Goal: Task Accomplishment & Management: Manage account settings

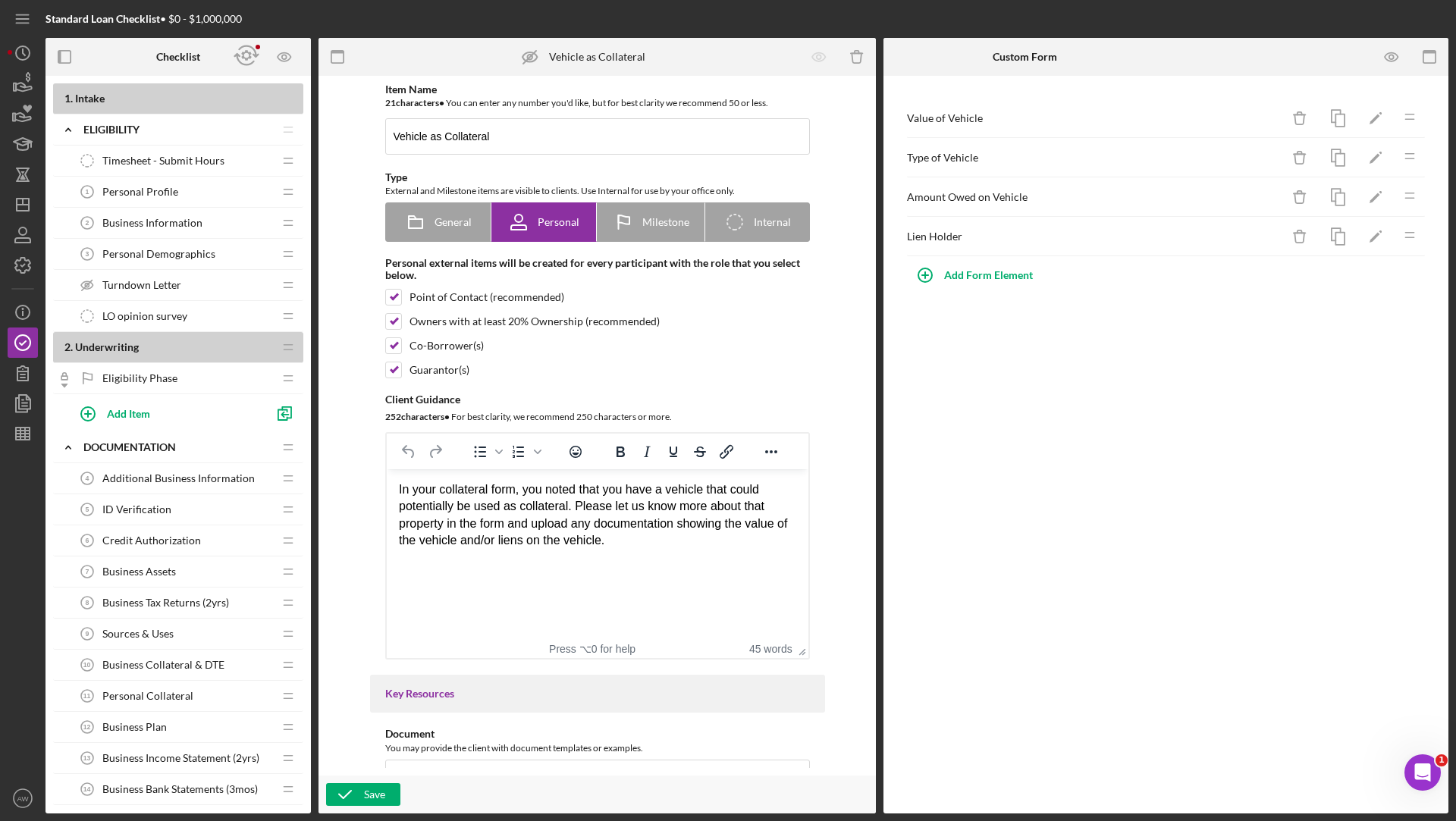
scroll to position [763, 0]
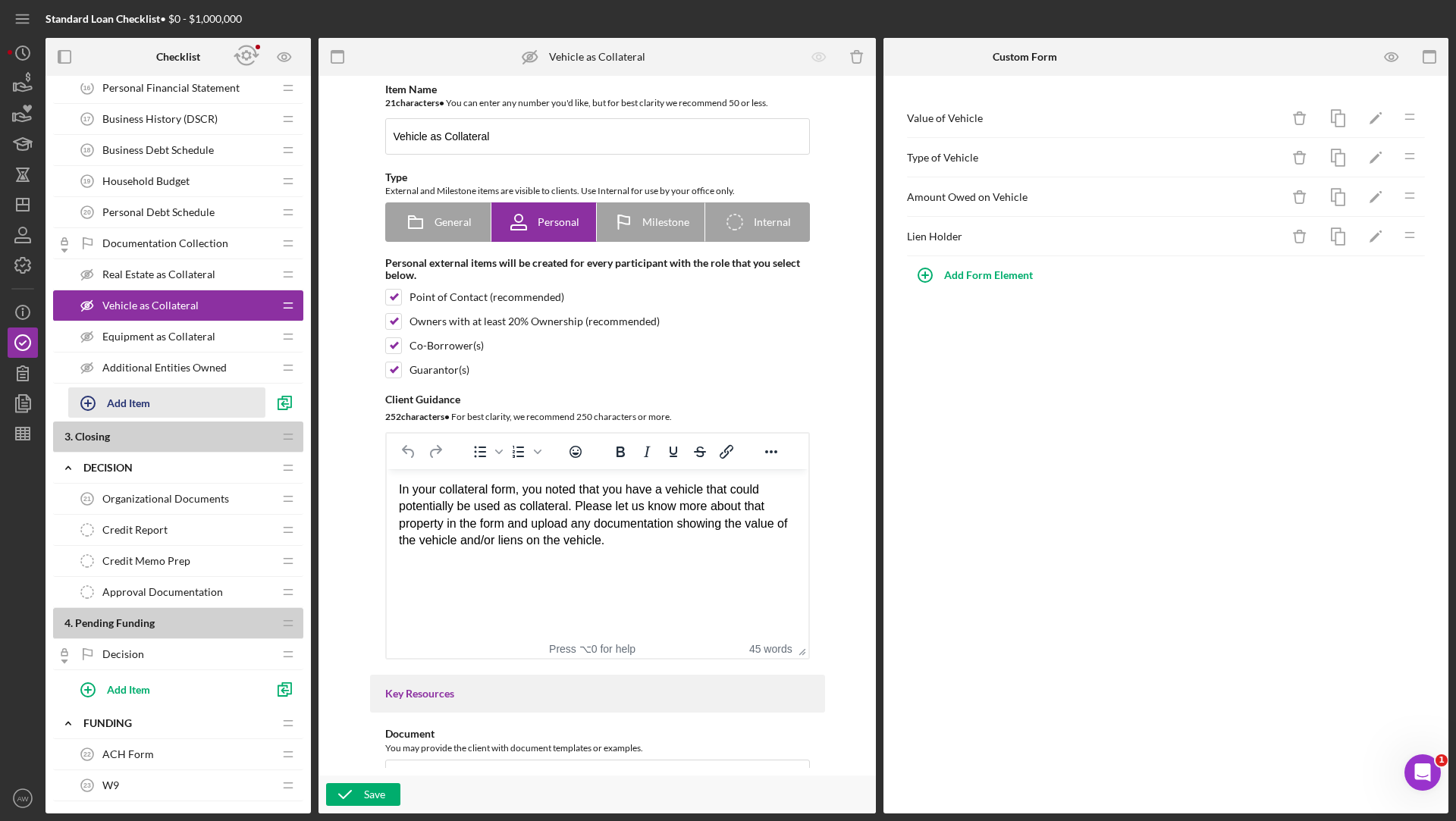
click at [97, 397] on icon "button" at bounding box center [88, 403] width 38 height 38
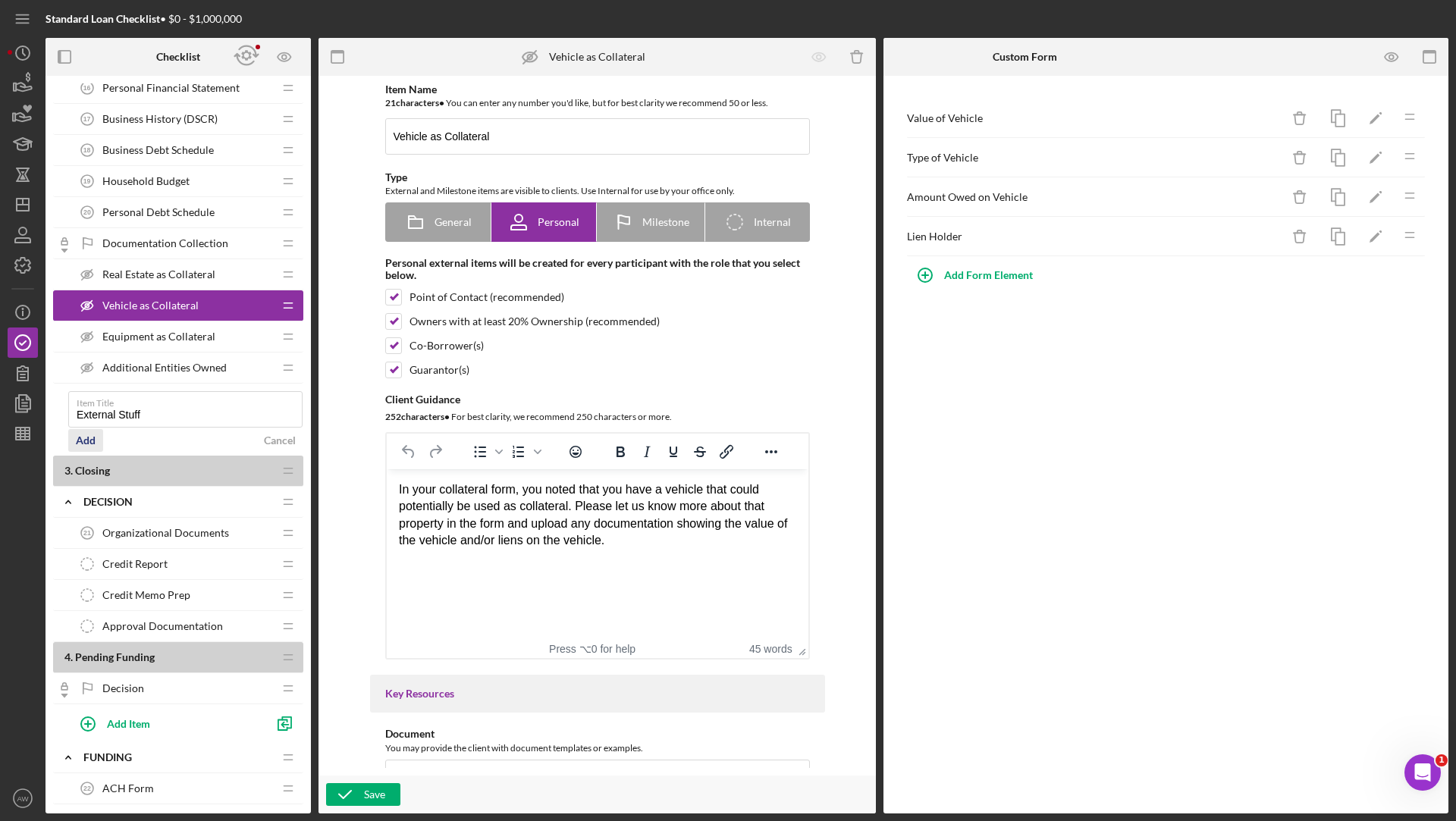
type input "External Stuff"
click at [81, 429] on div "Add" at bounding box center [85, 440] width 19 height 22
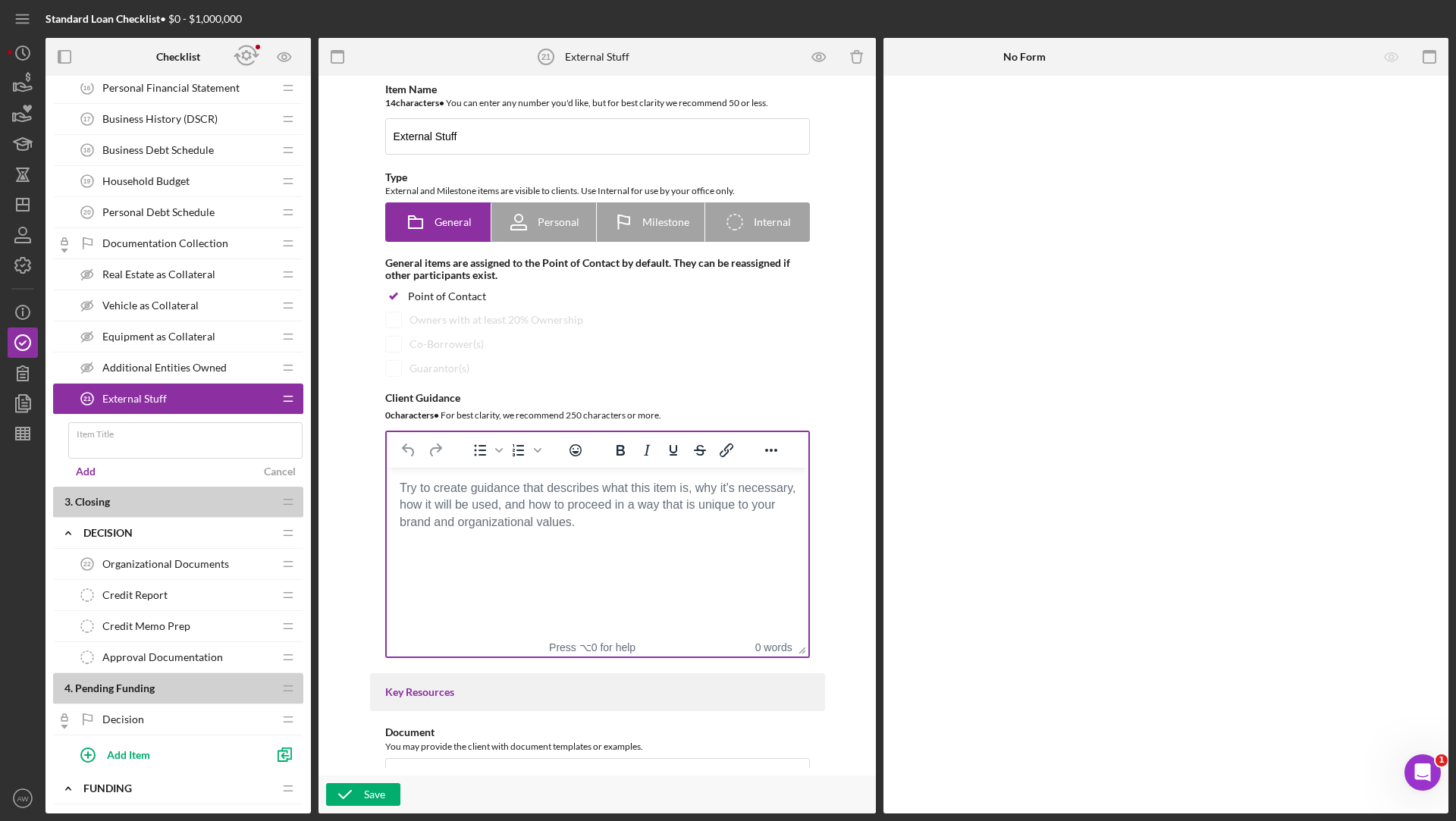
click at [542, 508] on html at bounding box center [597, 488] width 422 height 41
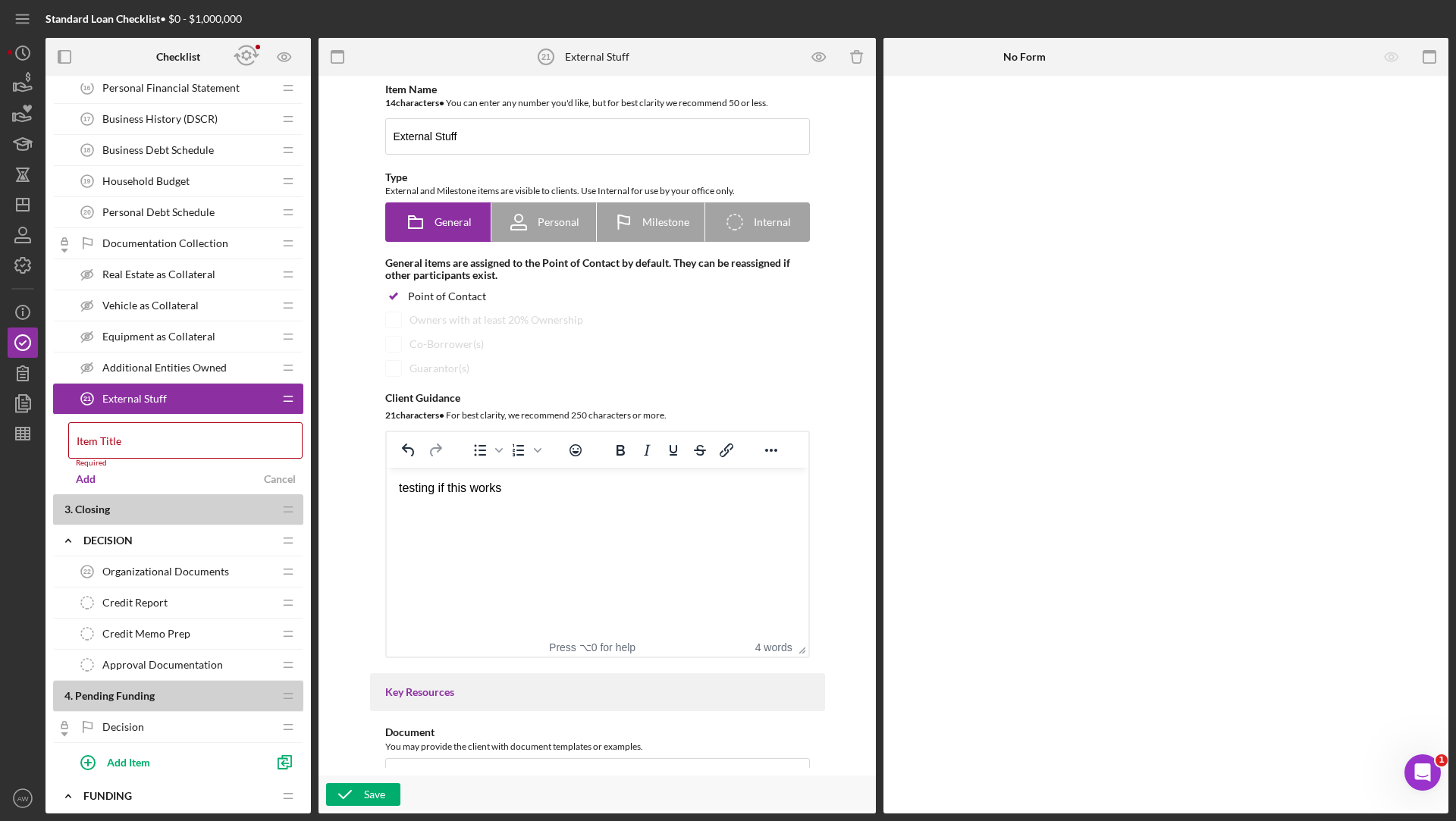
scroll to position [784, 0]
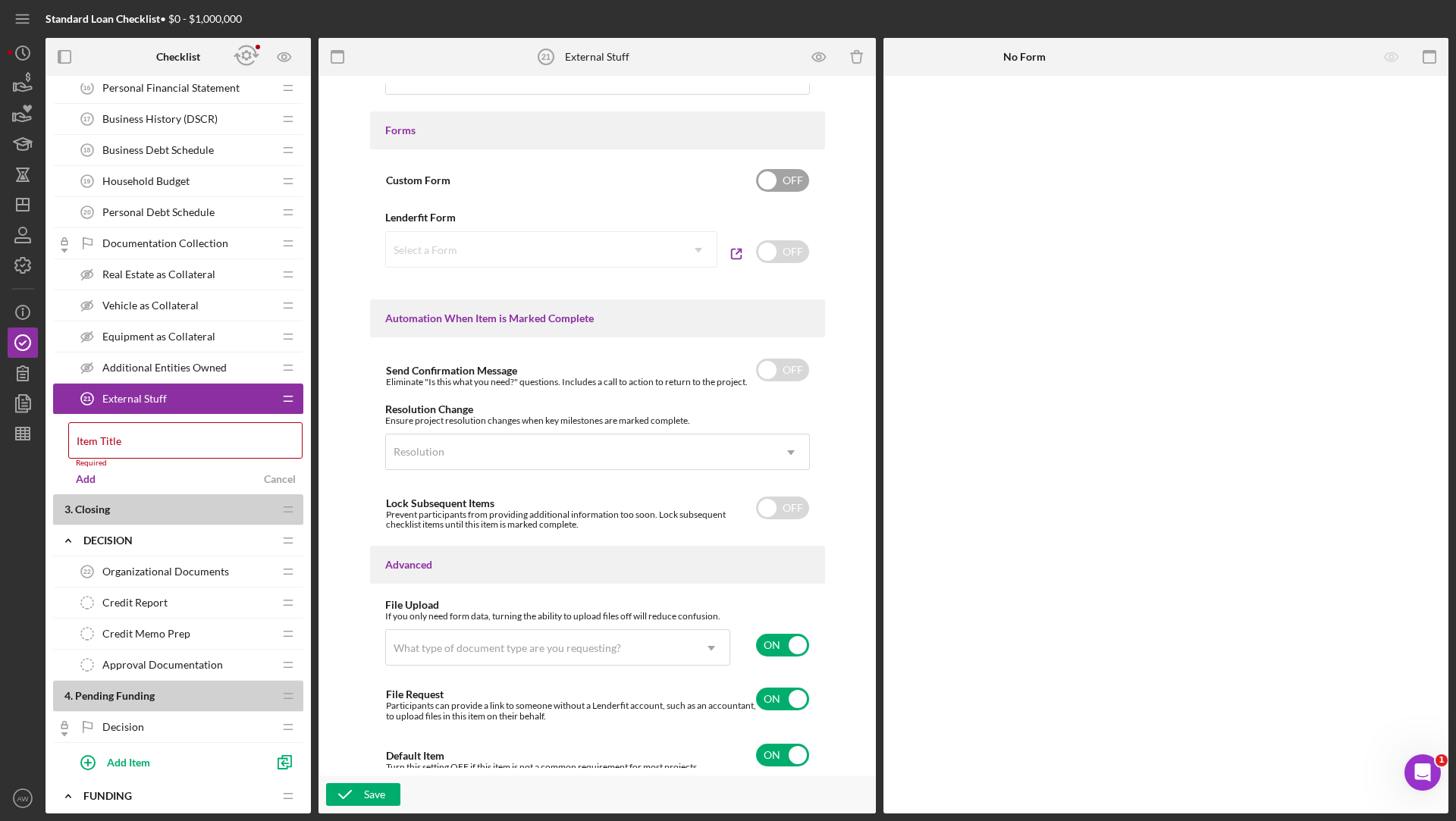
click at [790, 173] on input "checkbox" at bounding box center [782, 180] width 53 height 22
checkbox input "true"
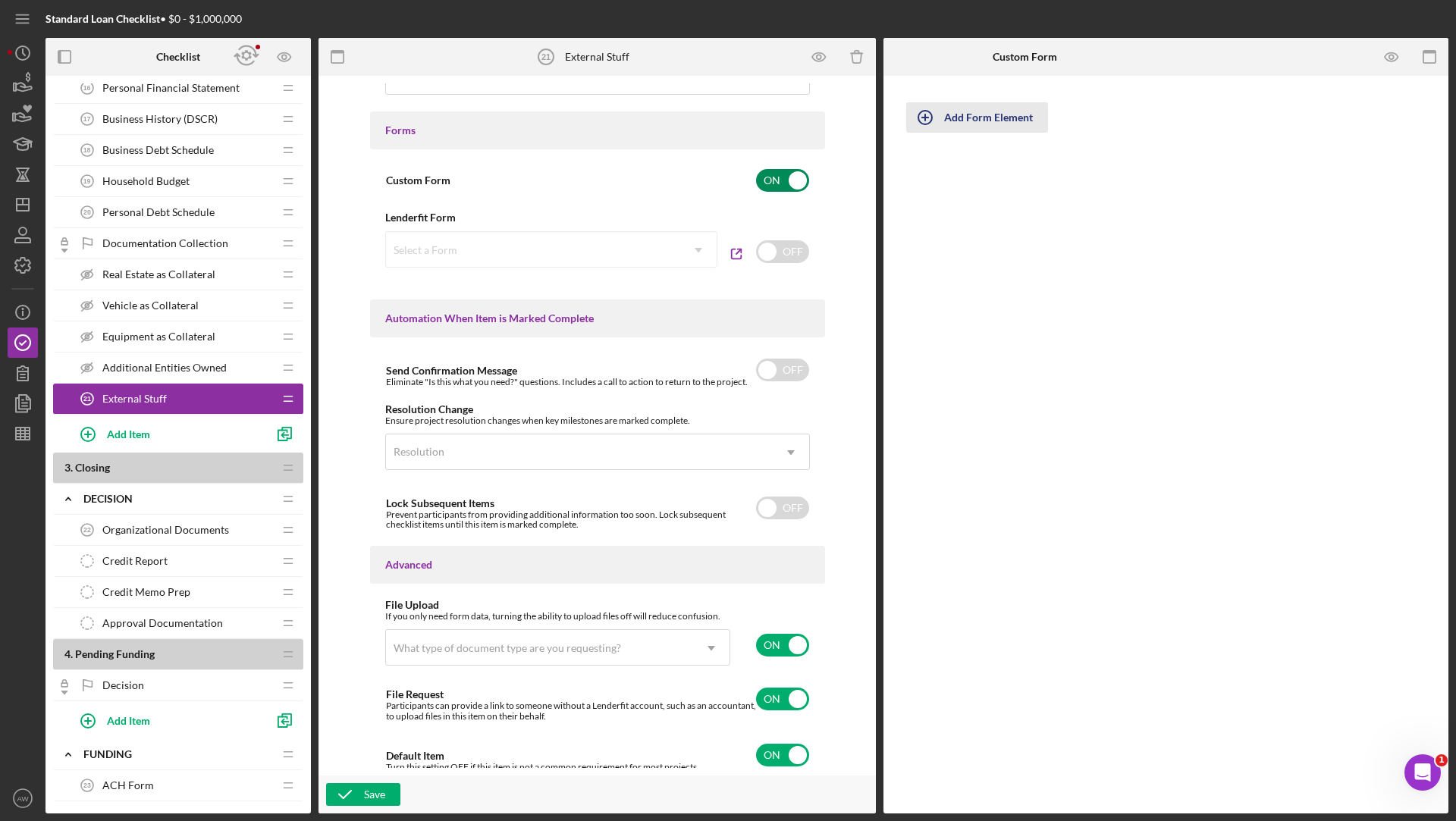
click at [989, 112] on div "Add Form Element" at bounding box center [988, 117] width 88 height 30
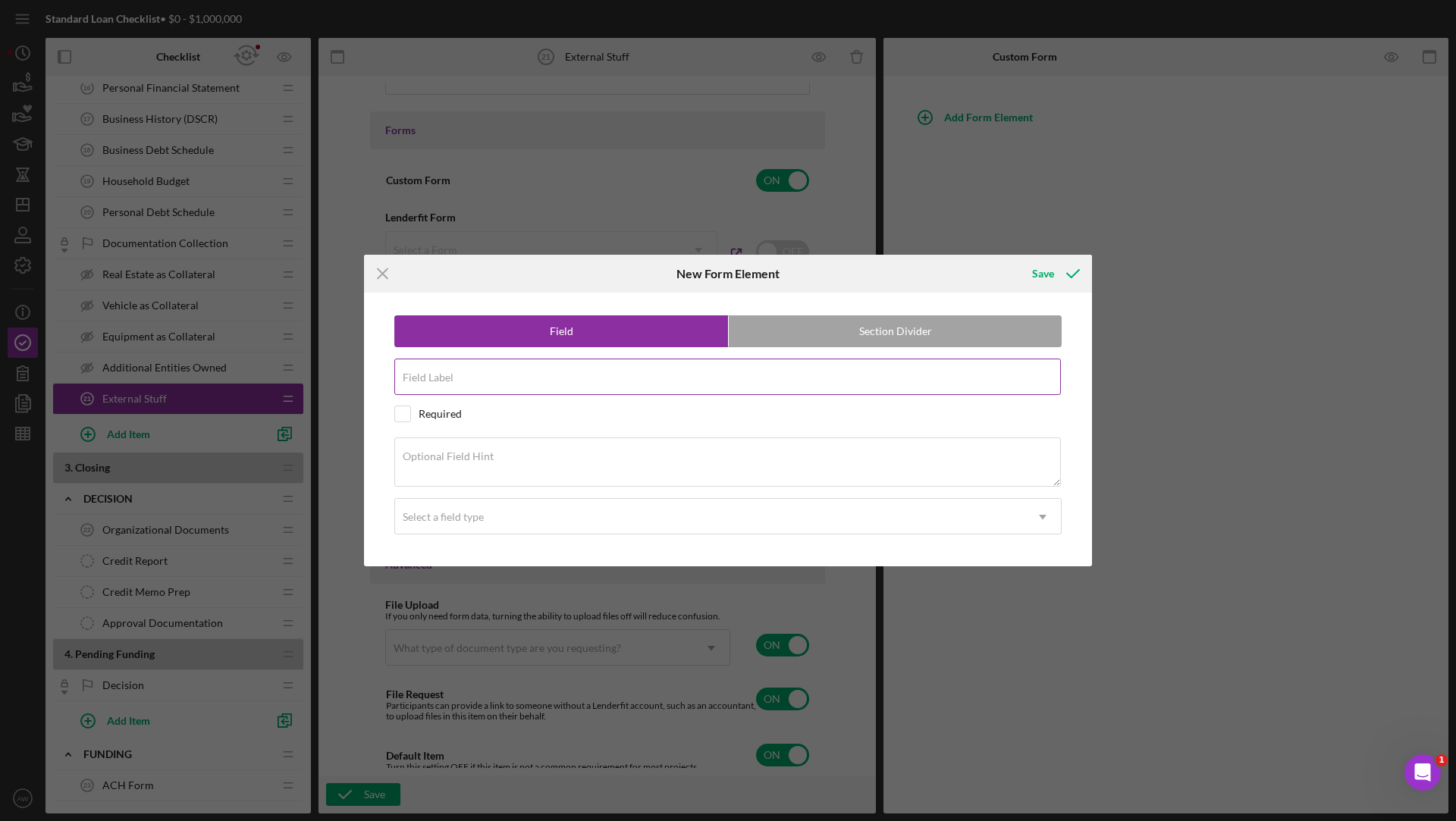
click at [527, 386] on input "Field Label" at bounding box center [728, 376] width 666 height 36
type input "2022 Revenue"
click at [490, 507] on div "Select a field type" at bounding box center [710, 517] width 629 height 35
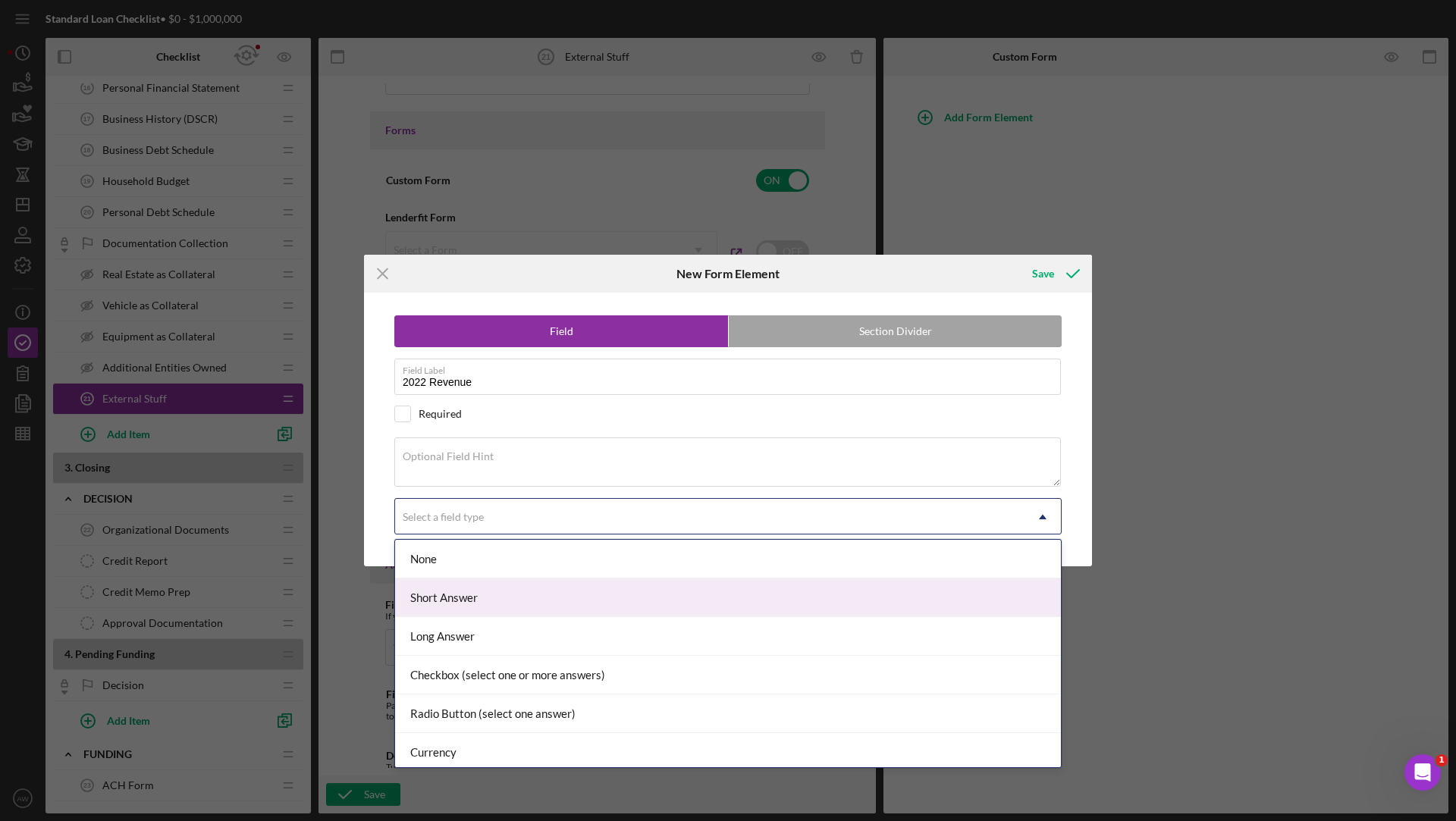
click at [477, 582] on div "Short Answer" at bounding box center [728, 598] width 666 height 39
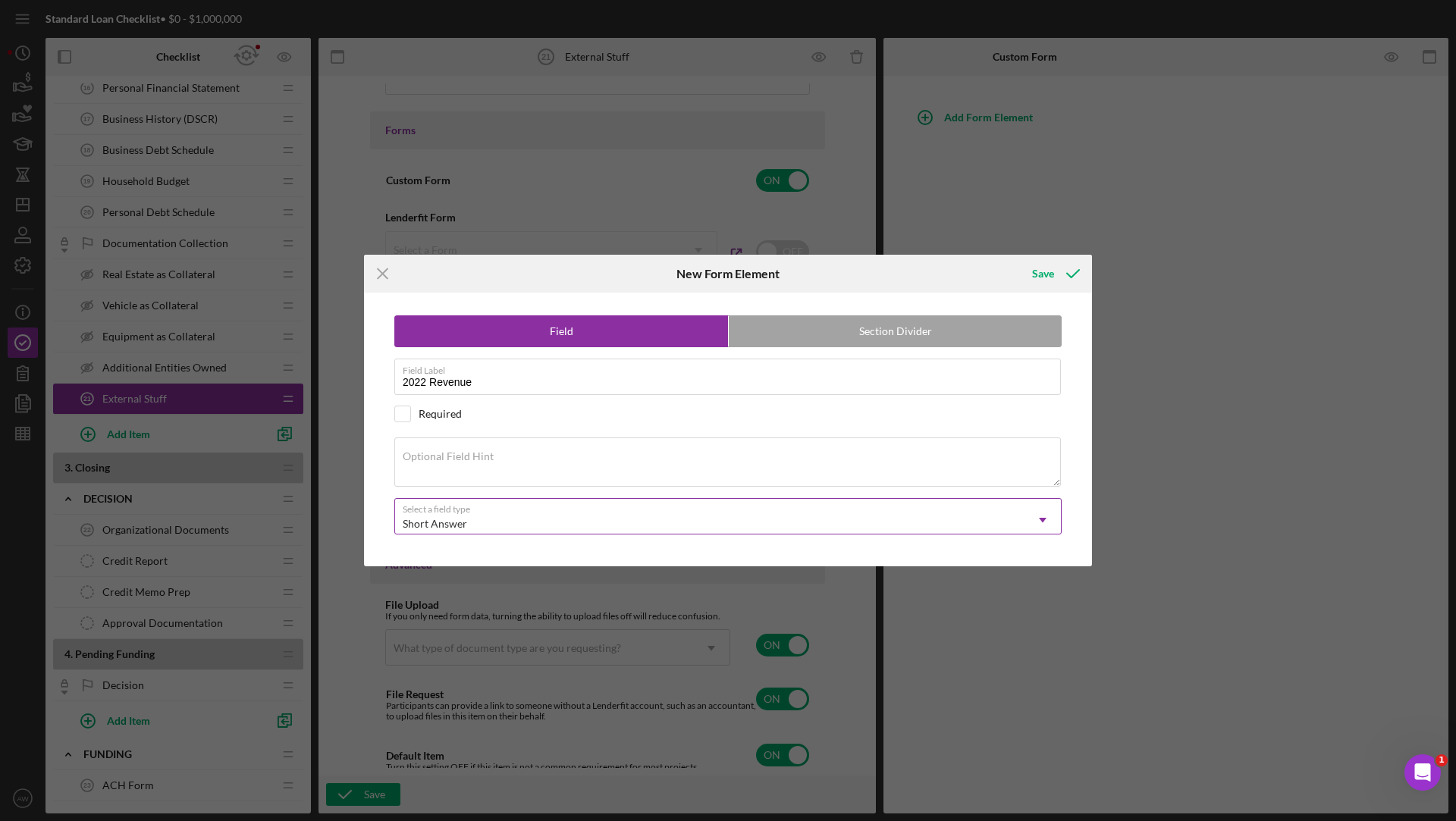
click at [536, 517] on div "Short Answer" at bounding box center [710, 524] width 629 height 35
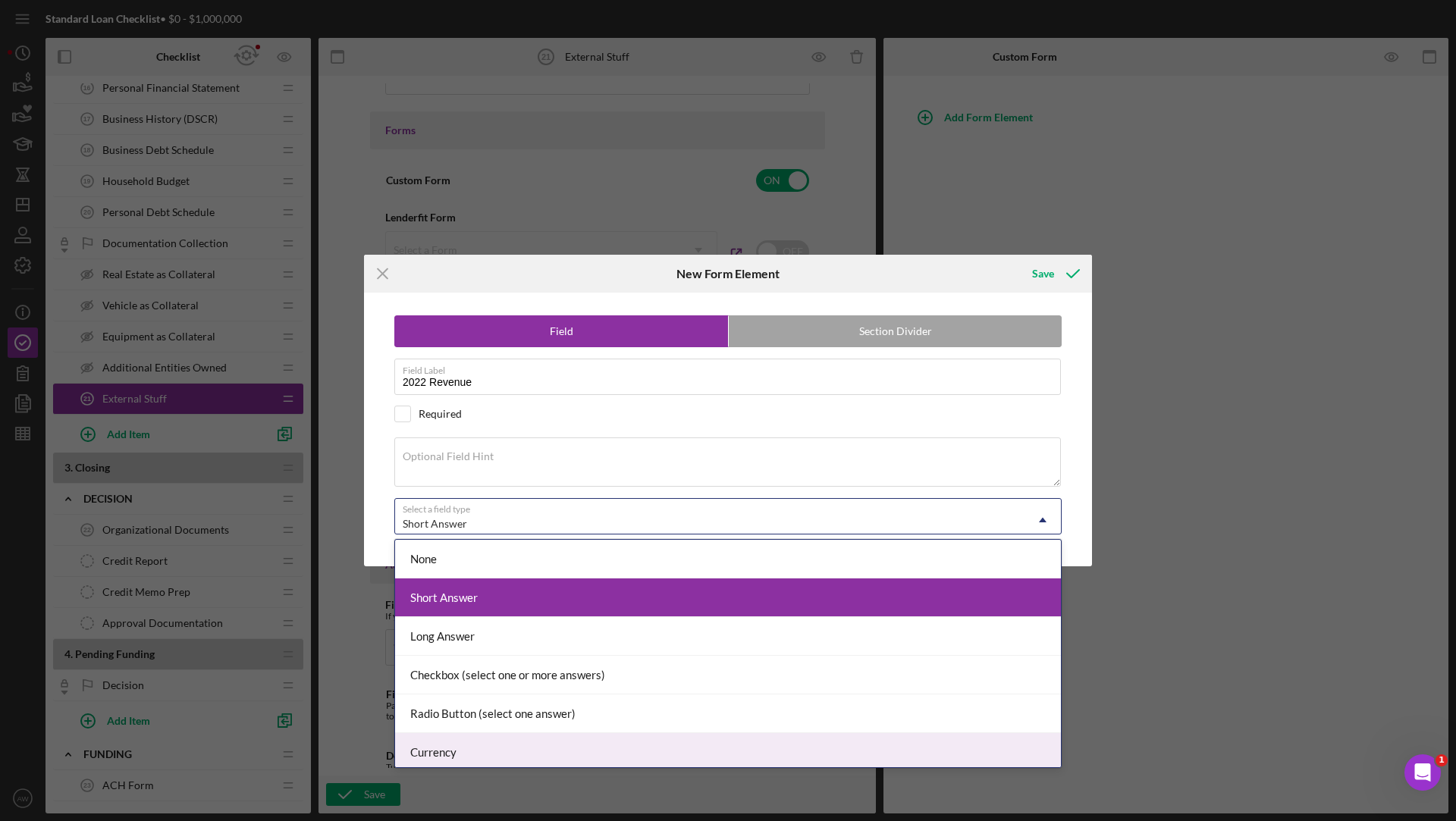
click at [429, 739] on div "Currency" at bounding box center [728, 752] width 666 height 39
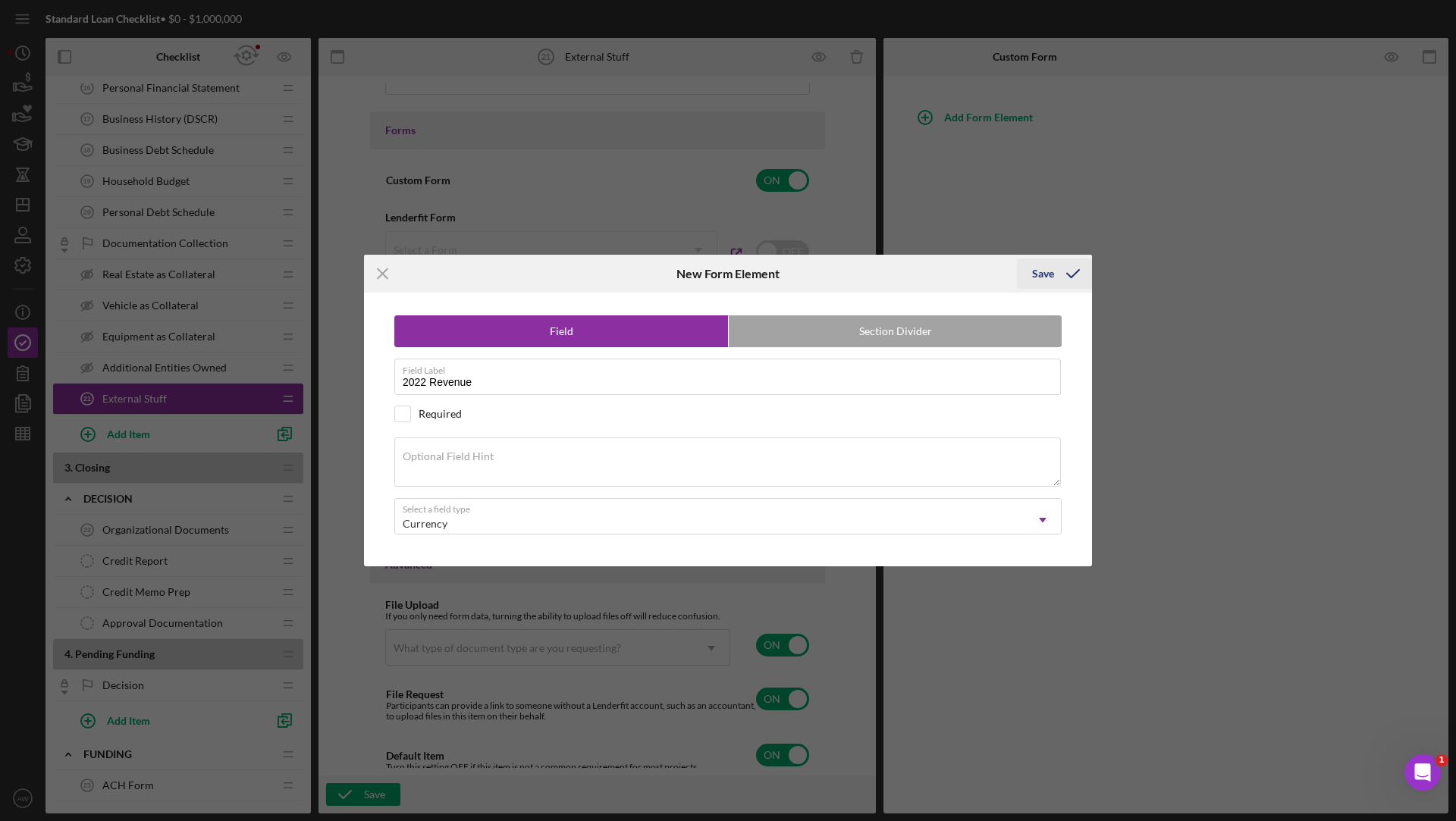
click at [1042, 272] on div "Save" at bounding box center [1043, 273] width 22 height 30
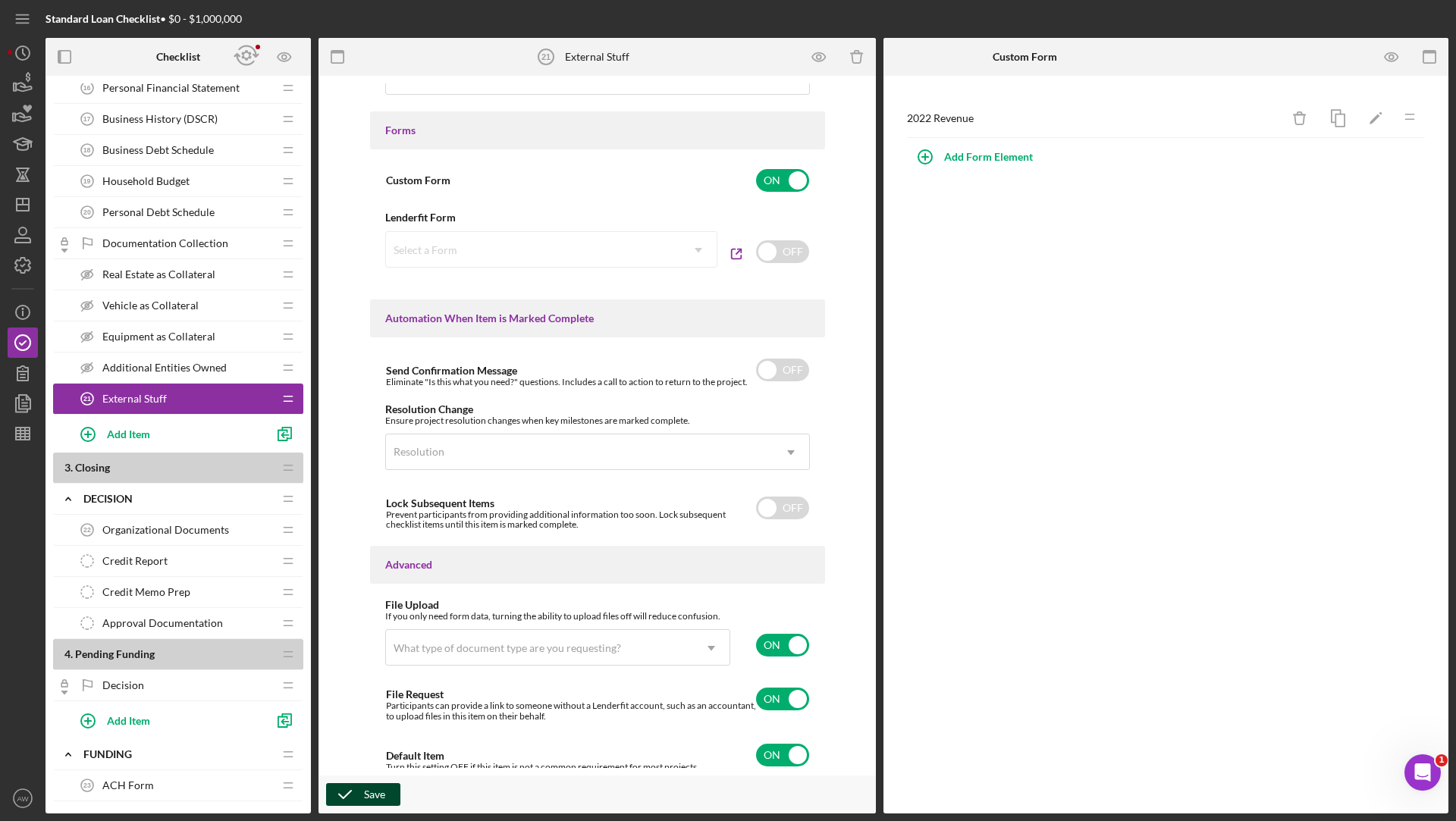
click at [348, 788] on icon "button" at bounding box center [345, 794] width 38 height 38
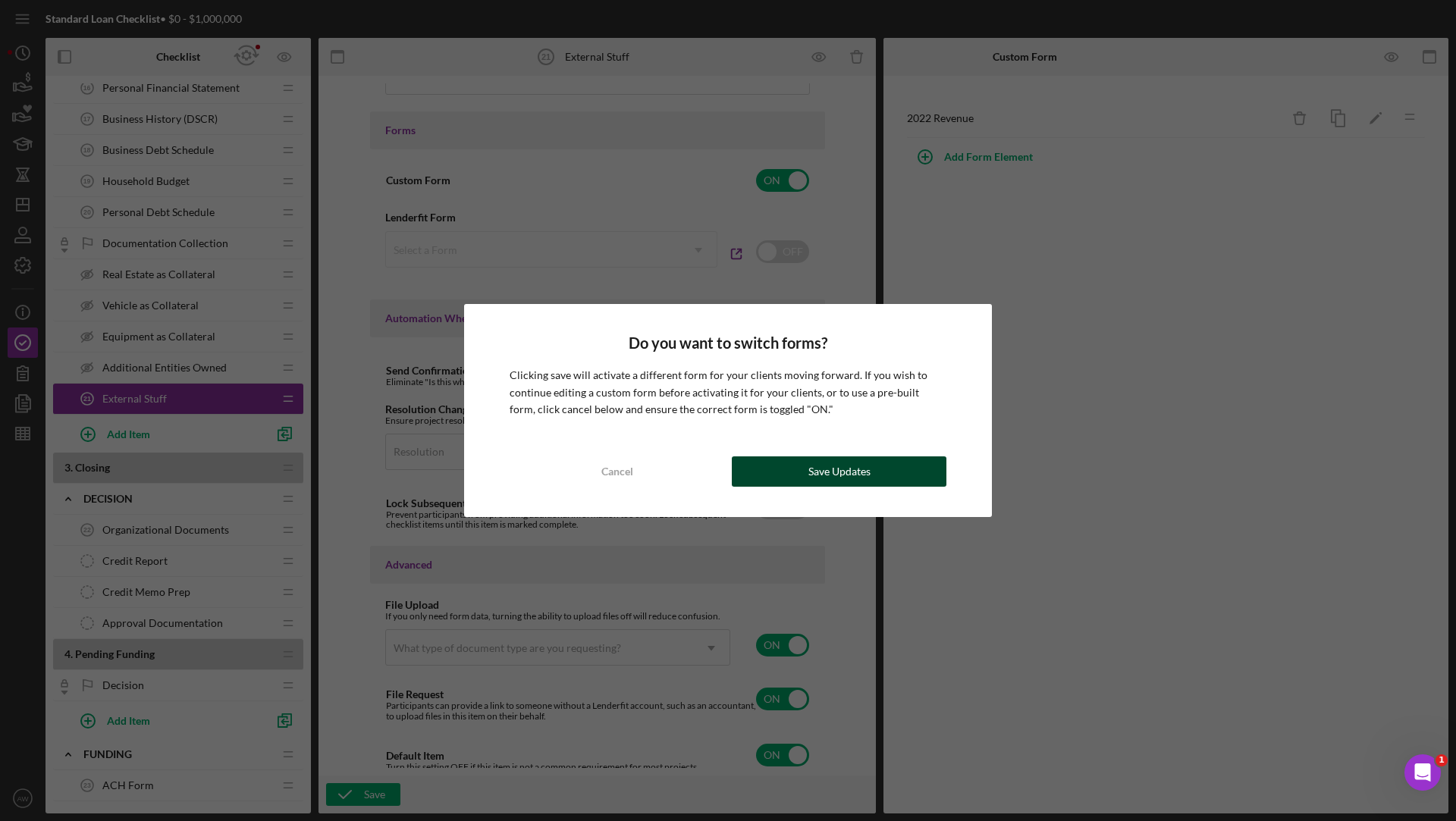
click at [756, 475] on button "Save Updates" at bounding box center [838, 471] width 215 height 30
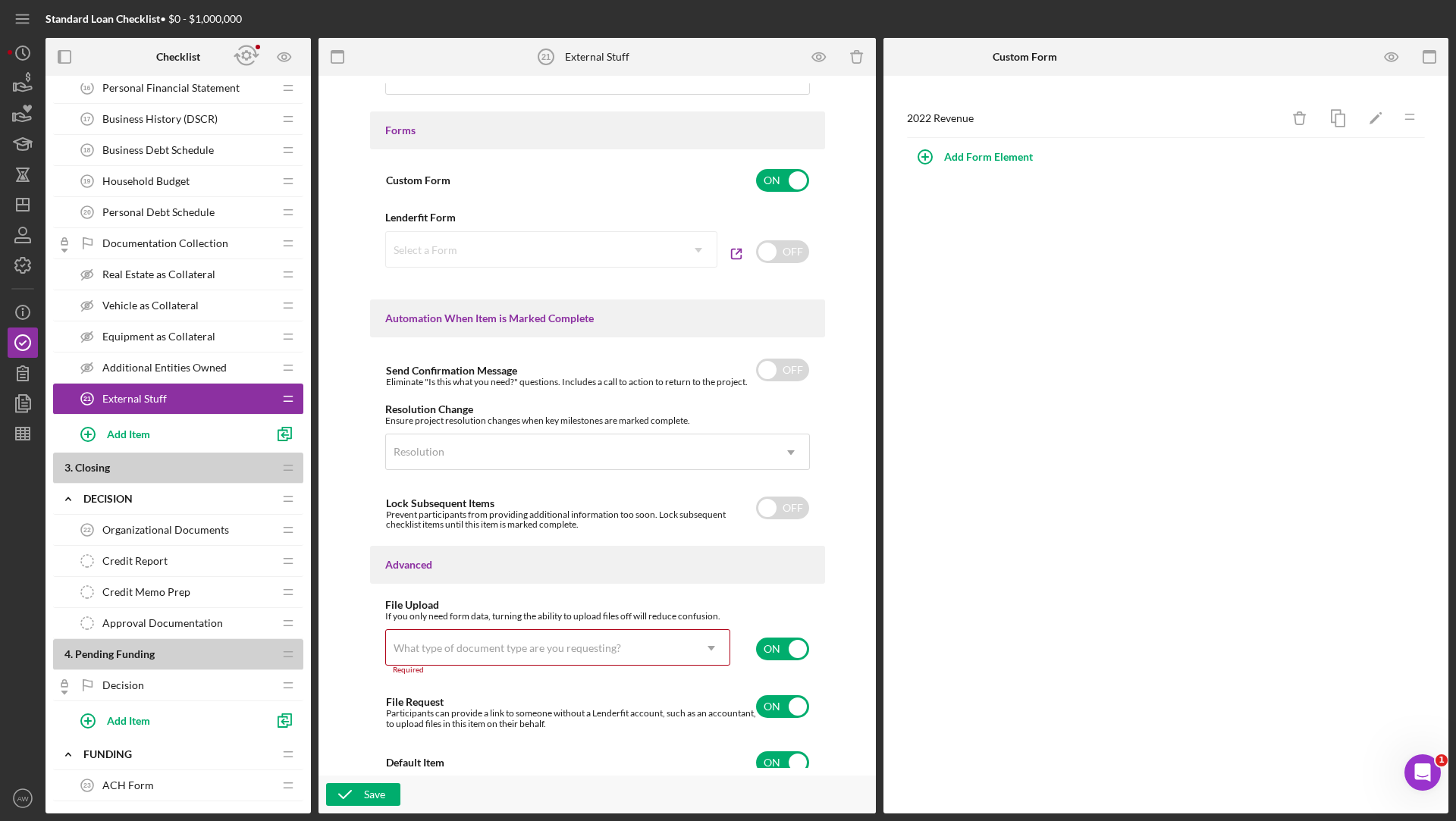
scroll to position [791, 0]
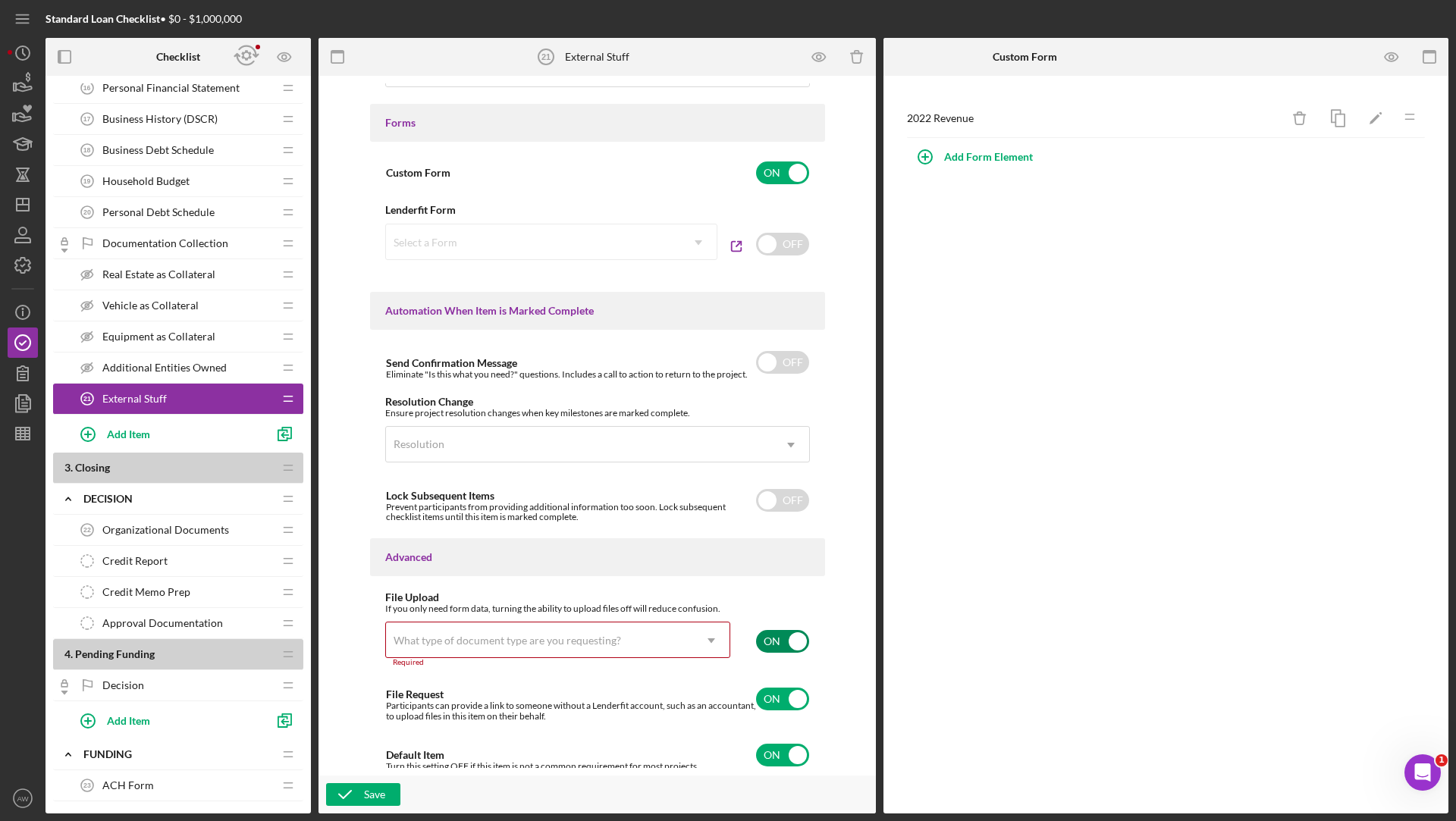
click at [760, 630] on input "checkbox" at bounding box center [782, 641] width 53 height 22
checkbox input "false"
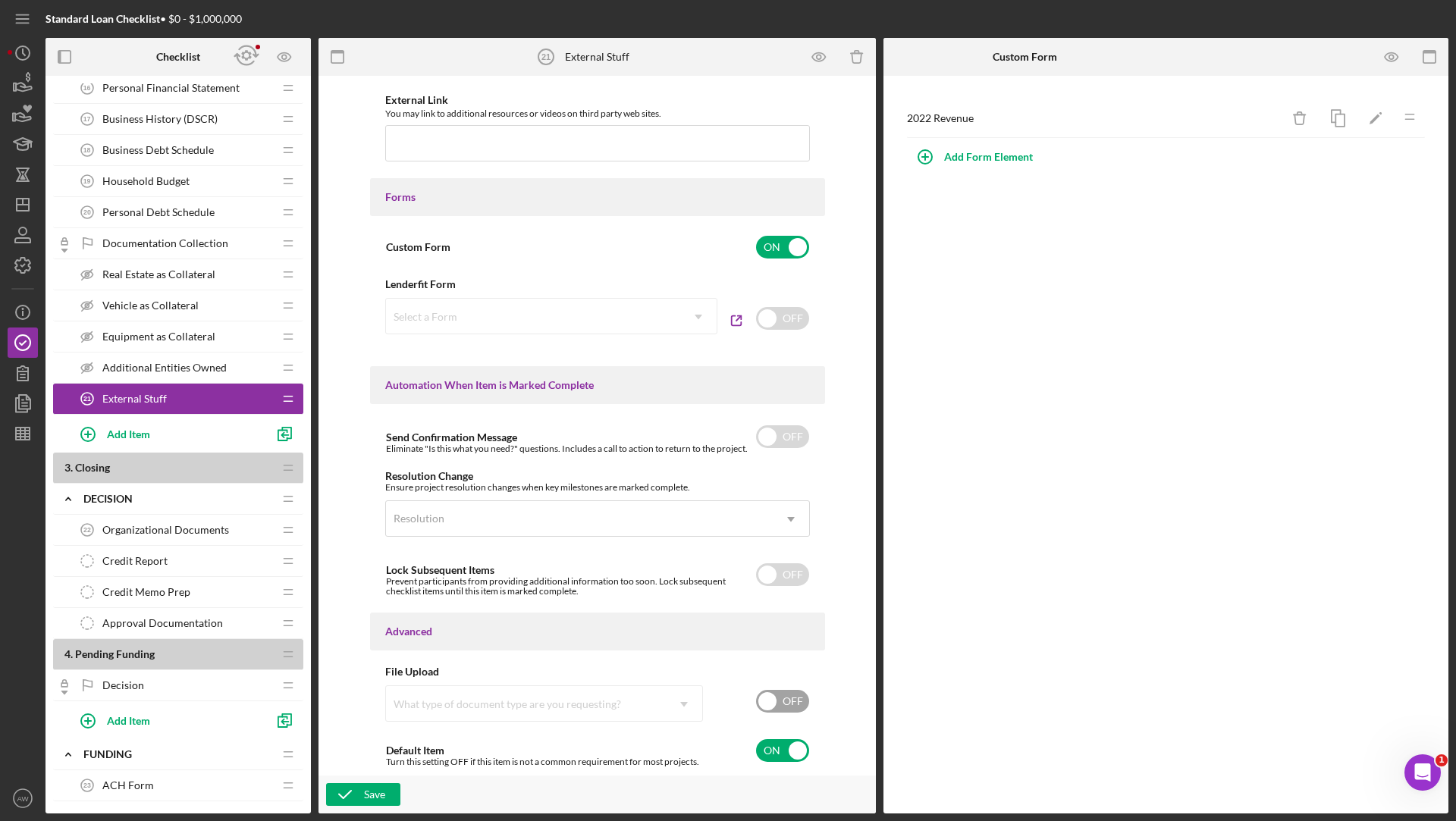
scroll to position [713, 0]
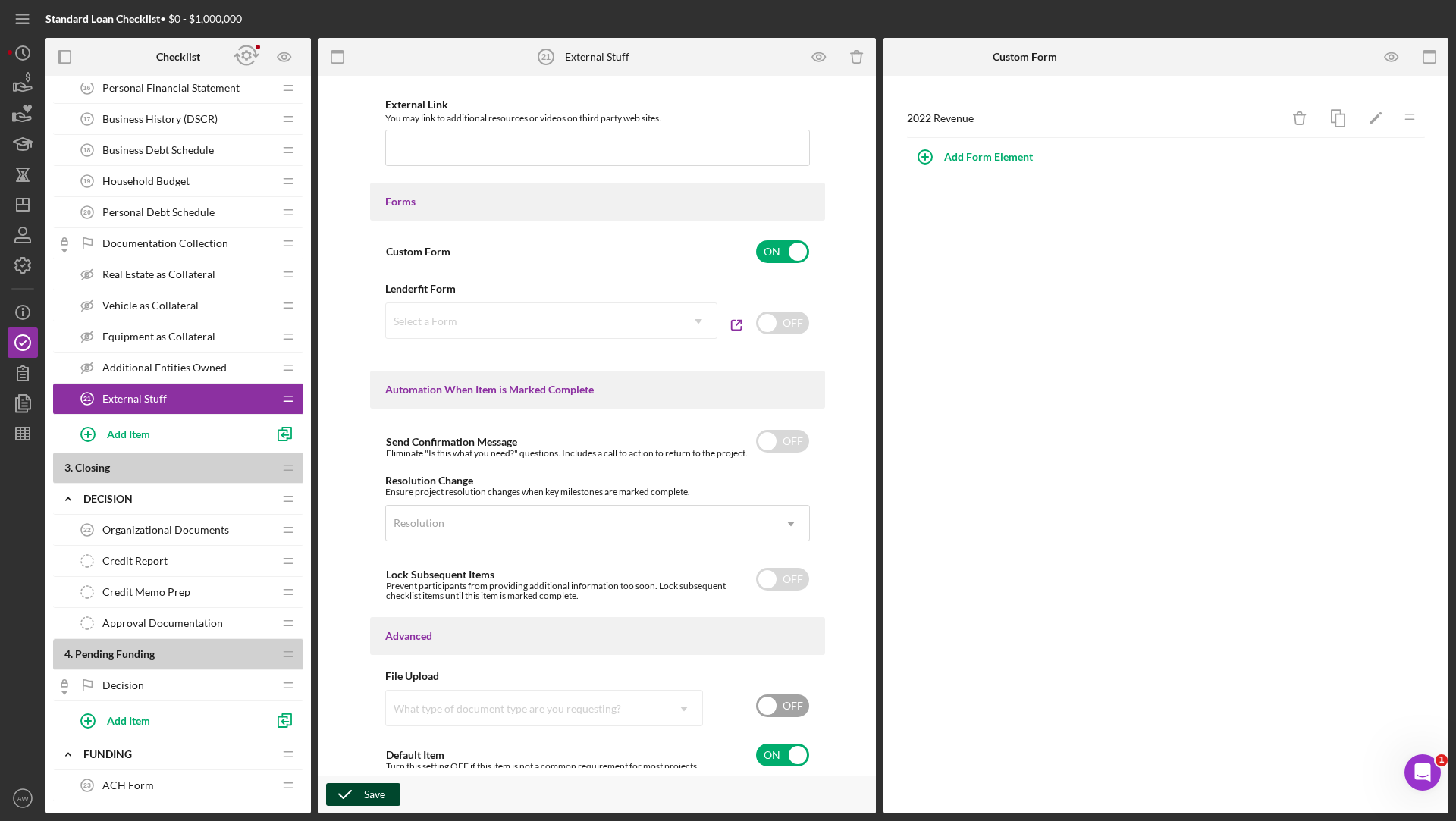
click at [368, 787] on div "Save" at bounding box center [374, 794] width 21 height 22
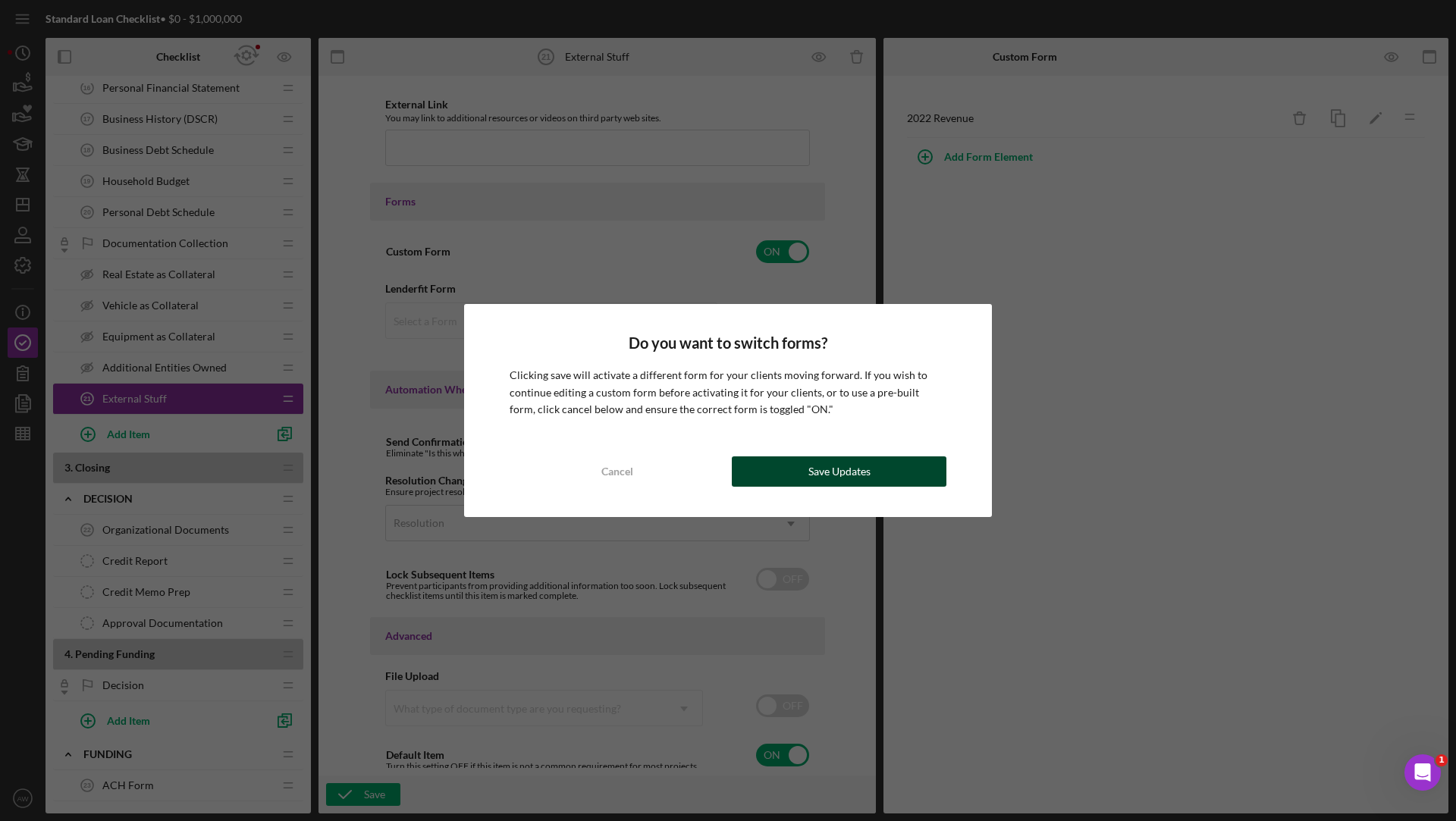
click at [852, 458] on div "Save Updates" at bounding box center [839, 471] width 62 height 30
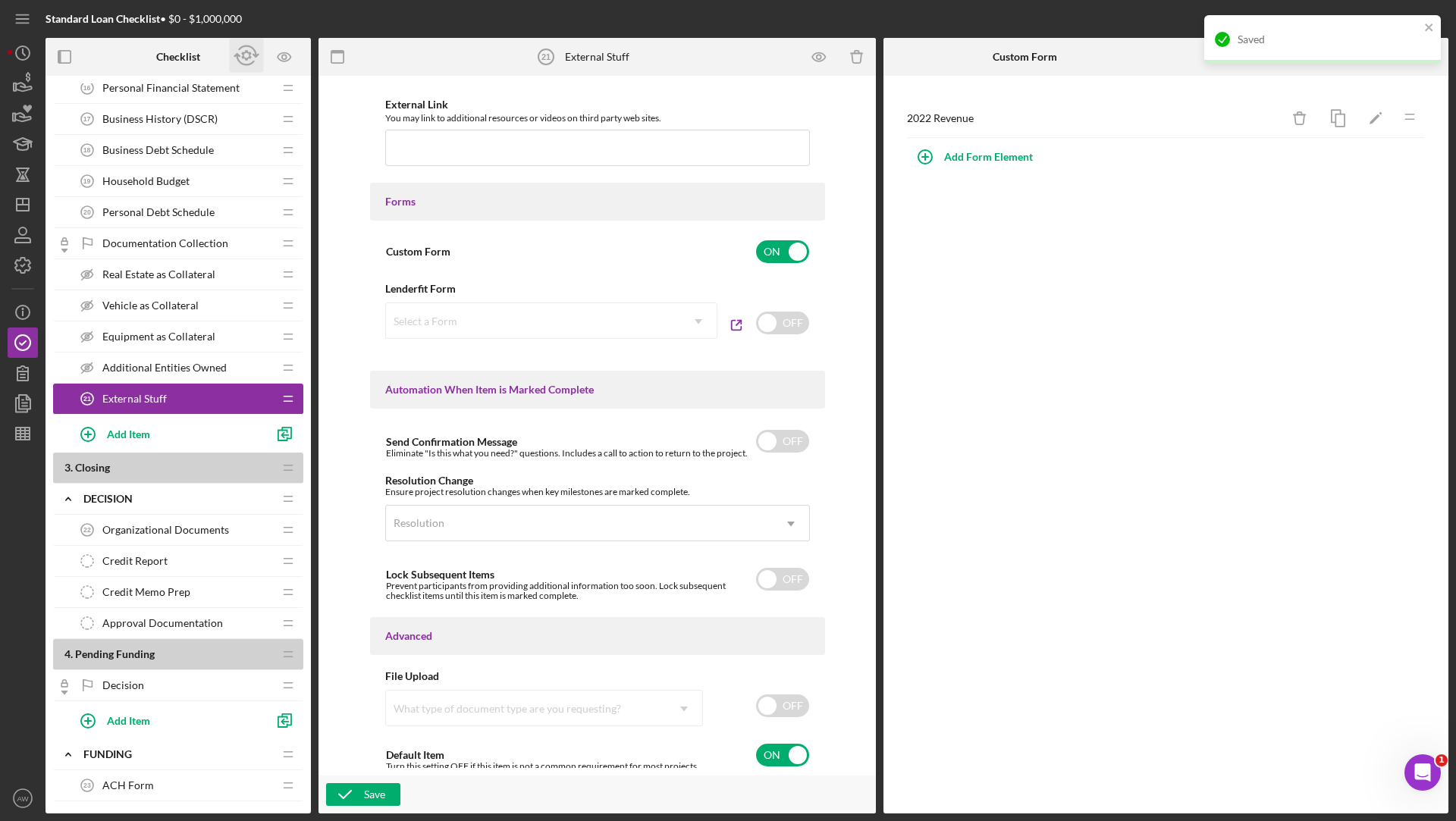
click at [245, 53] on icon "button" at bounding box center [246, 57] width 10 height 11
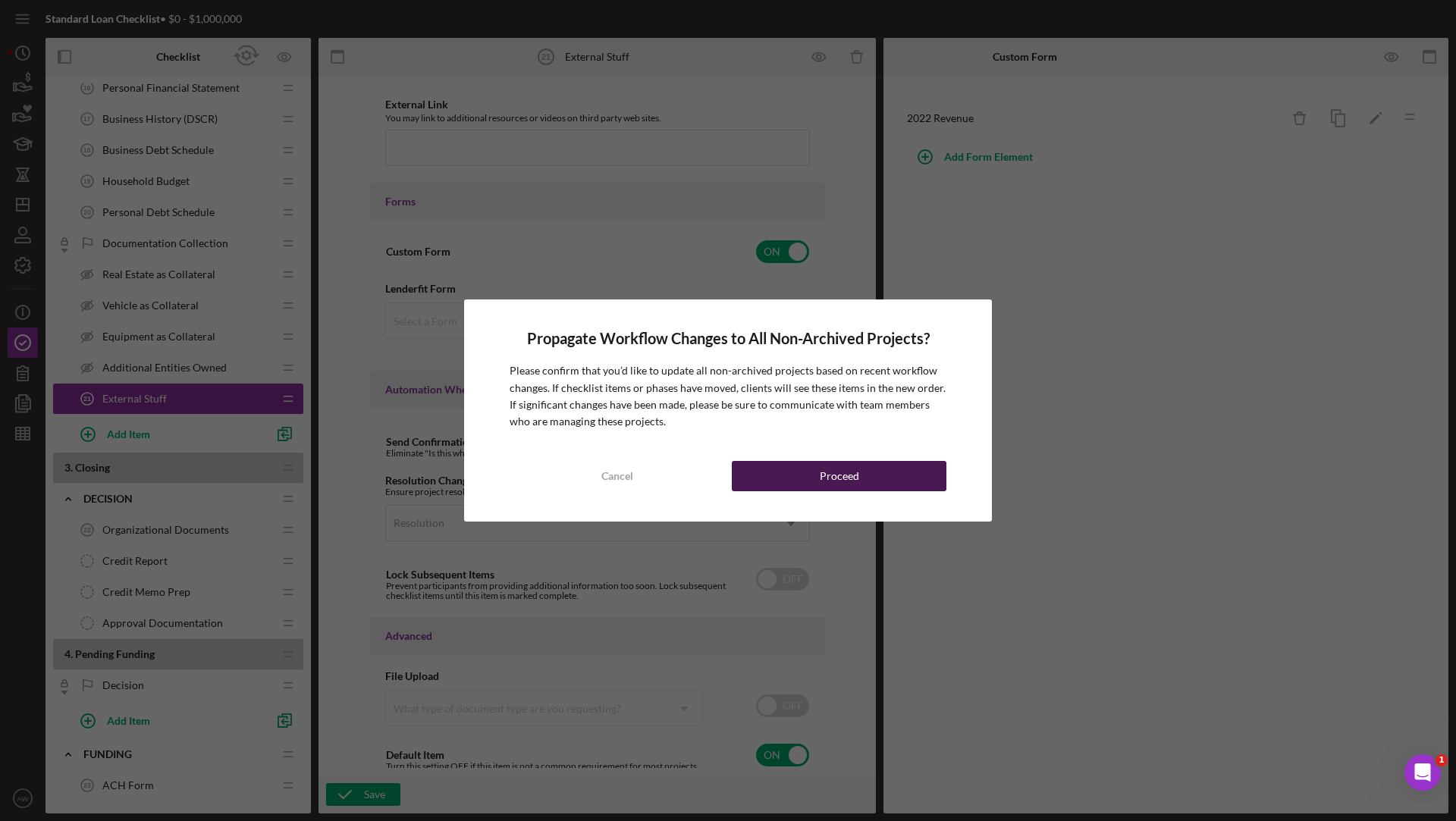
click at [794, 471] on button "Proceed" at bounding box center [838, 476] width 215 height 30
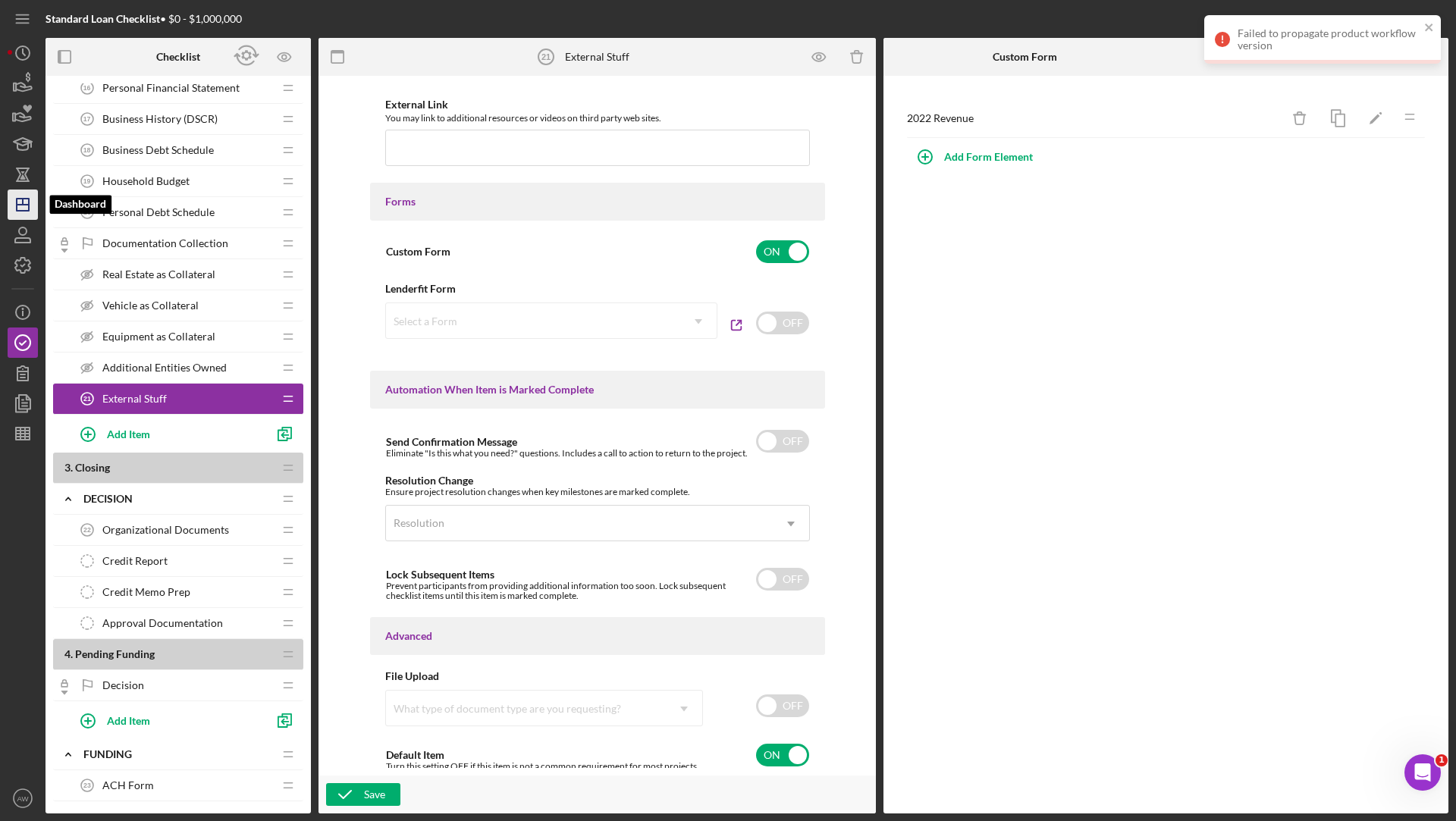
click at [22, 197] on icon "Icon/Dashboard" at bounding box center [22, 204] width 38 height 38
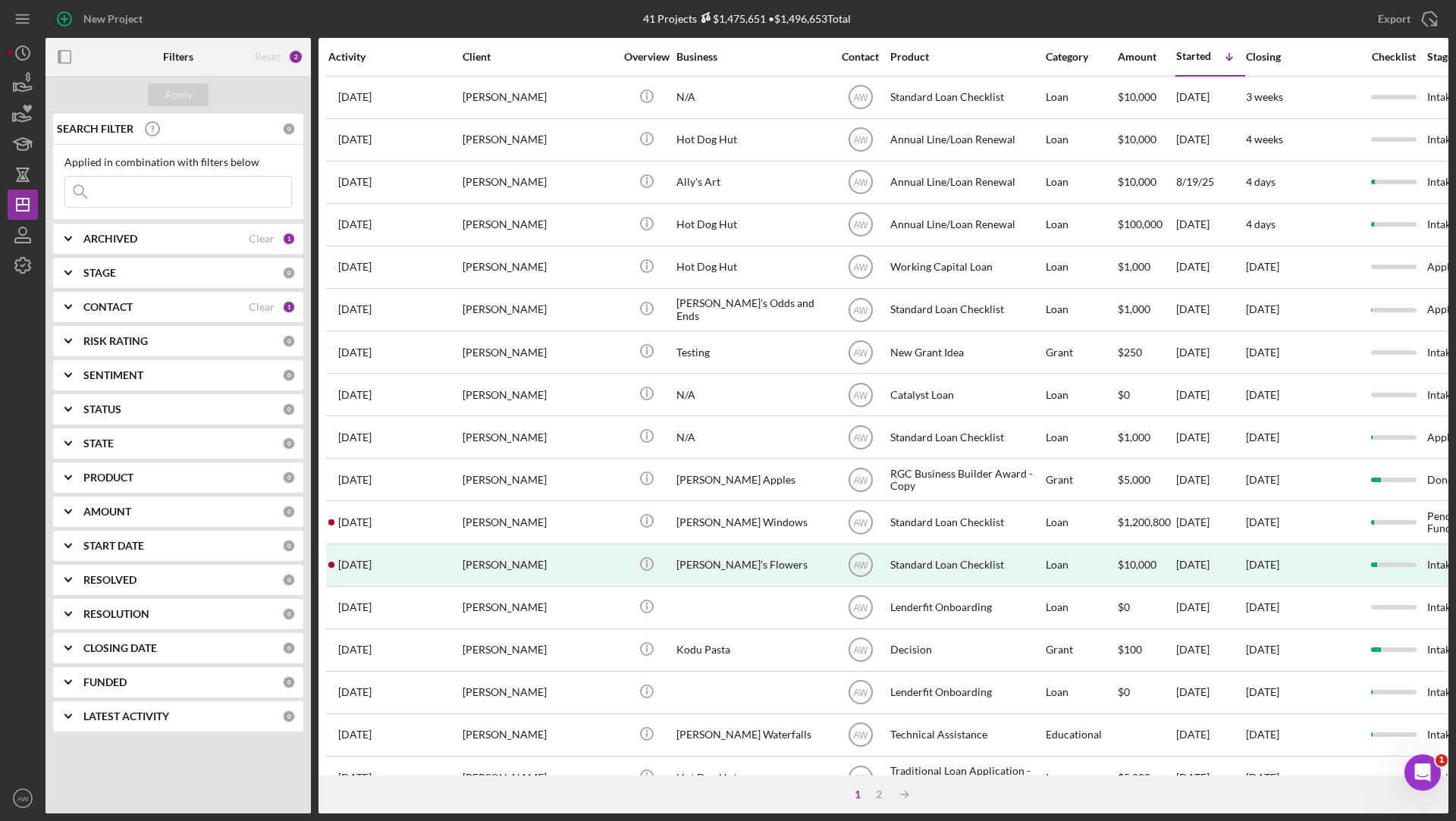
click at [133, 184] on input at bounding box center [178, 191] width 226 height 30
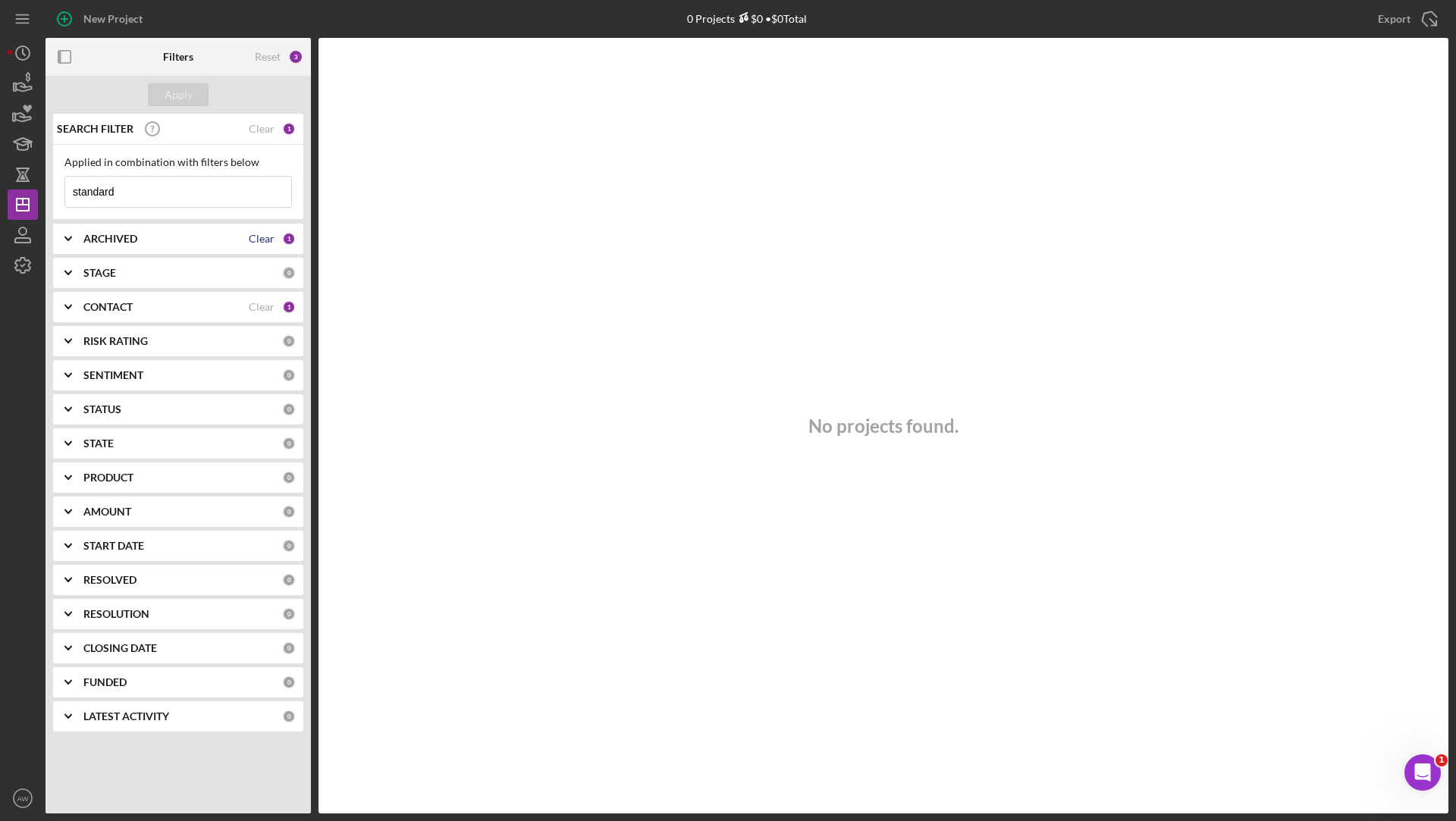
type input "standard"
click at [263, 235] on div "Clear" at bounding box center [261, 239] width 26 height 12
click at [105, 181] on input "standard" at bounding box center [178, 191] width 226 height 30
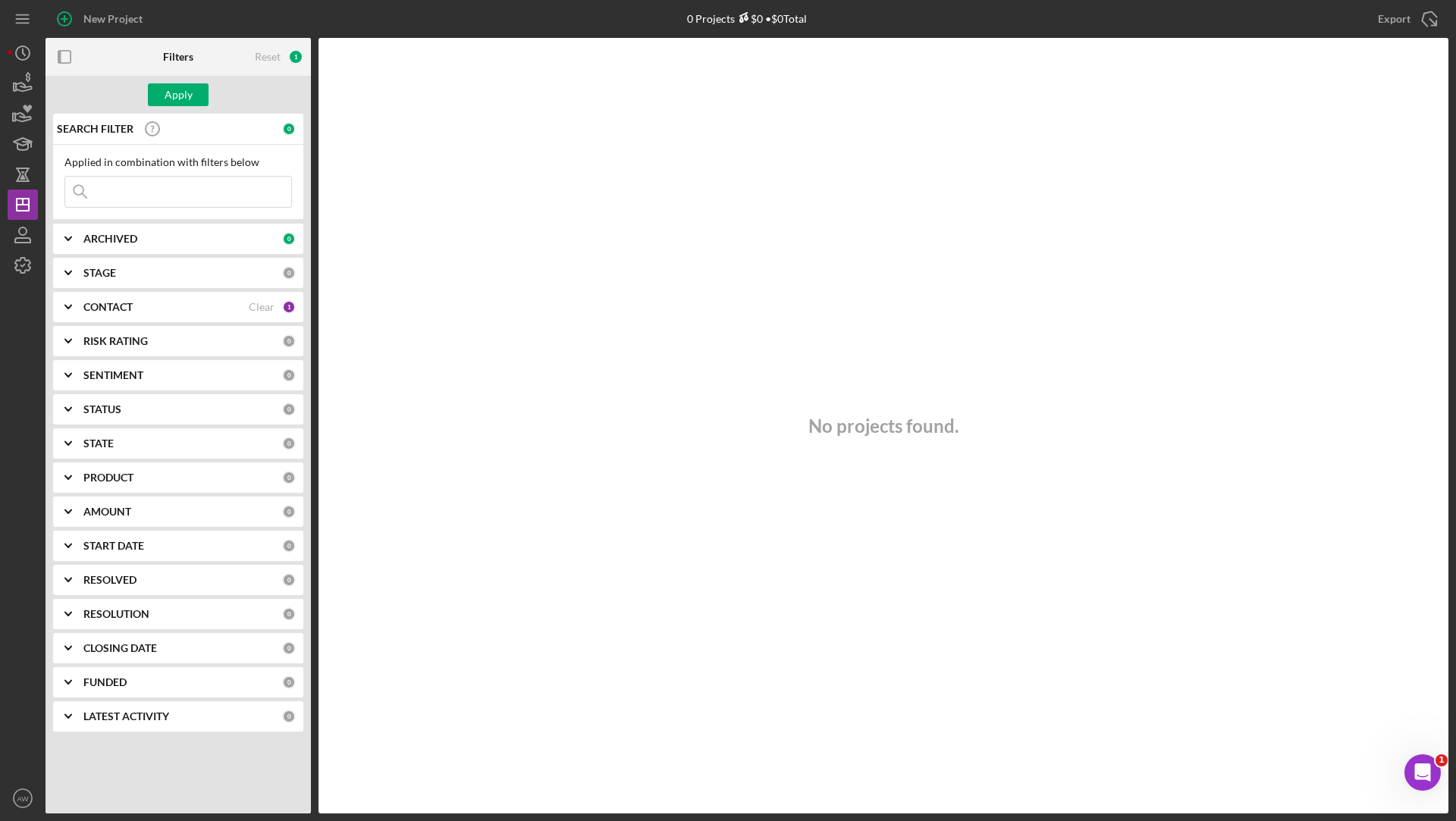
click at [80, 486] on icon "Icon/Expander" at bounding box center [68, 477] width 38 height 38
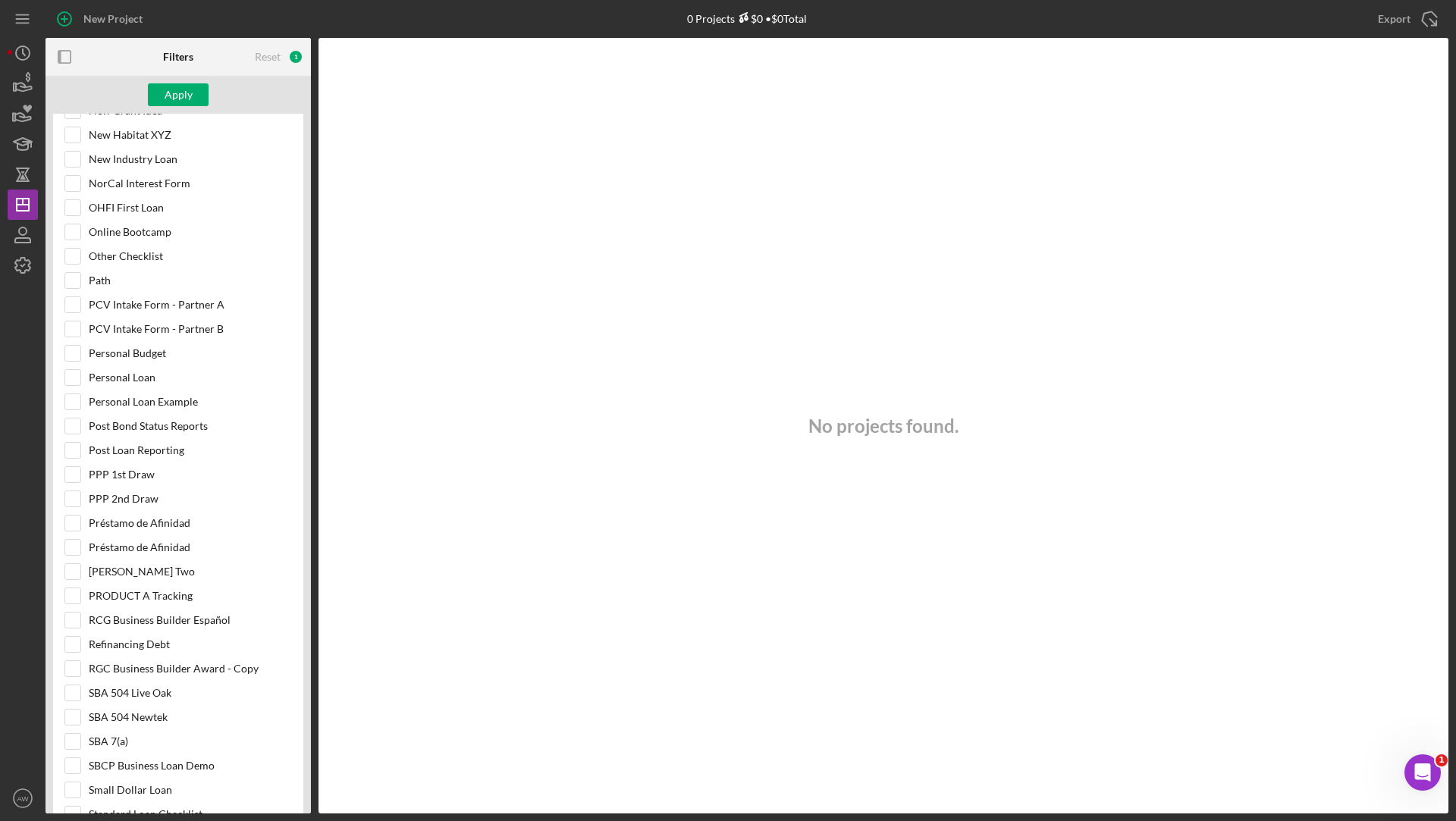
scroll to position [1720, 0]
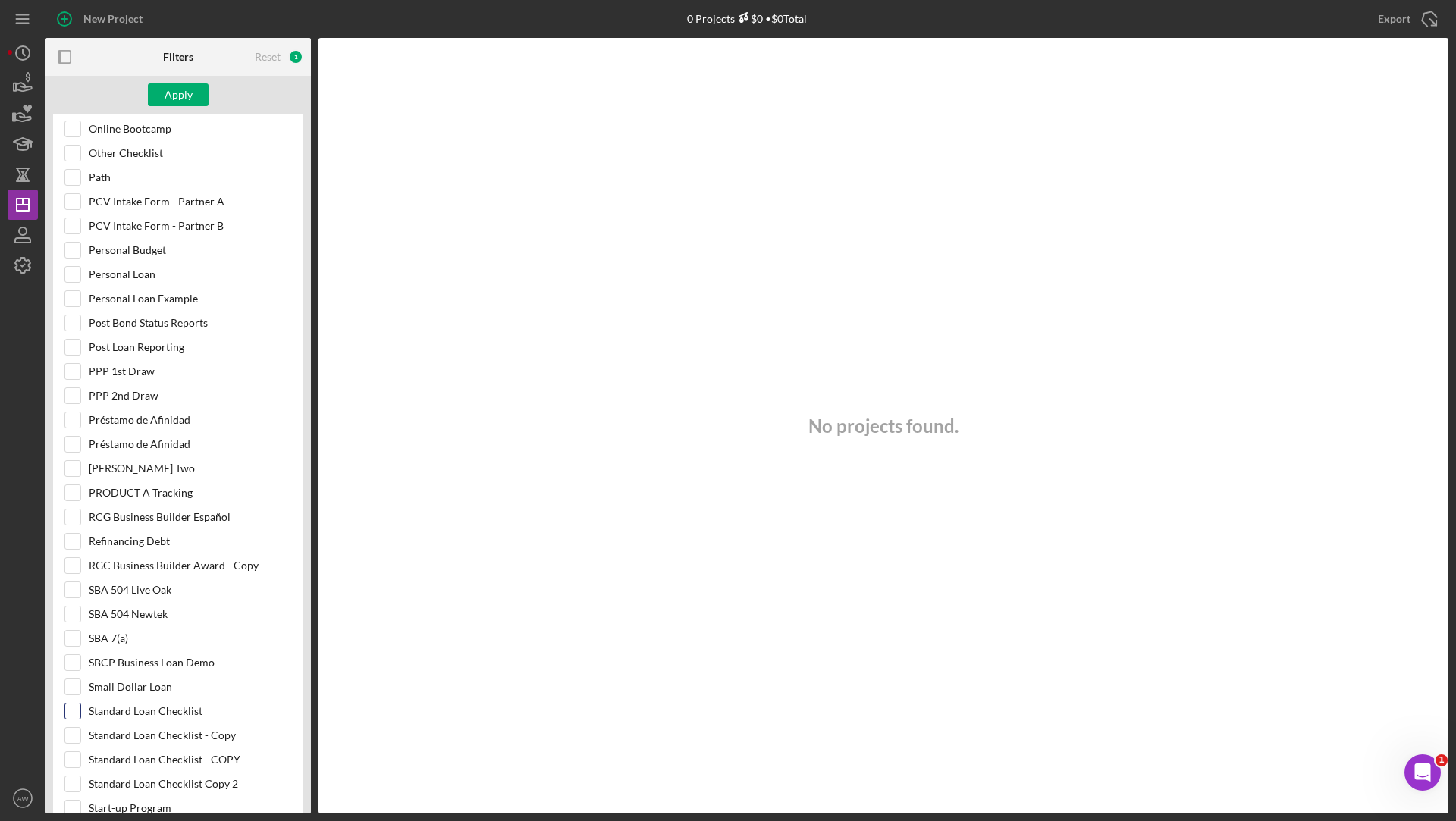
click at [75, 703] on input "Standard Loan Checklist" at bounding box center [73, 711] width 15 height 15
checkbox input "true"
click at [171, 92] on div "Apply" at bounding box center [178, 94] width 28 height 22
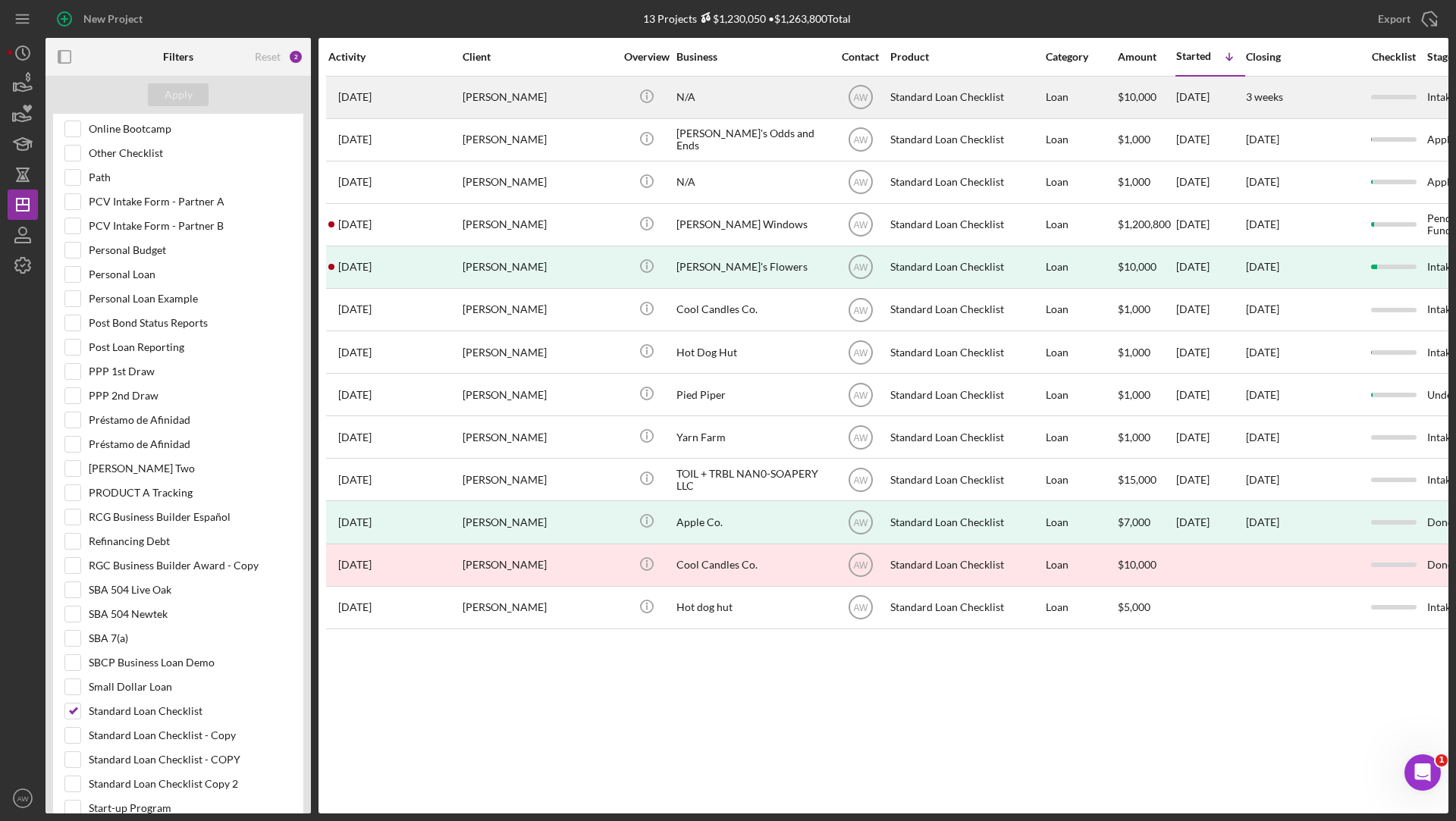
click at [532, 89] on div "[PERSON_NAME]" at bounding box center [539, 98] width 152 height 40
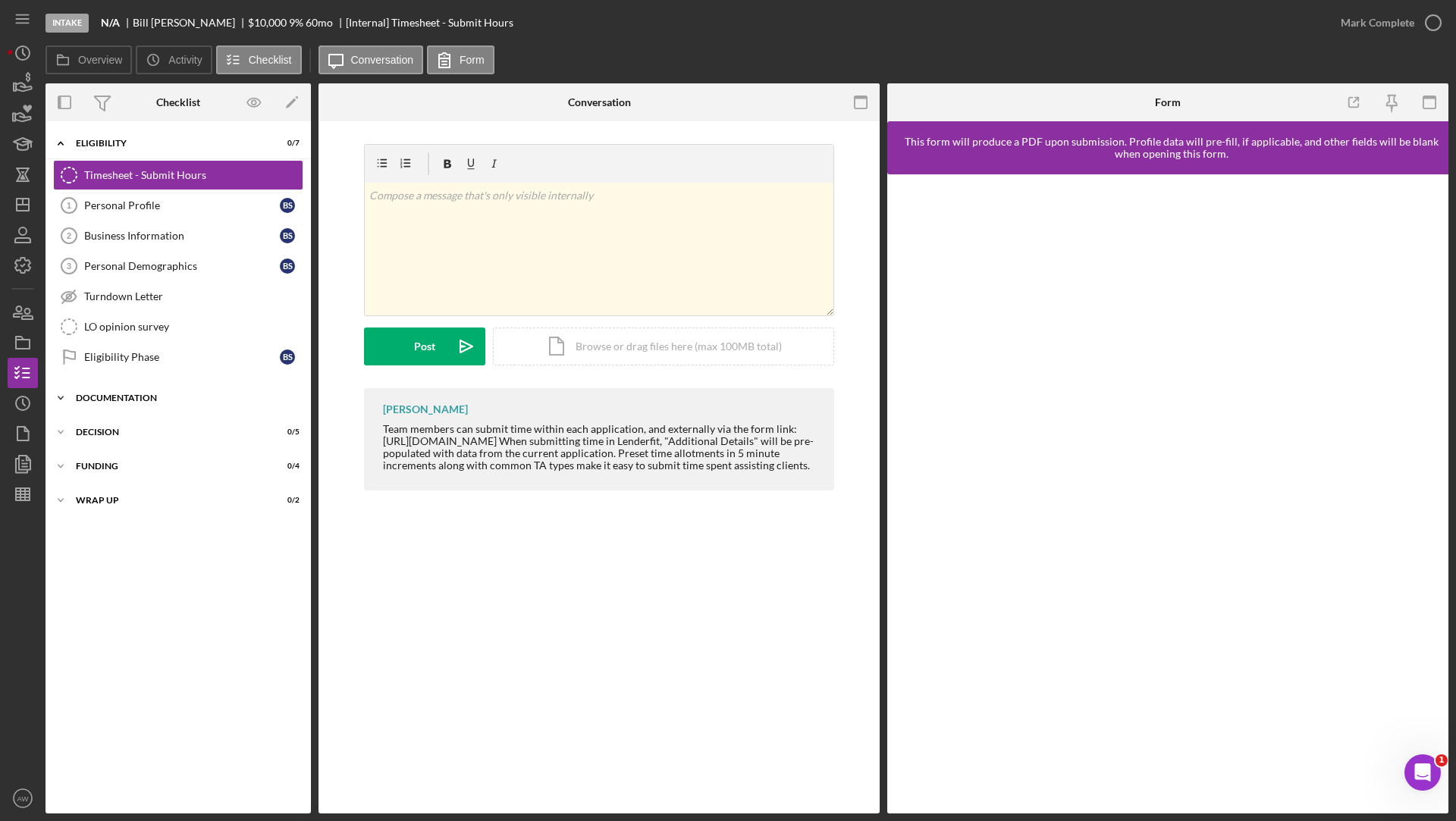
click at [155, 383] on div "Icon/Expander Documentation 0 / 23" at bounding box center [178, 397] width 265 height 30
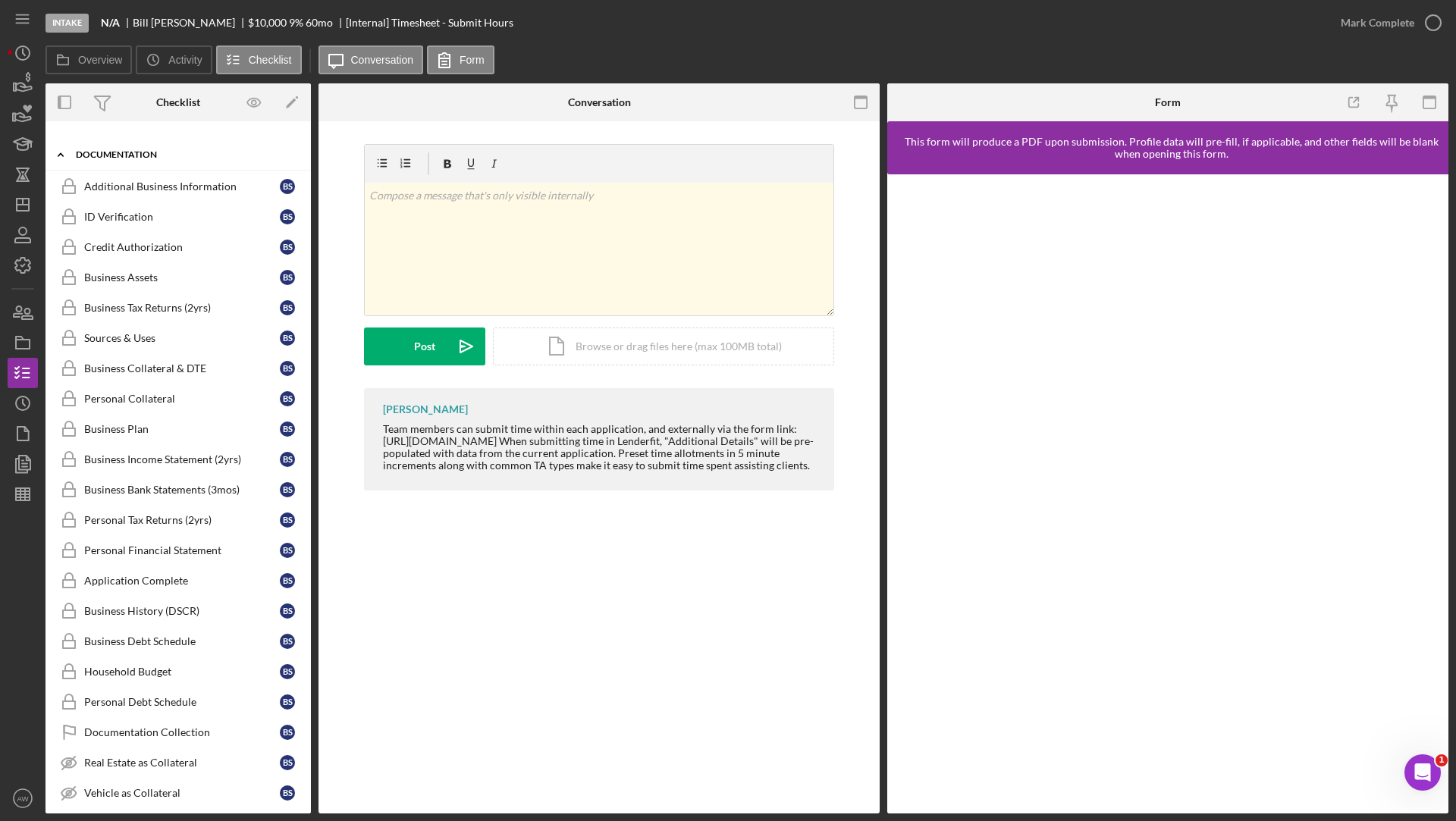
scroll to position [400, 0]
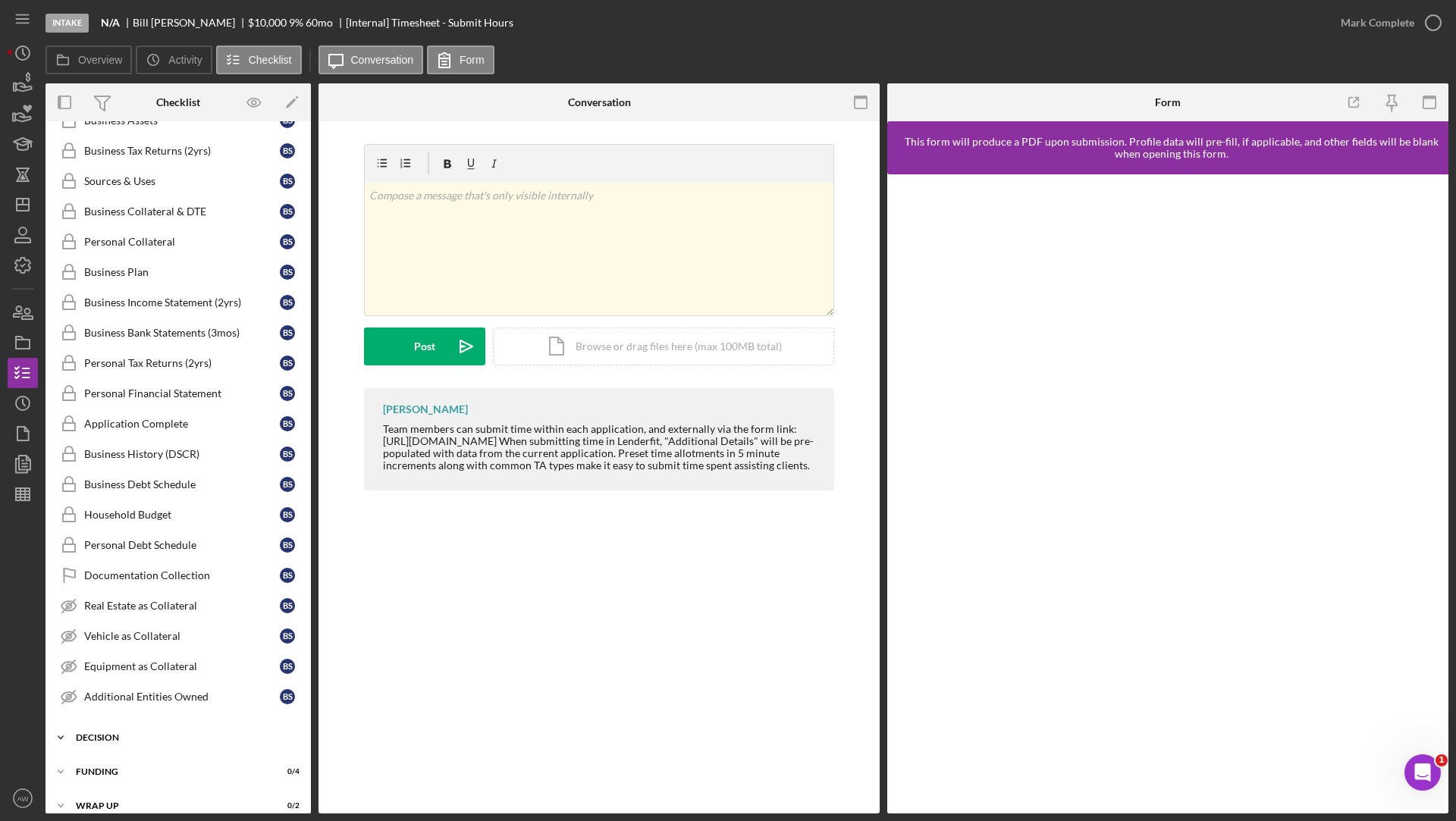
click at [112, 722] on div "Icon/Expander Decision 0 / 5" at bounding box center [178, 737] width 265 height 30
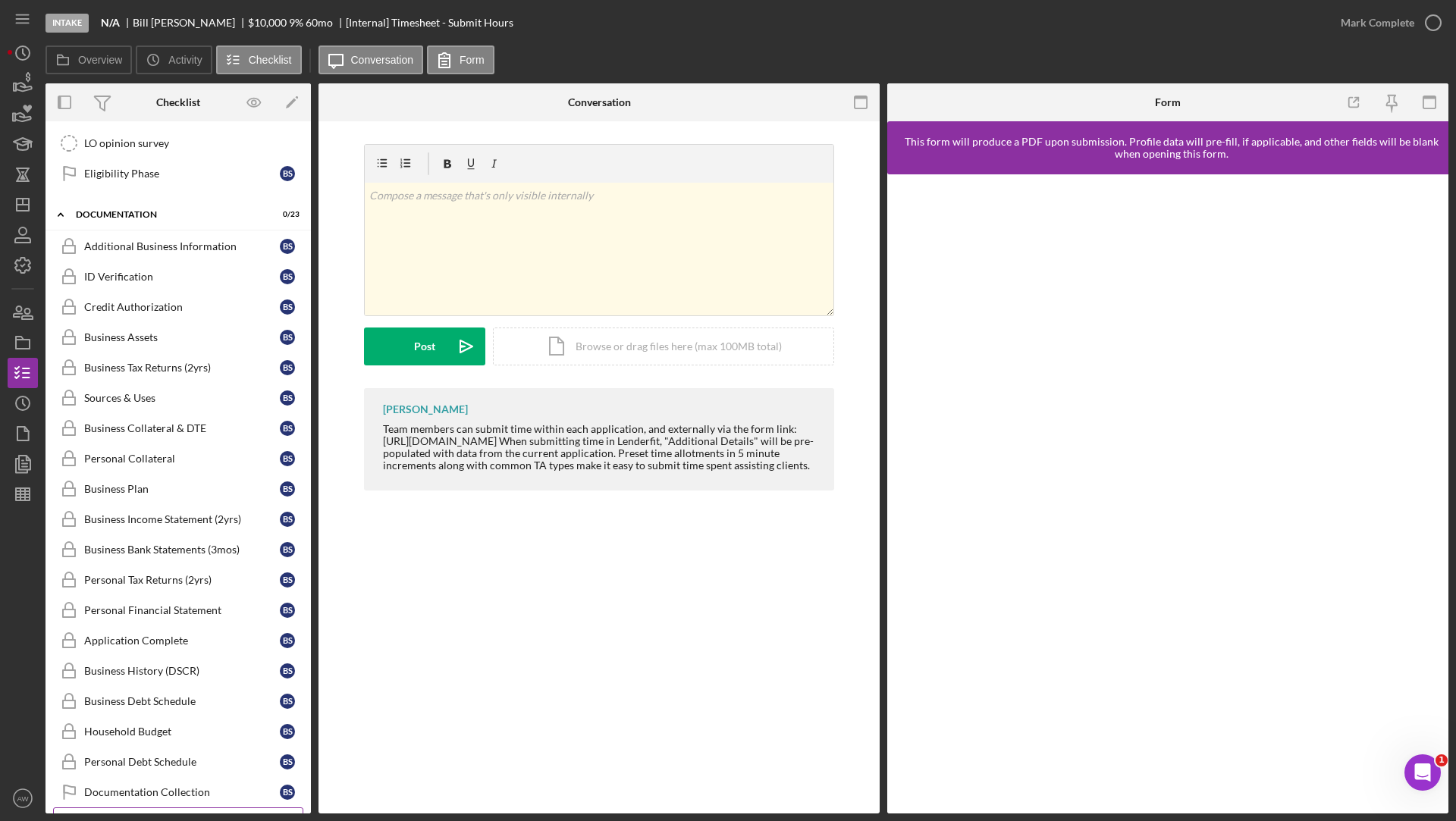
scroll to position [558, 0]
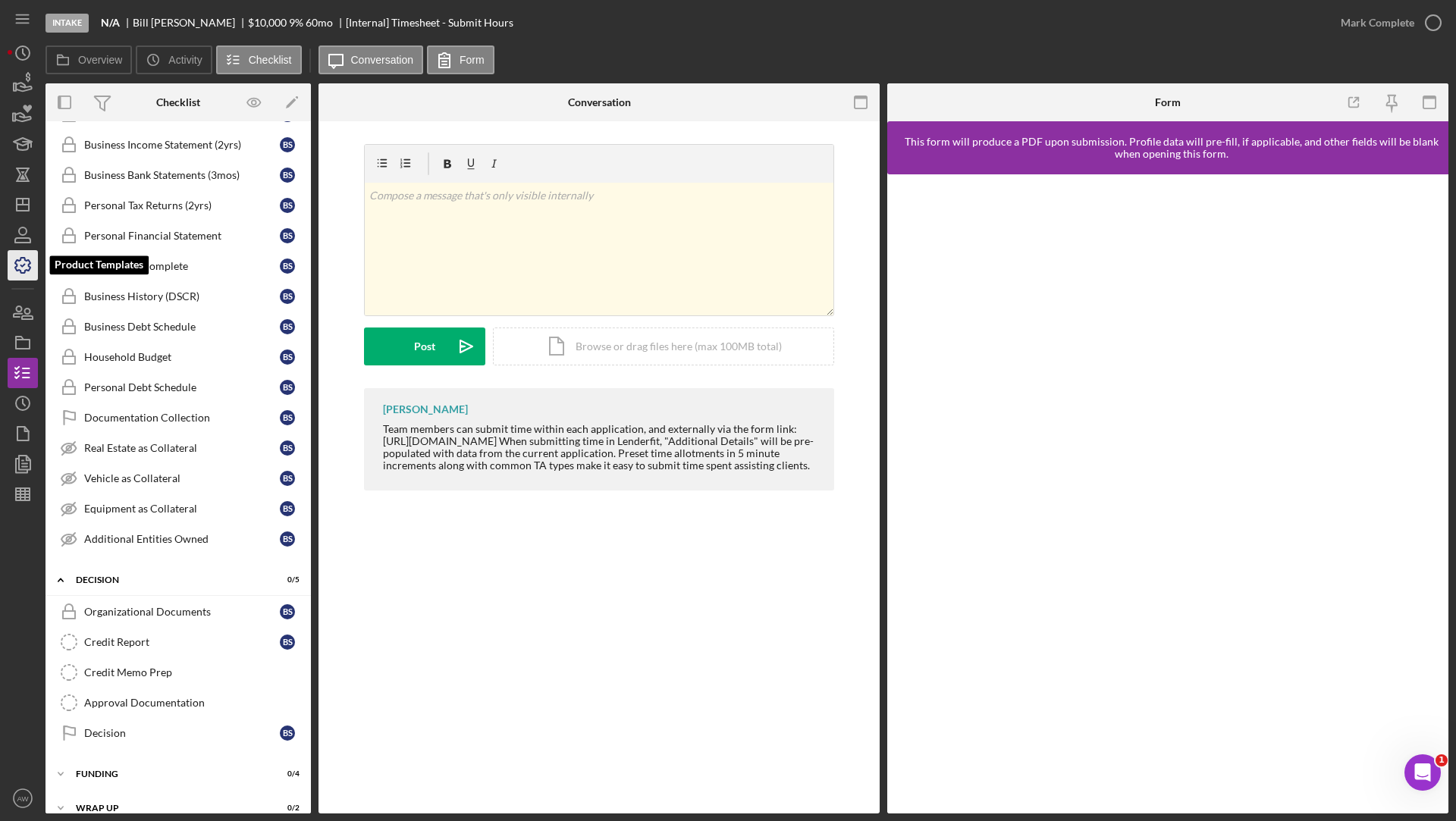
click at [20, 262] on icon "button" at bounding box center [22, 265] width 38 height 38
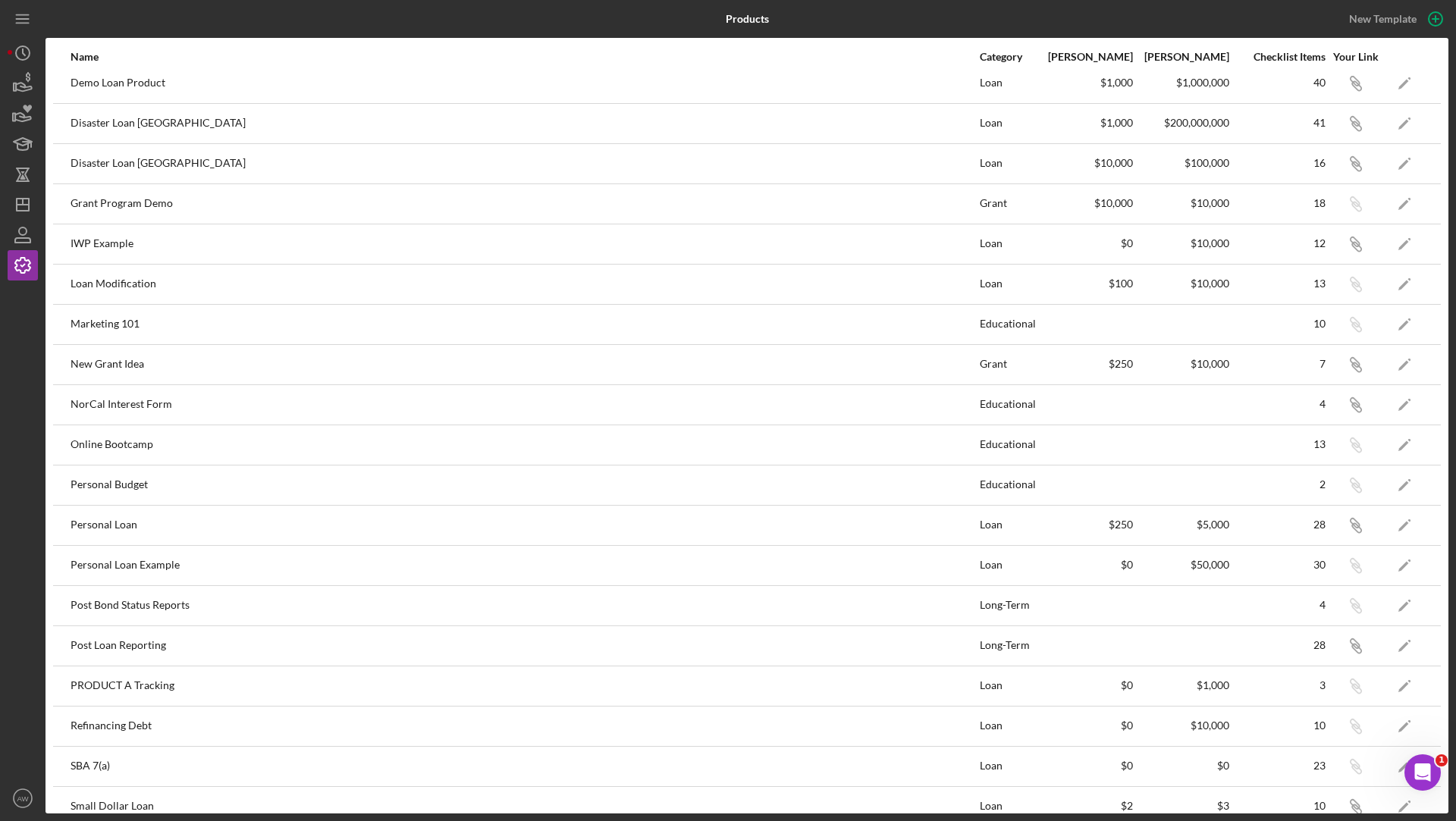
scroll to position [508, 0]
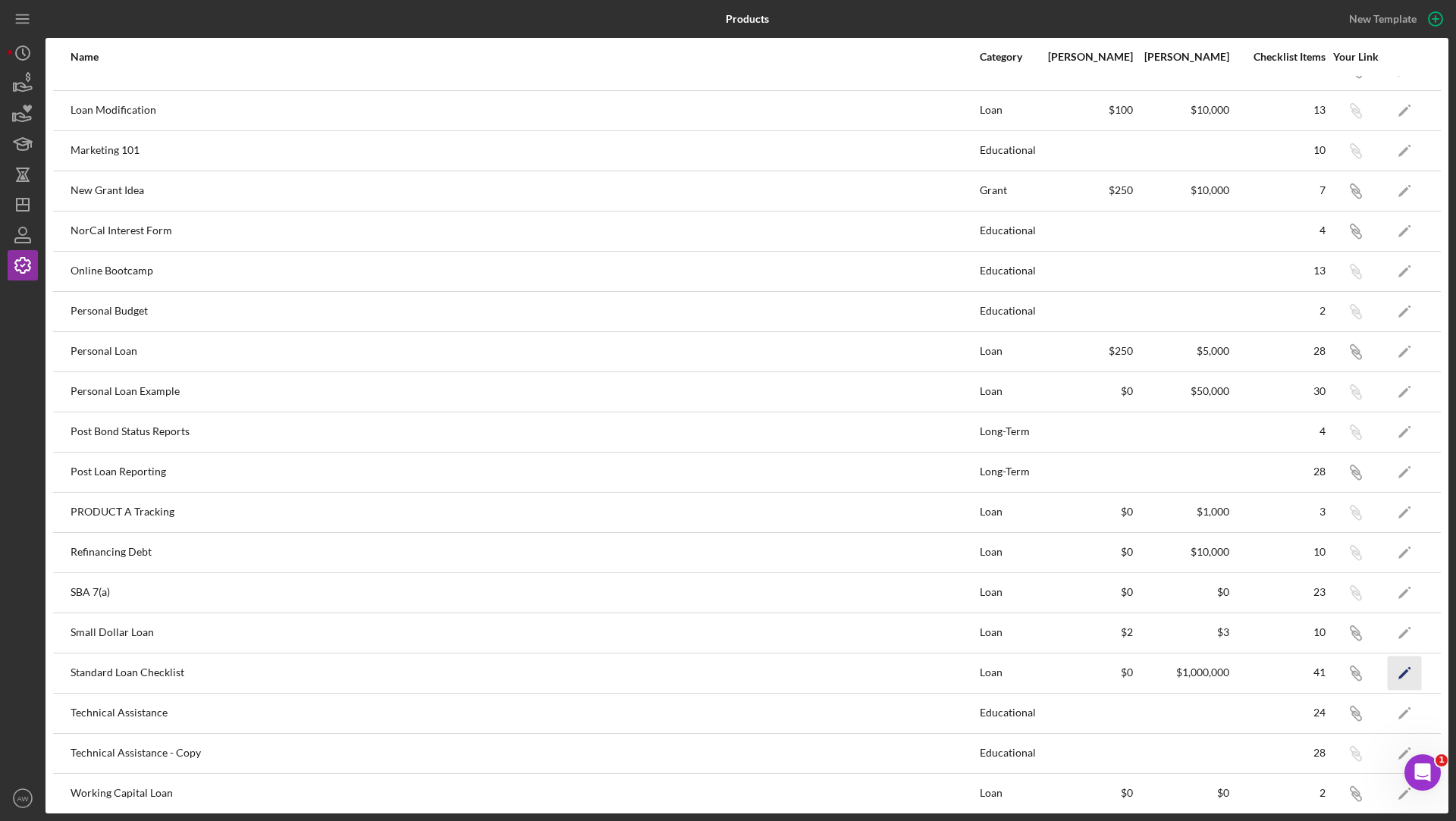
click at [1410, 661] on icon "Icon/Edit" at bounding box center [1404, 672] width 34 height 34
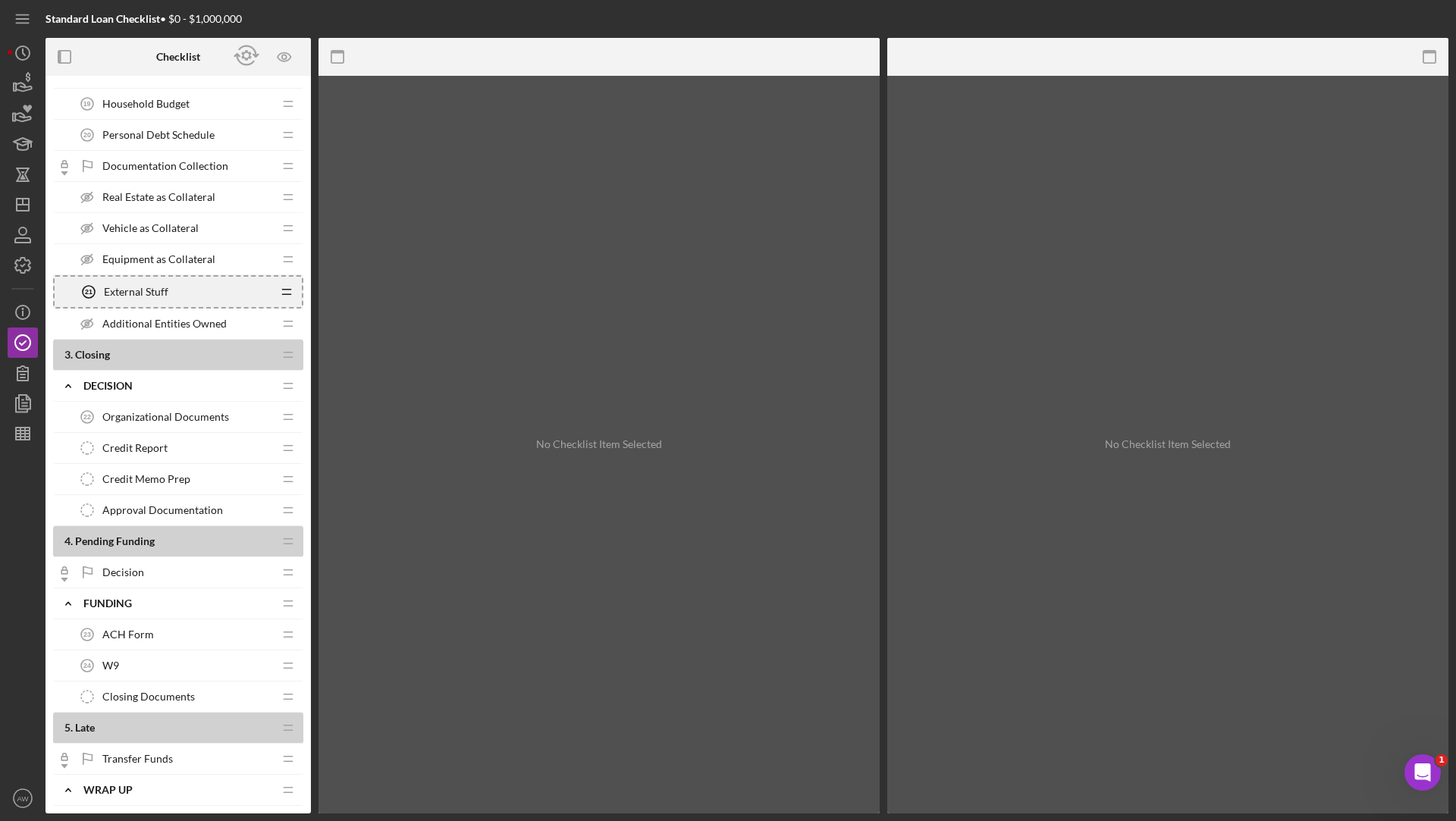
scroll to position [840, 0]
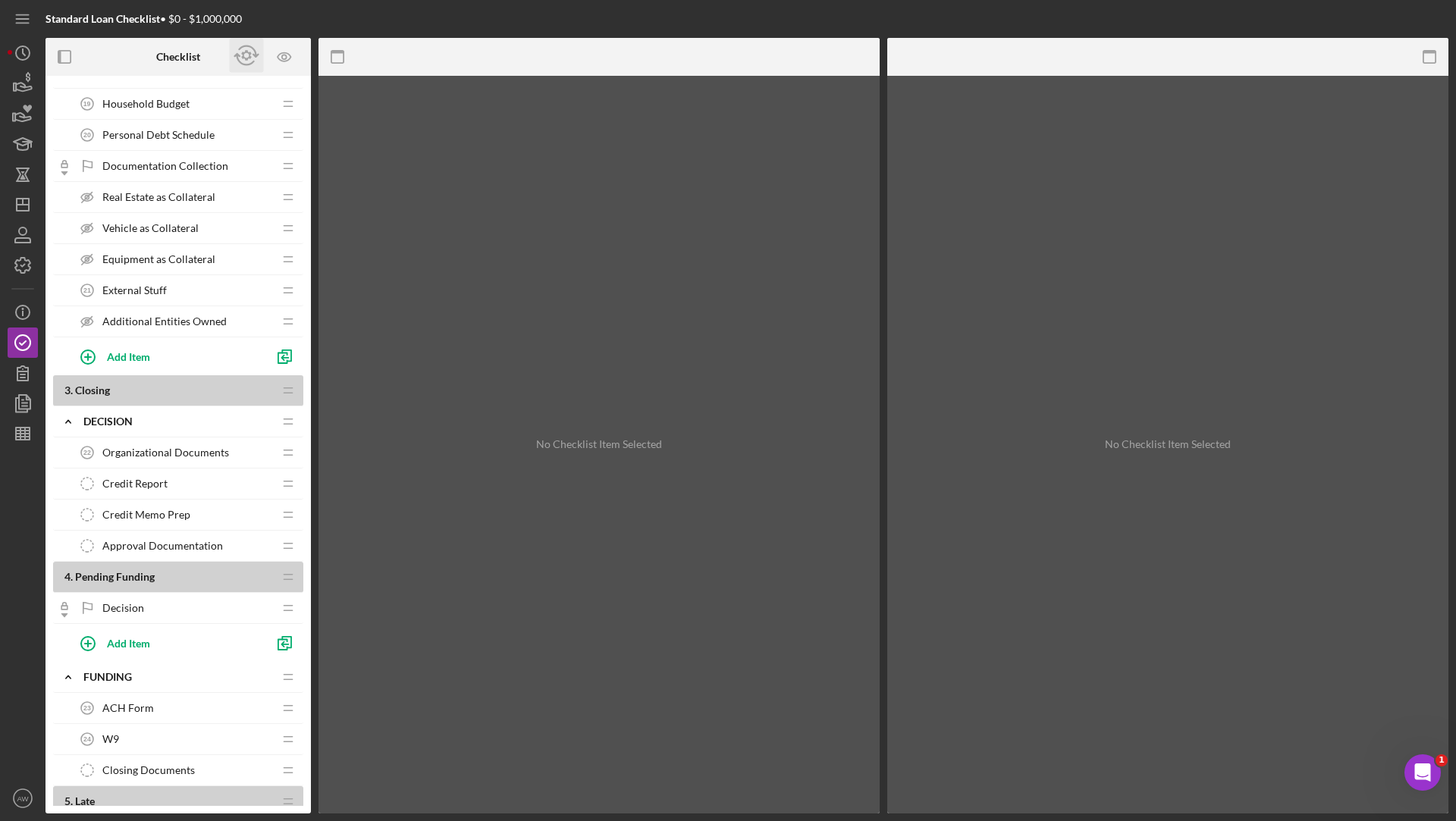
click at [247, 51] on icon "button" at bounding box center [246, 57] width 10 height 11
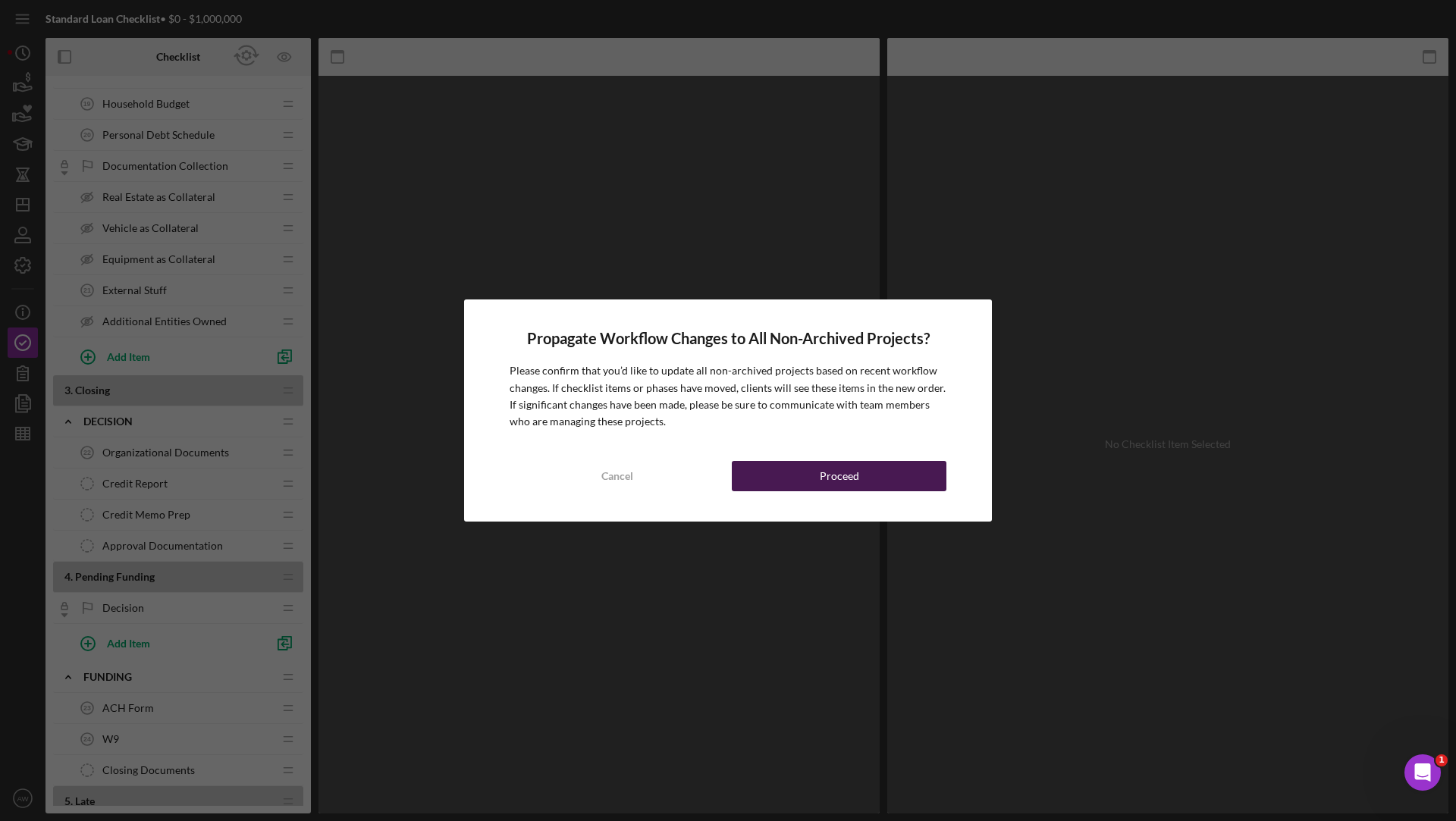
click at [804, 476] on button "Proceed" at bounding box center [838, 476] width 215 height 30
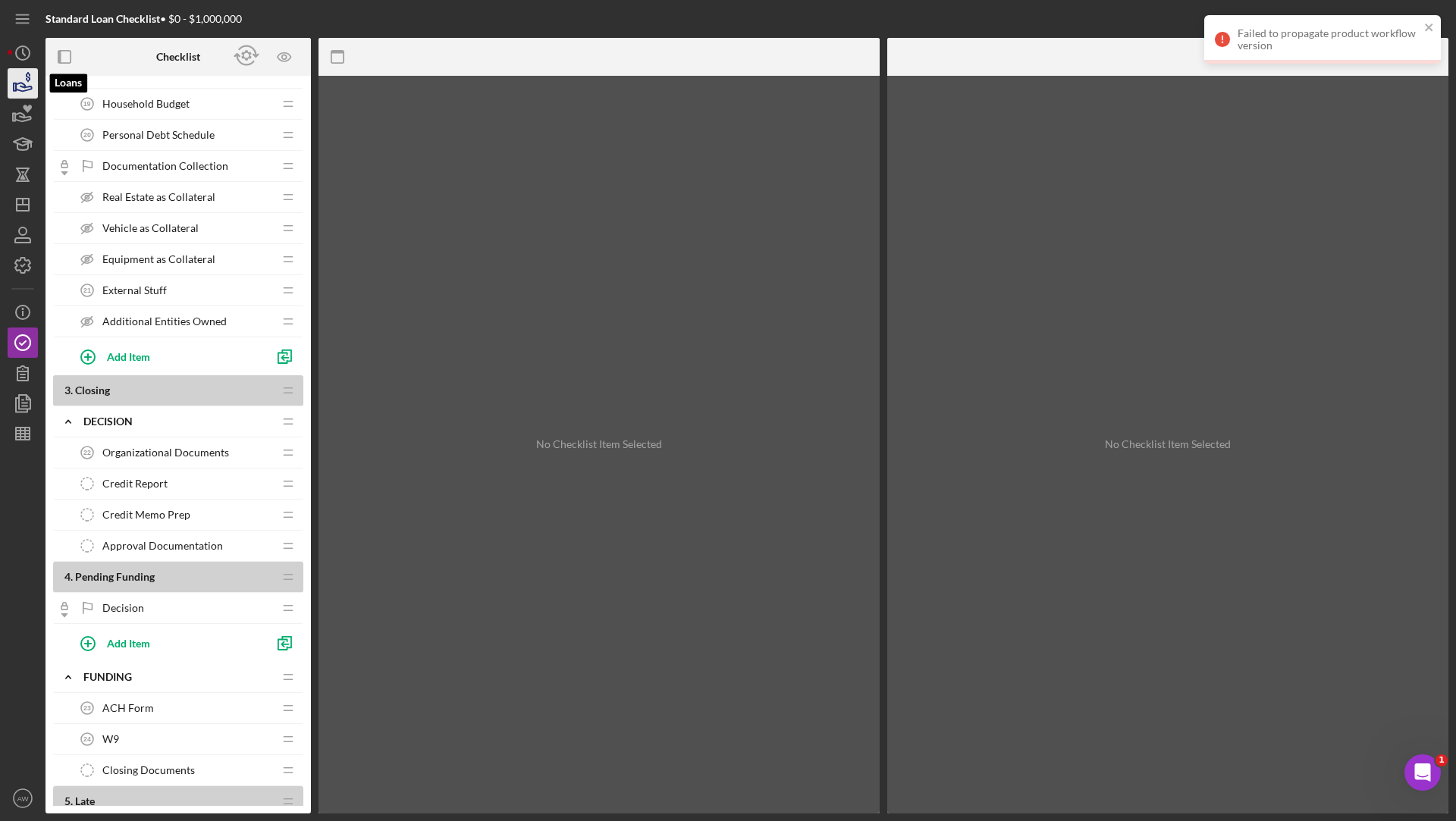
click at [20, 86] on icon "button" at bounding box center [24, 87] width 16 height 9
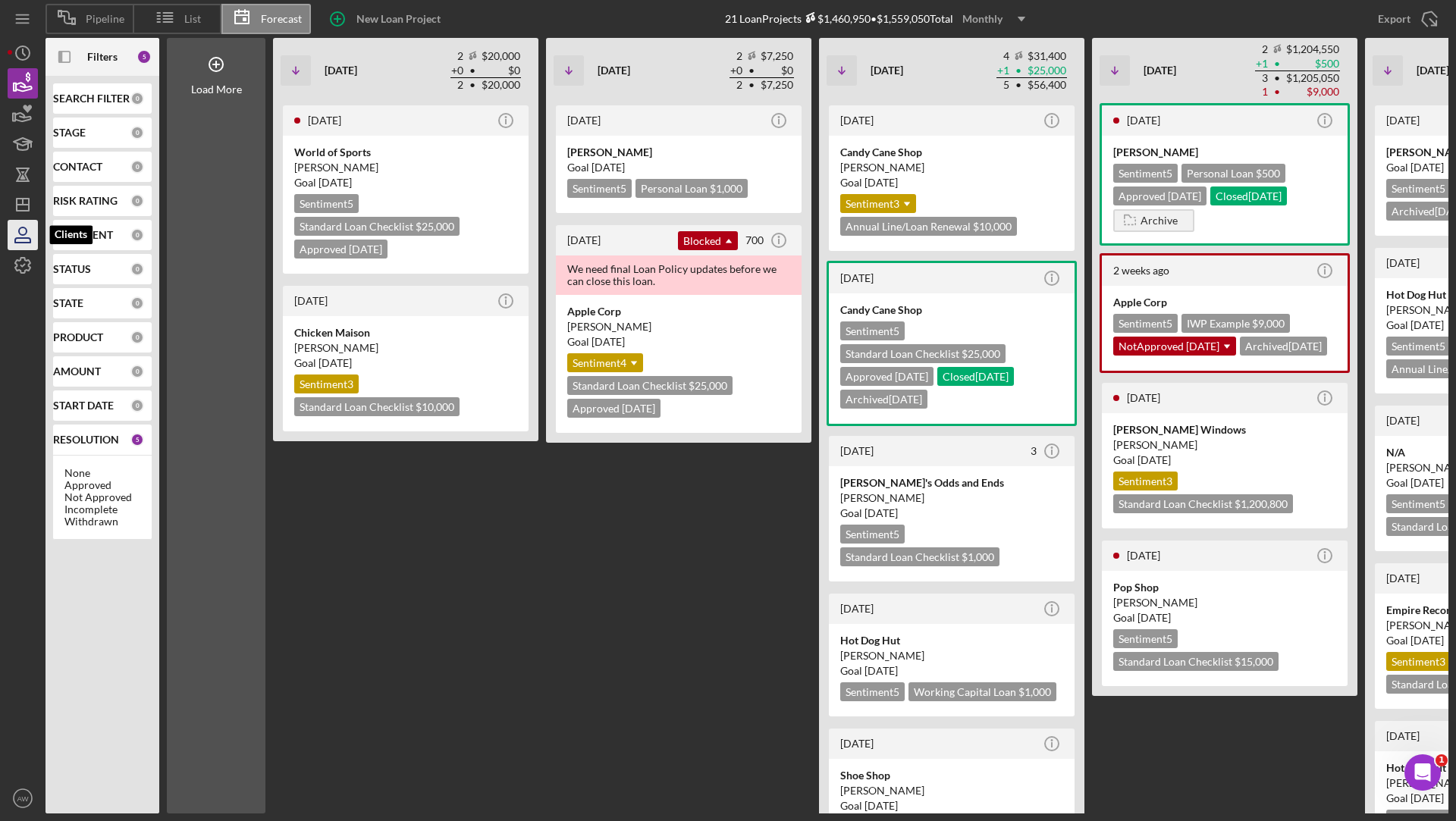
click at [27, 221] on icon "button" at bounding box center [22, 235] width 38 height 38
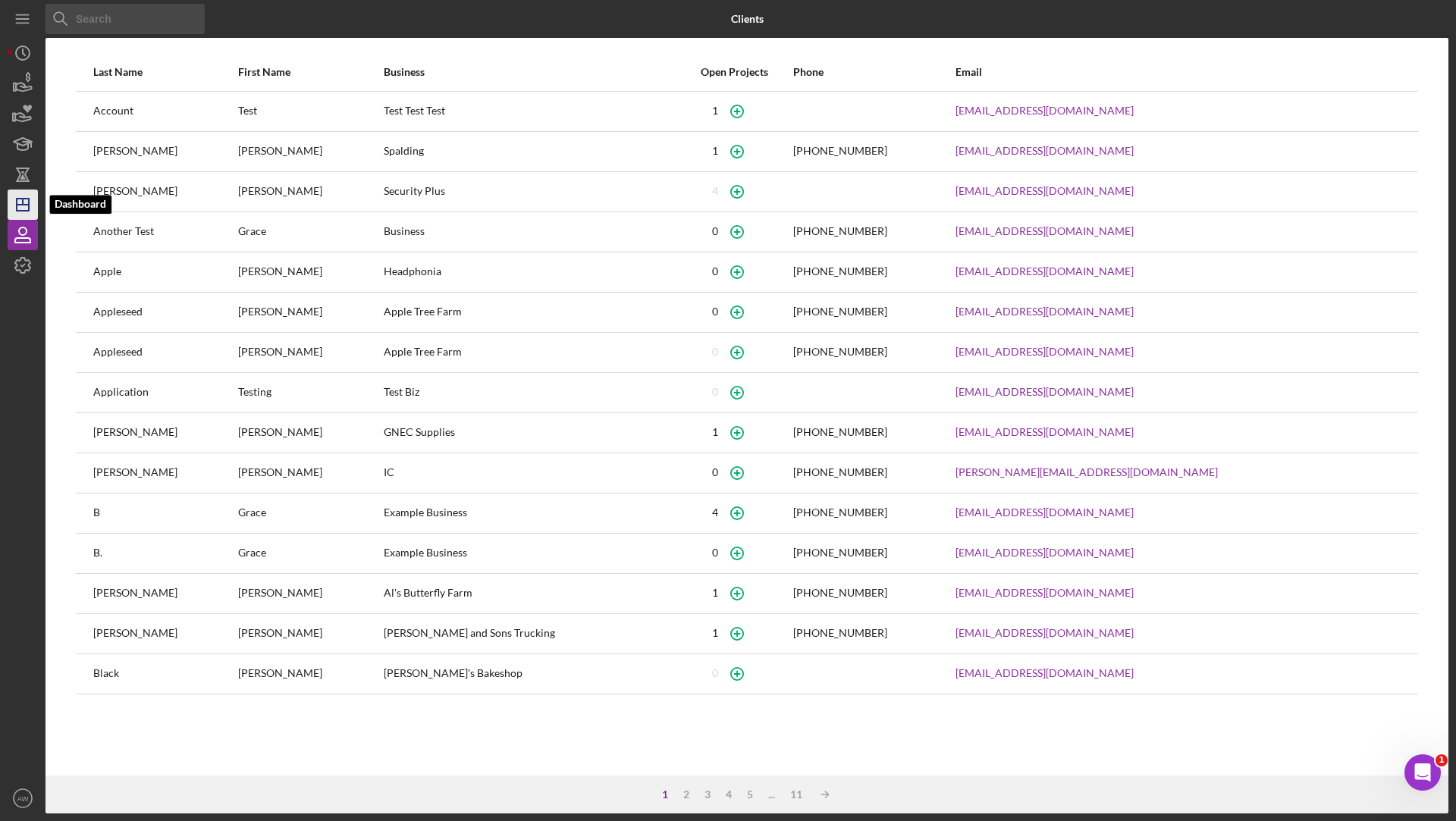
click at [27, 204] on line "button" at bounding box center [23, 204] width 12 height 0
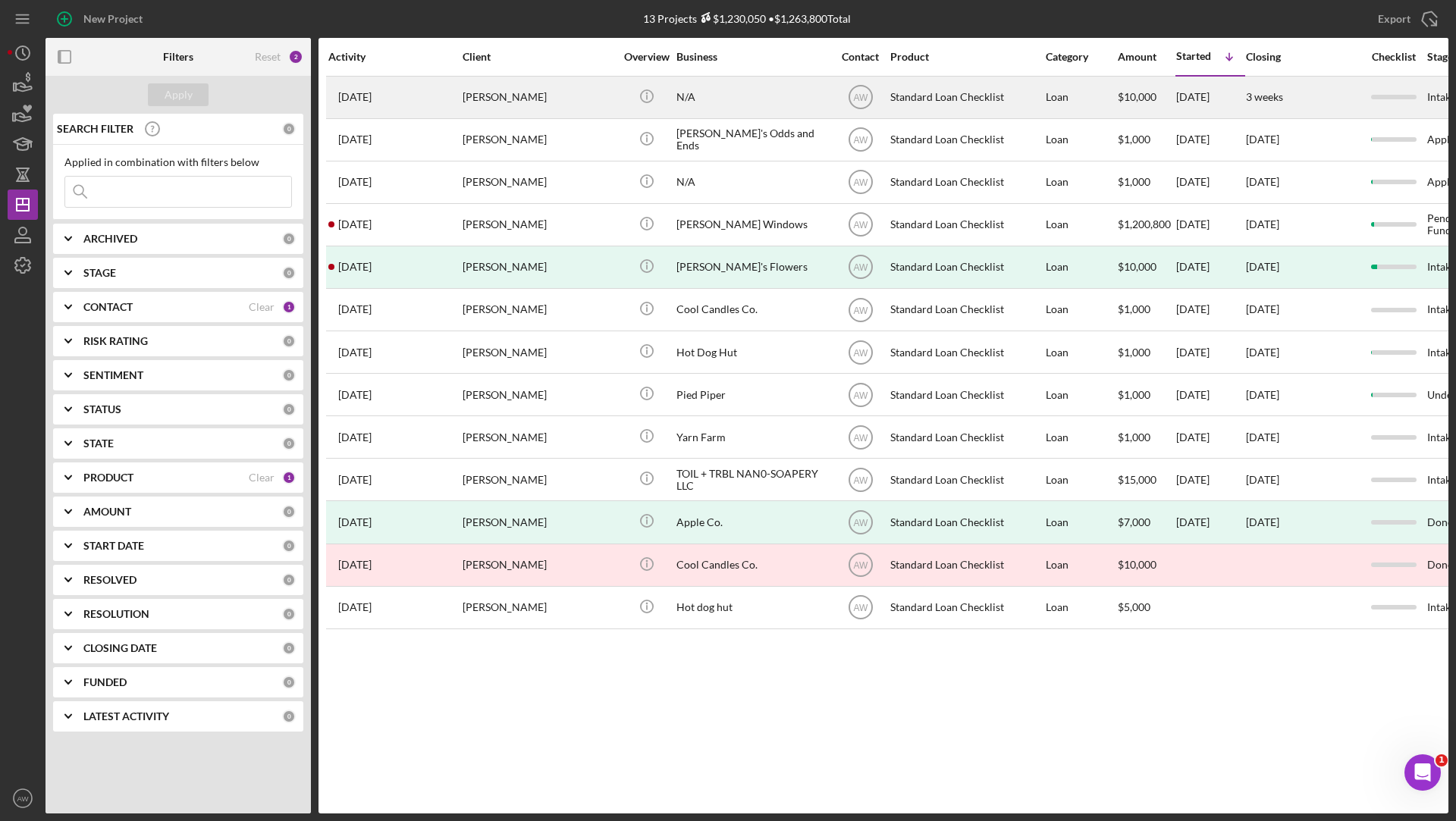
click at [485, 101] on div "[PERSON_NAME]" at bounding box center [539, 98] width 152 height 40
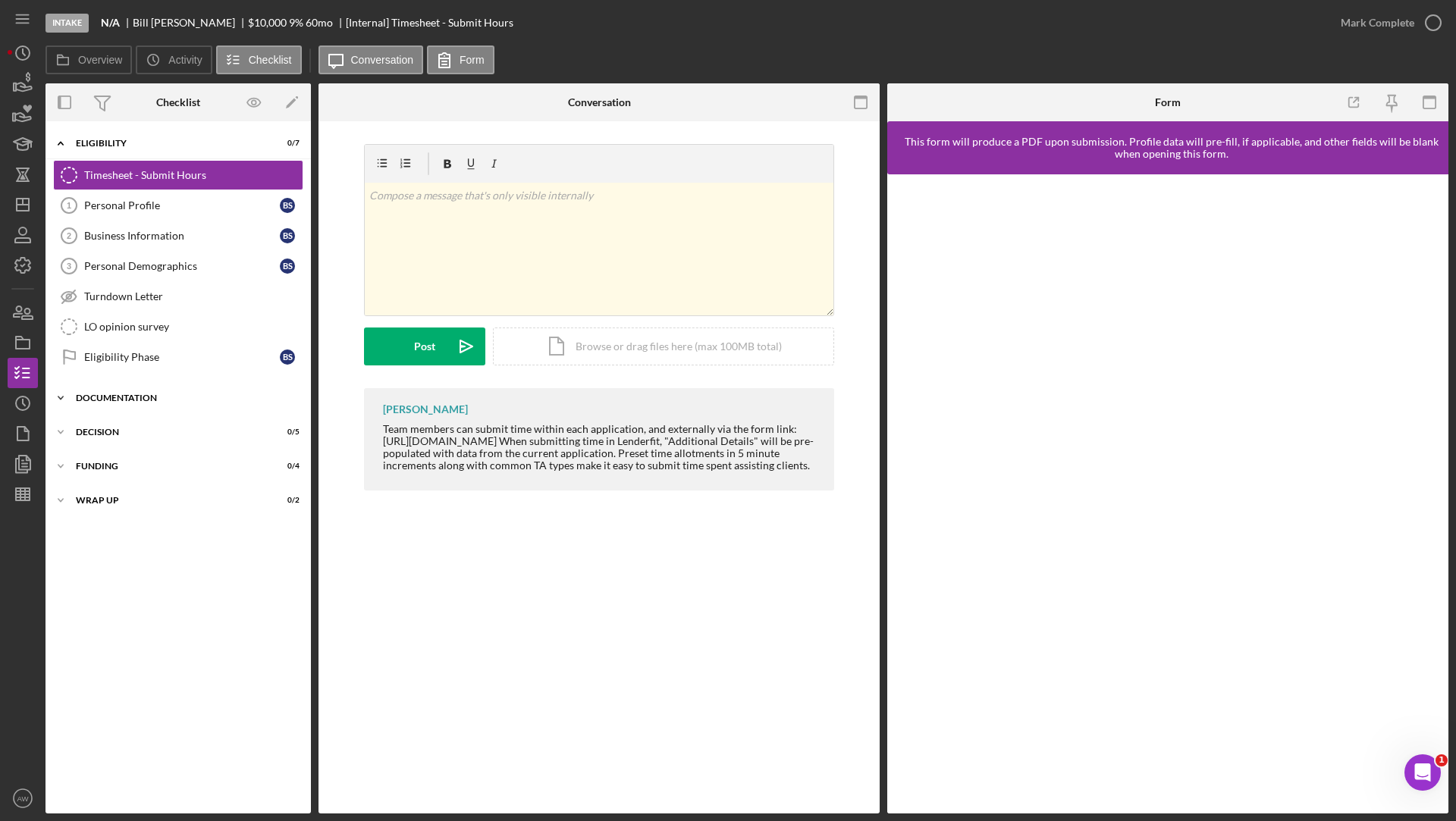
click at [117, 386] on div "Icon/Expander Documentation 0 / 23" at bounding box center [178, 397] width 265 height 30
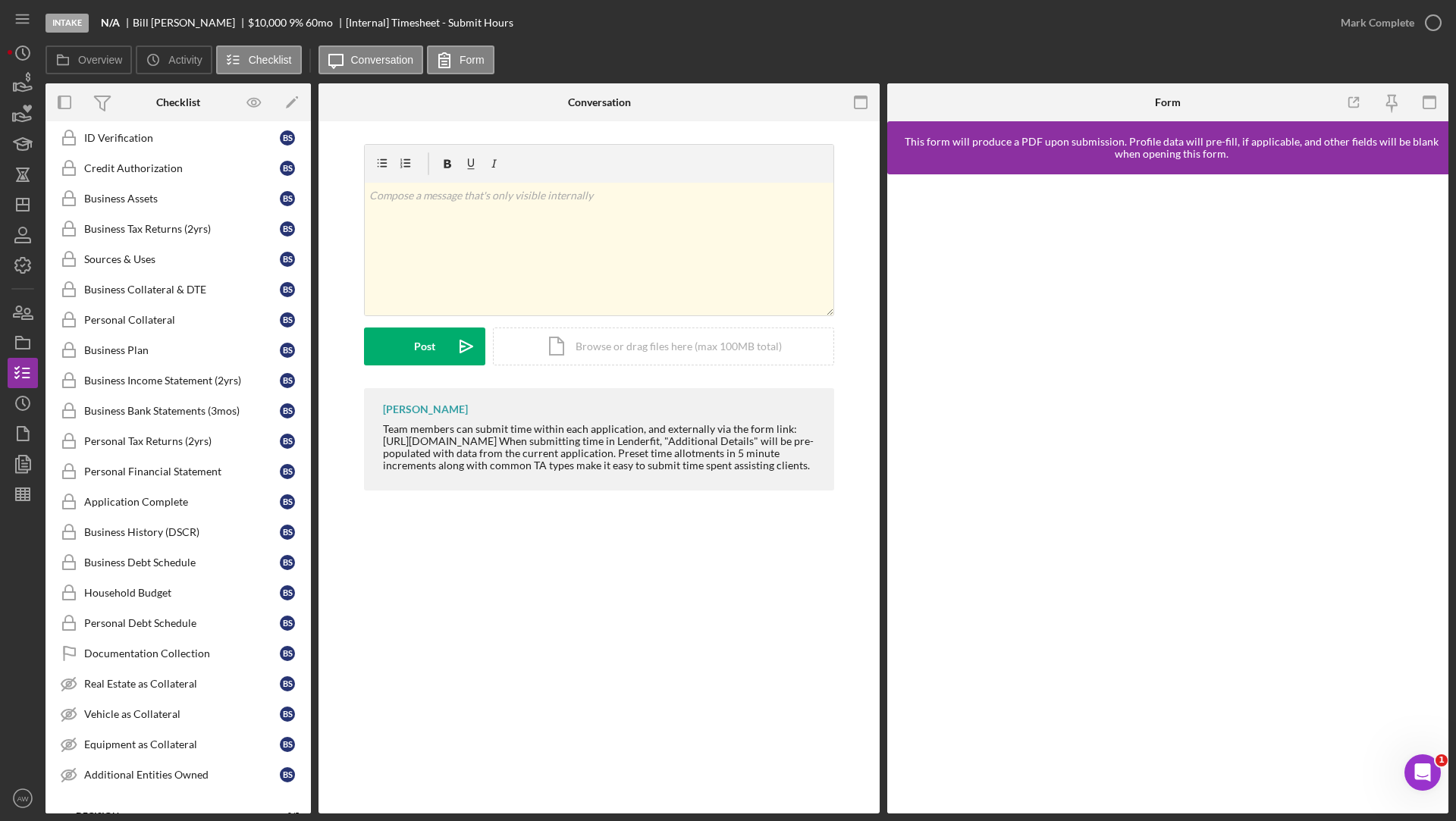
scroll to position [400, 0]
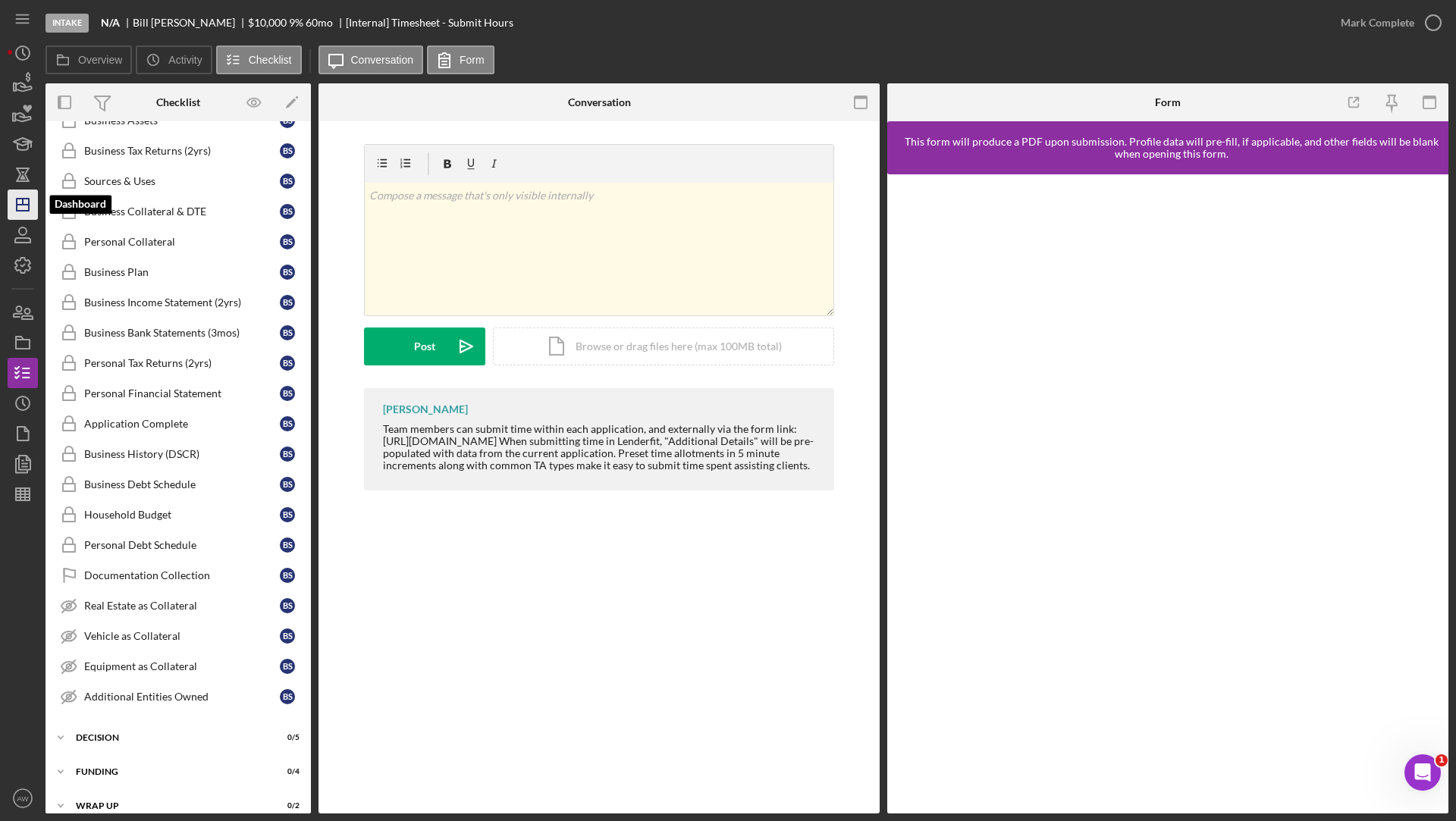
click at [27, 204] on line "button" at bounding box center [23, 204] width 12 height 0
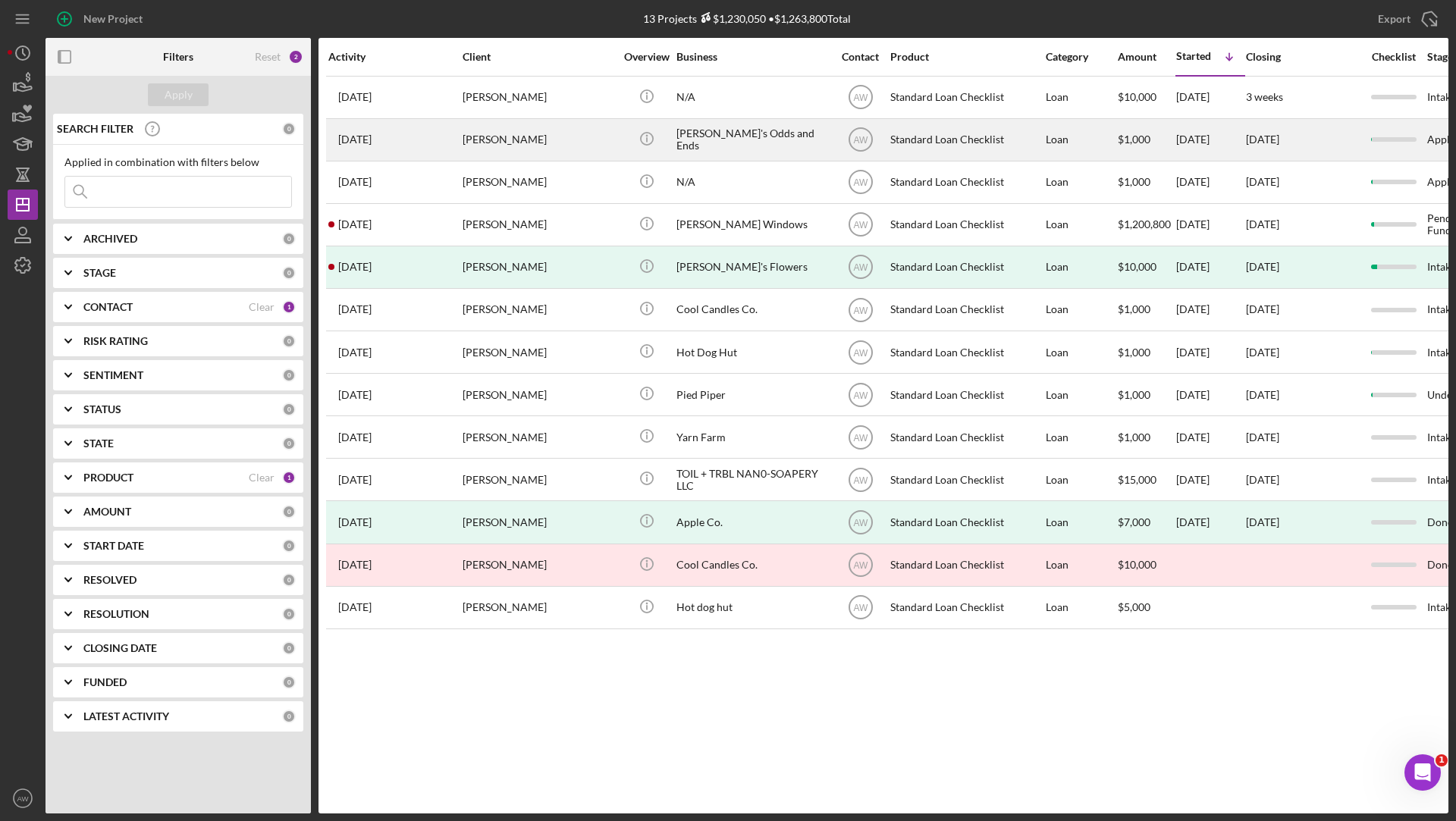
click at [539, 145] on div "[PERSON_NAME]" at bounding box center [539, 140] width 152 height 40
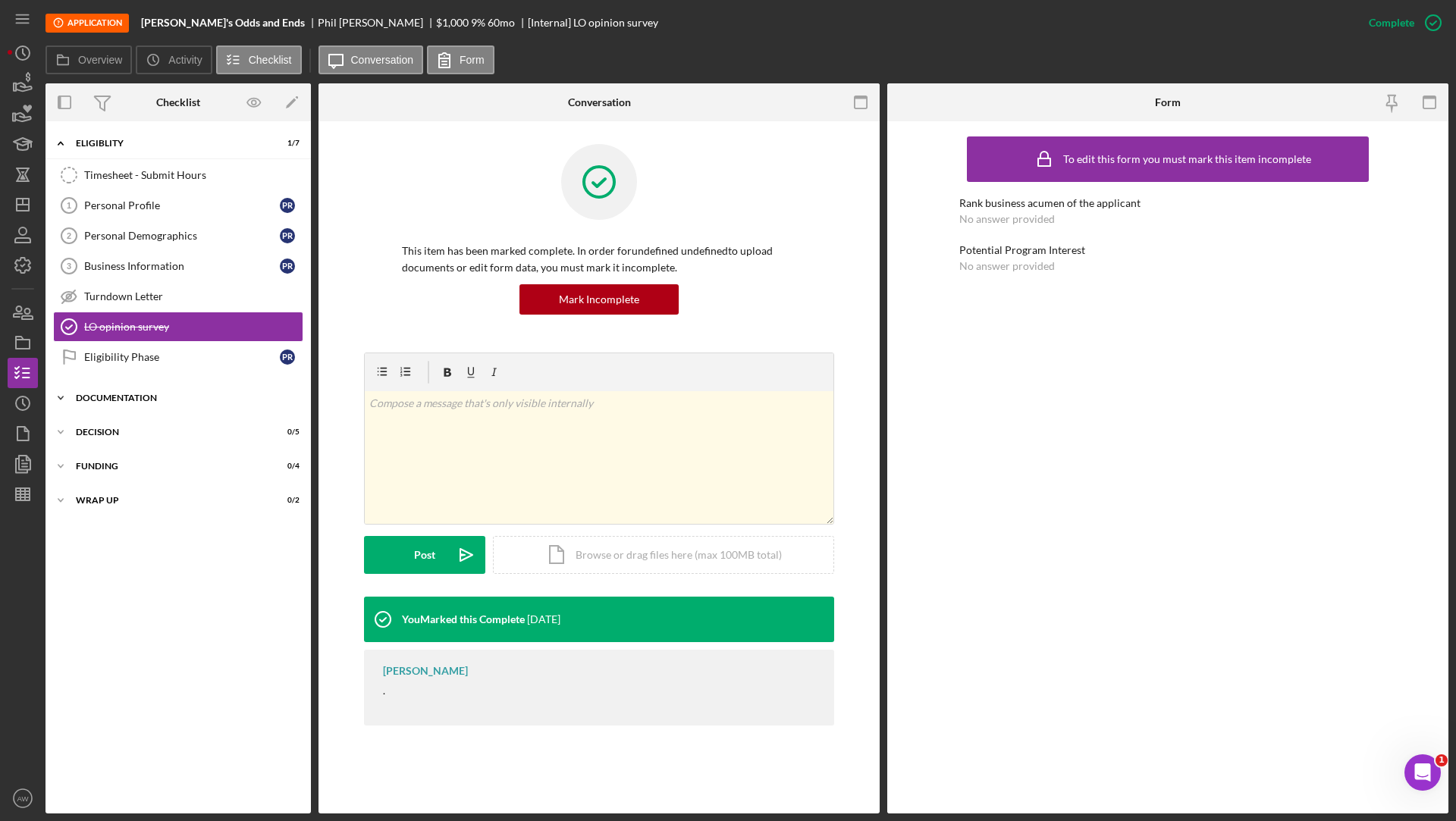
click at [69, 384] on icon "Icon/Expander" at bounding box center [60, 397] width 30 height 30
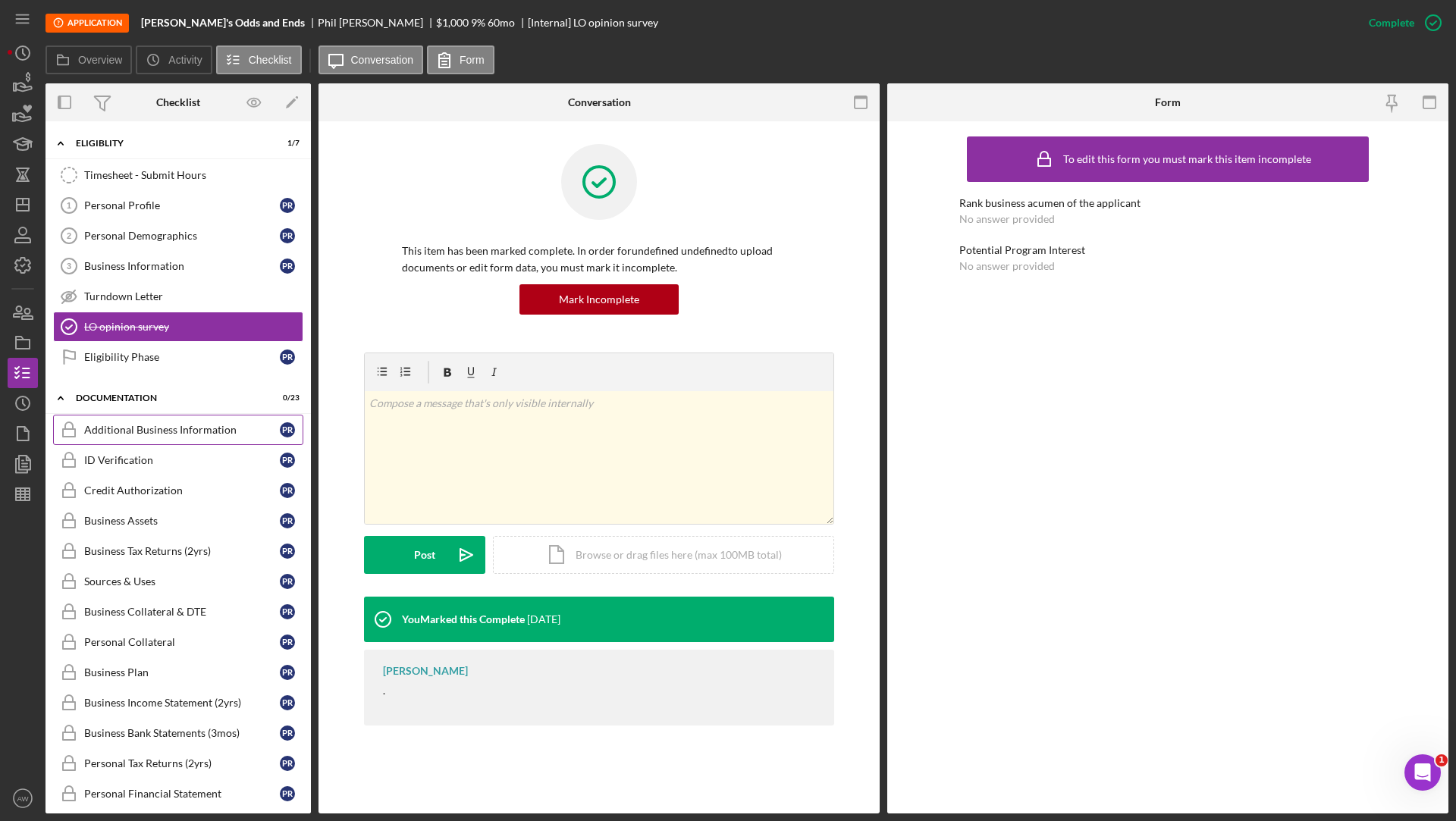
scroll to position [400, 0]
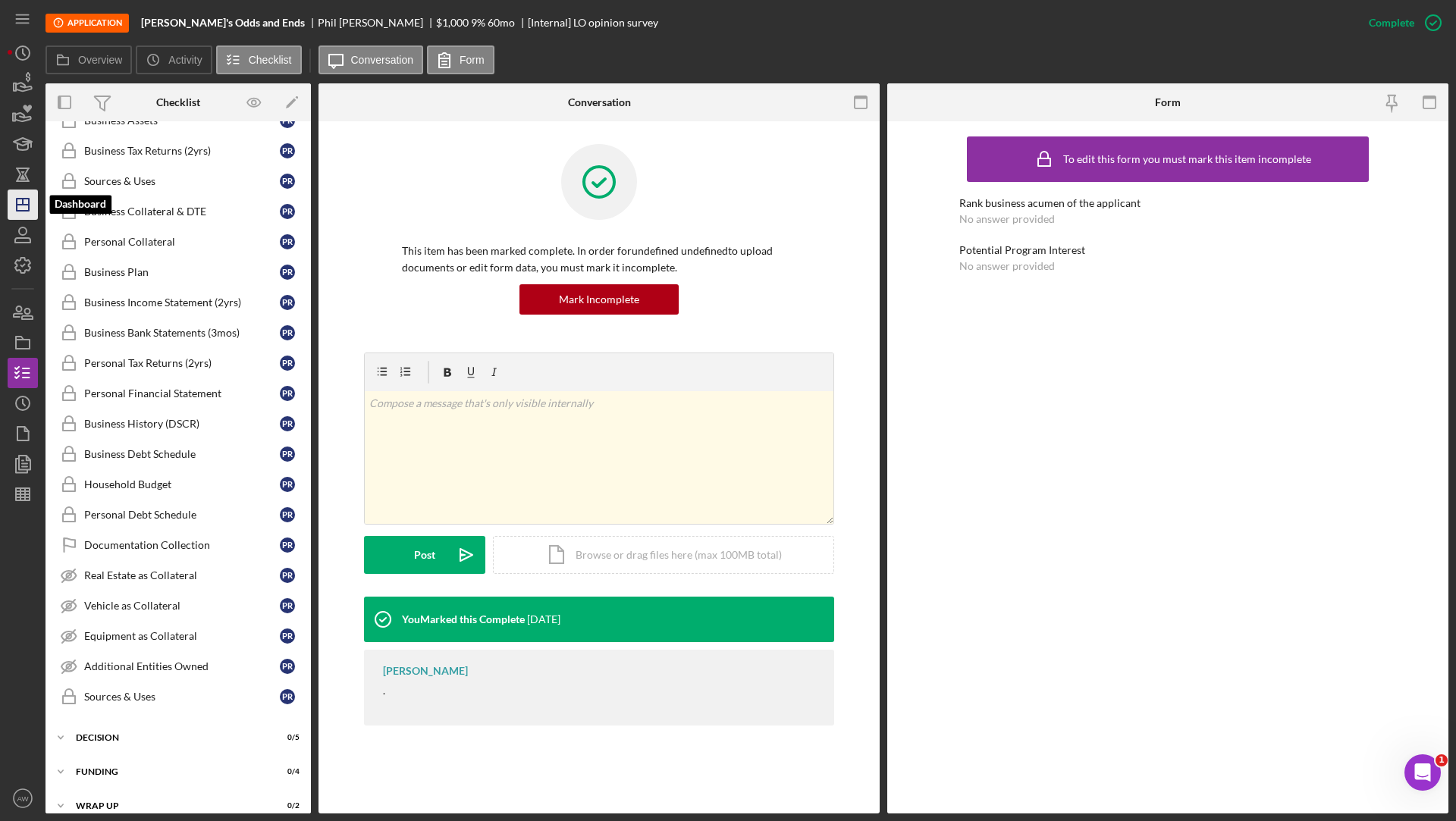
click at [22, 200] on line "button" at bounding box center [22, 201] width 0 height 6
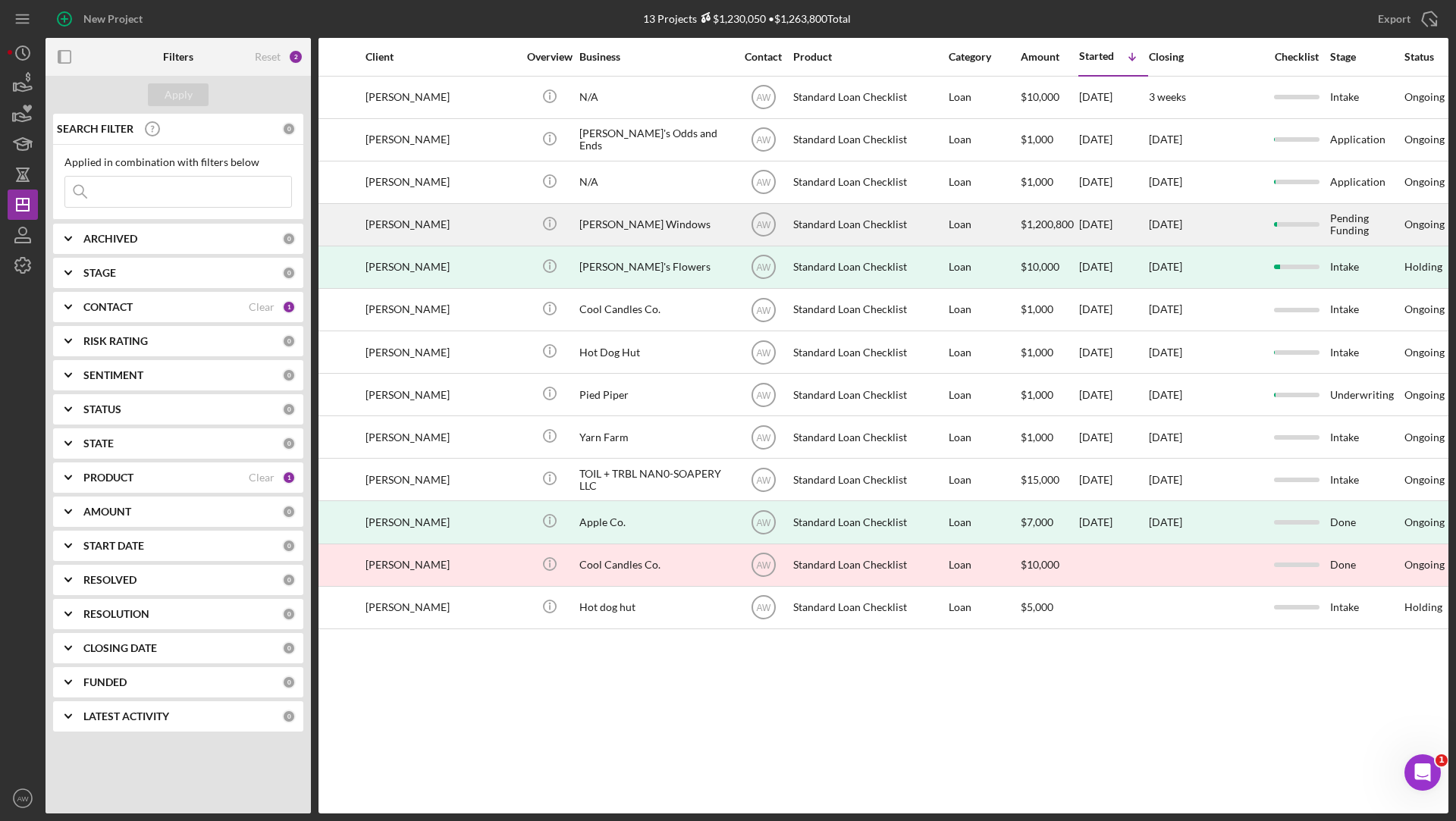
scroll to position [0, 98]
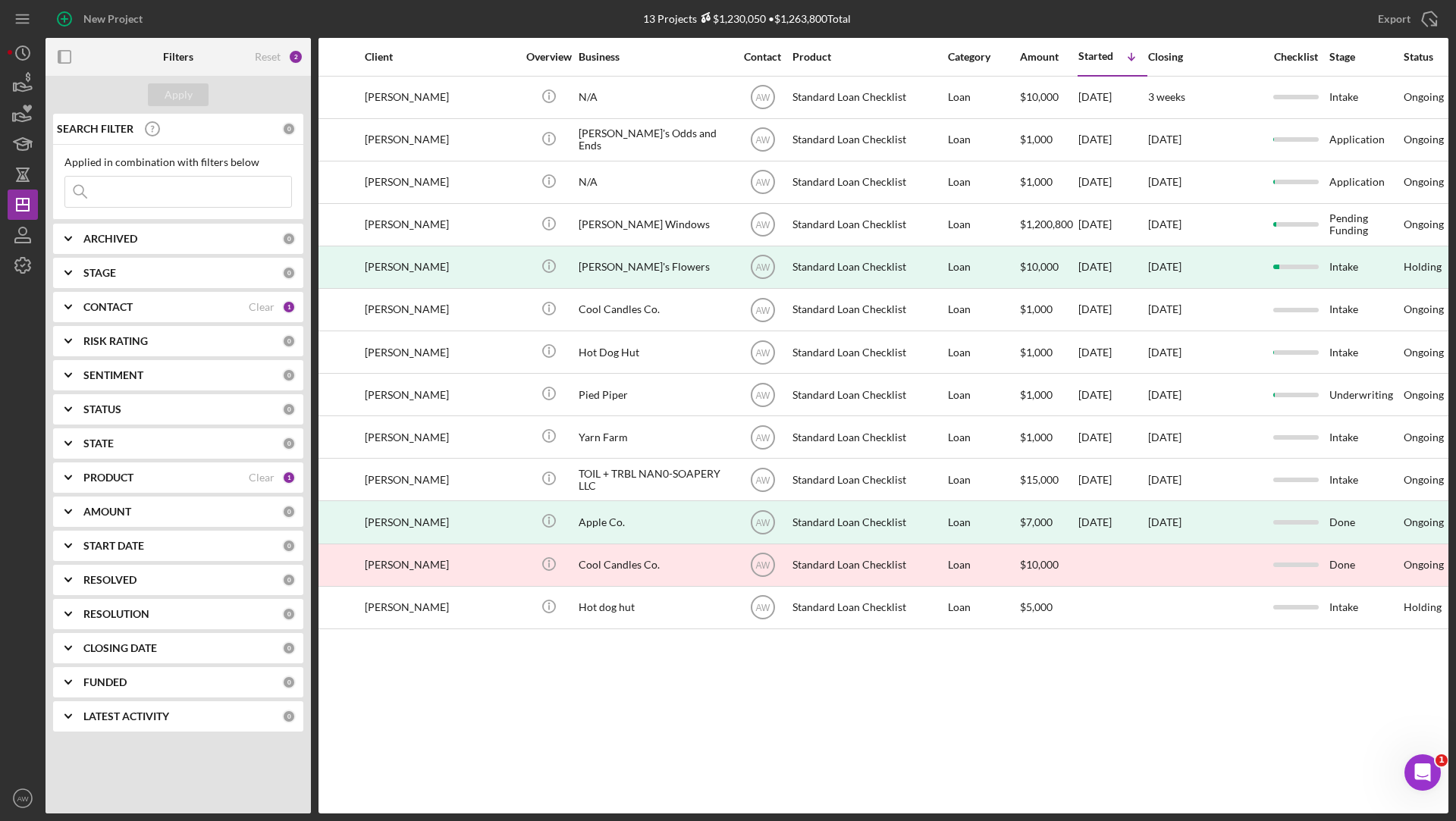
click at [129, 235] on b "ARCHIVED" at bounding box center [110, 239] width 53 height 12
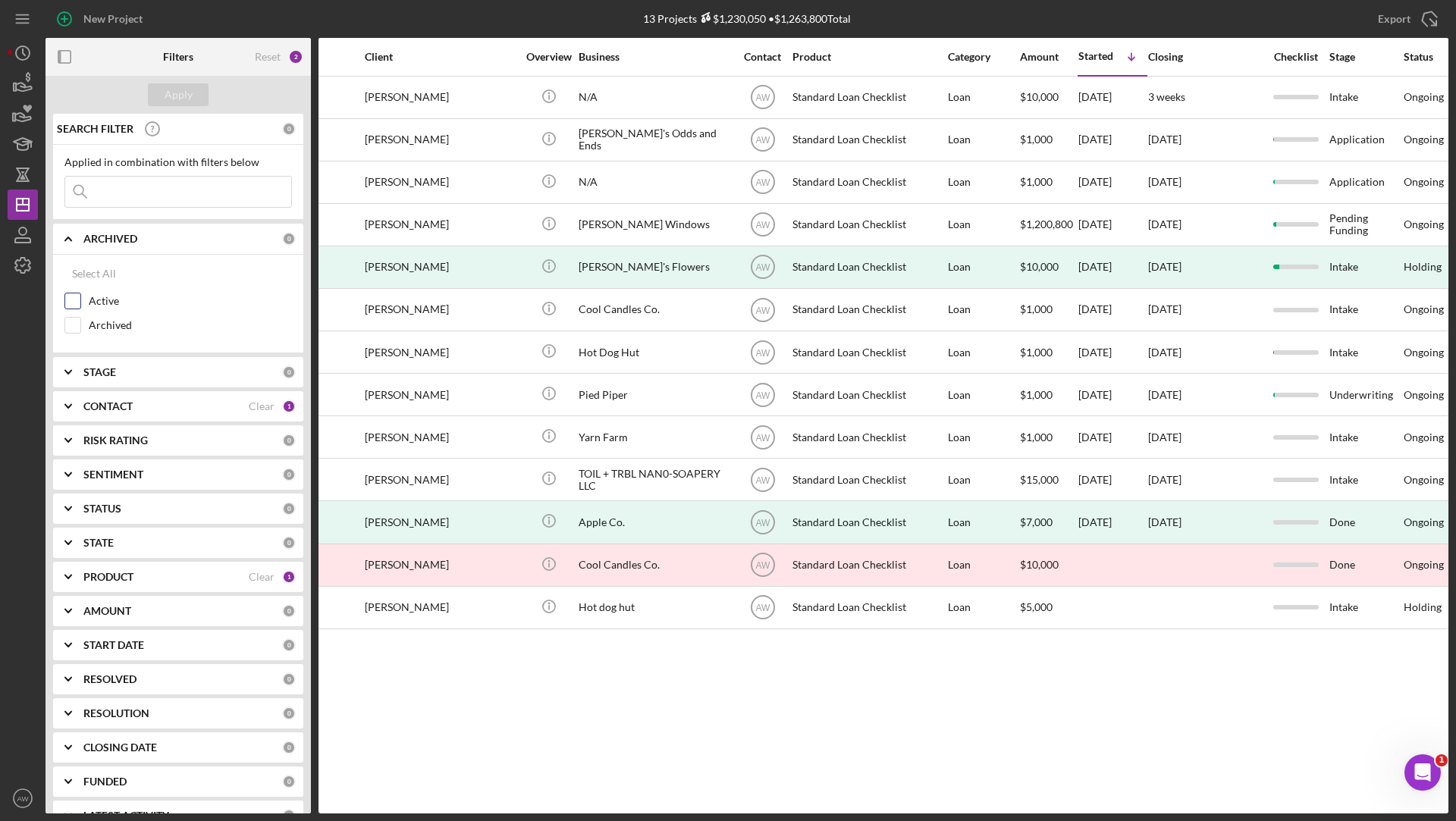
click at [73, 301] on input "Active" at bounding box center [73, 301] width 15 height 15
checkbox input "true"
click at [177, 94] on div "Apply" at bounding box center [178, 94] width 28 height 22
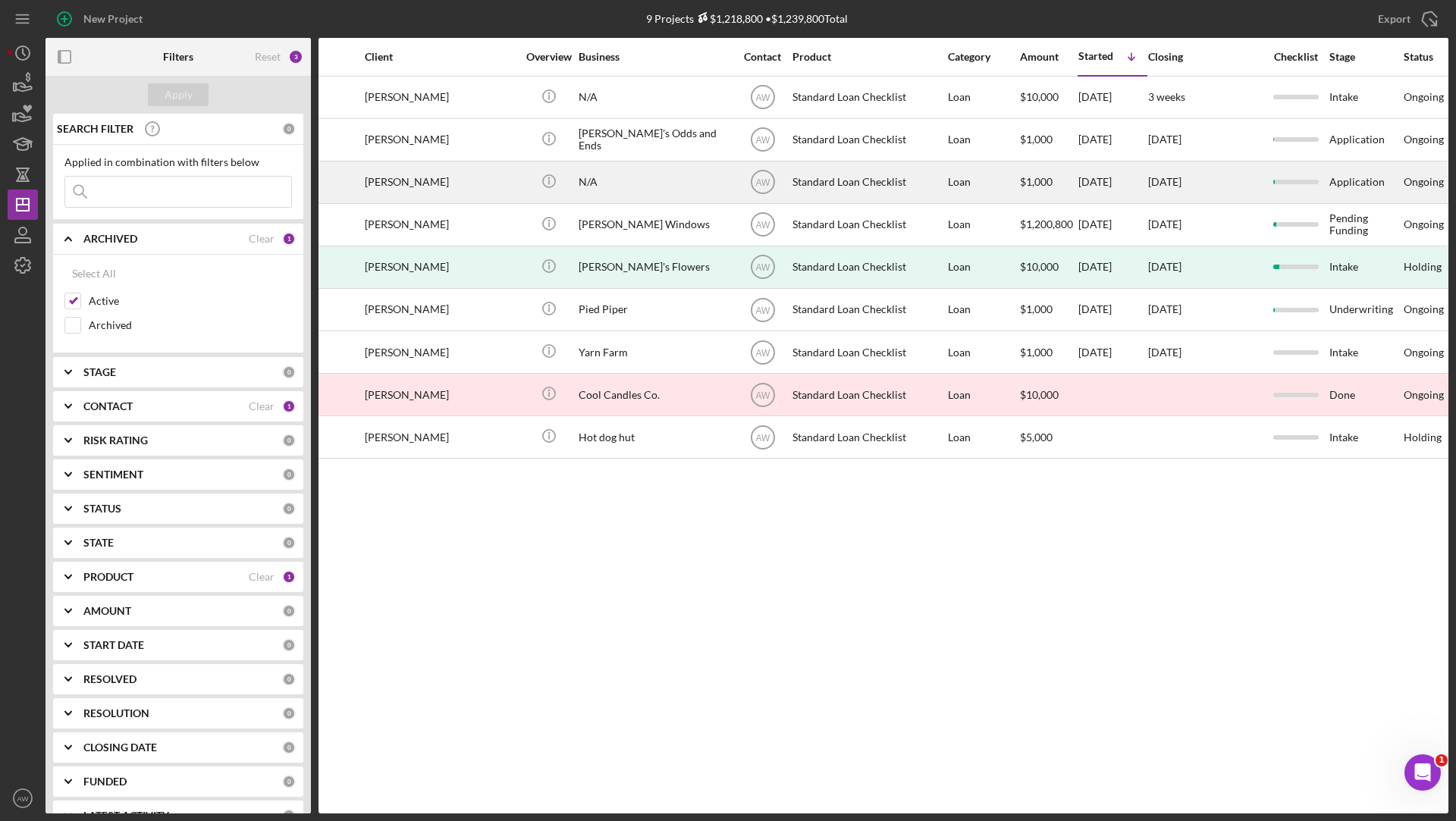
click at [444, 172] on div "[PERSON_NAME]" at bounding box center [441, 182] width 152 height 40
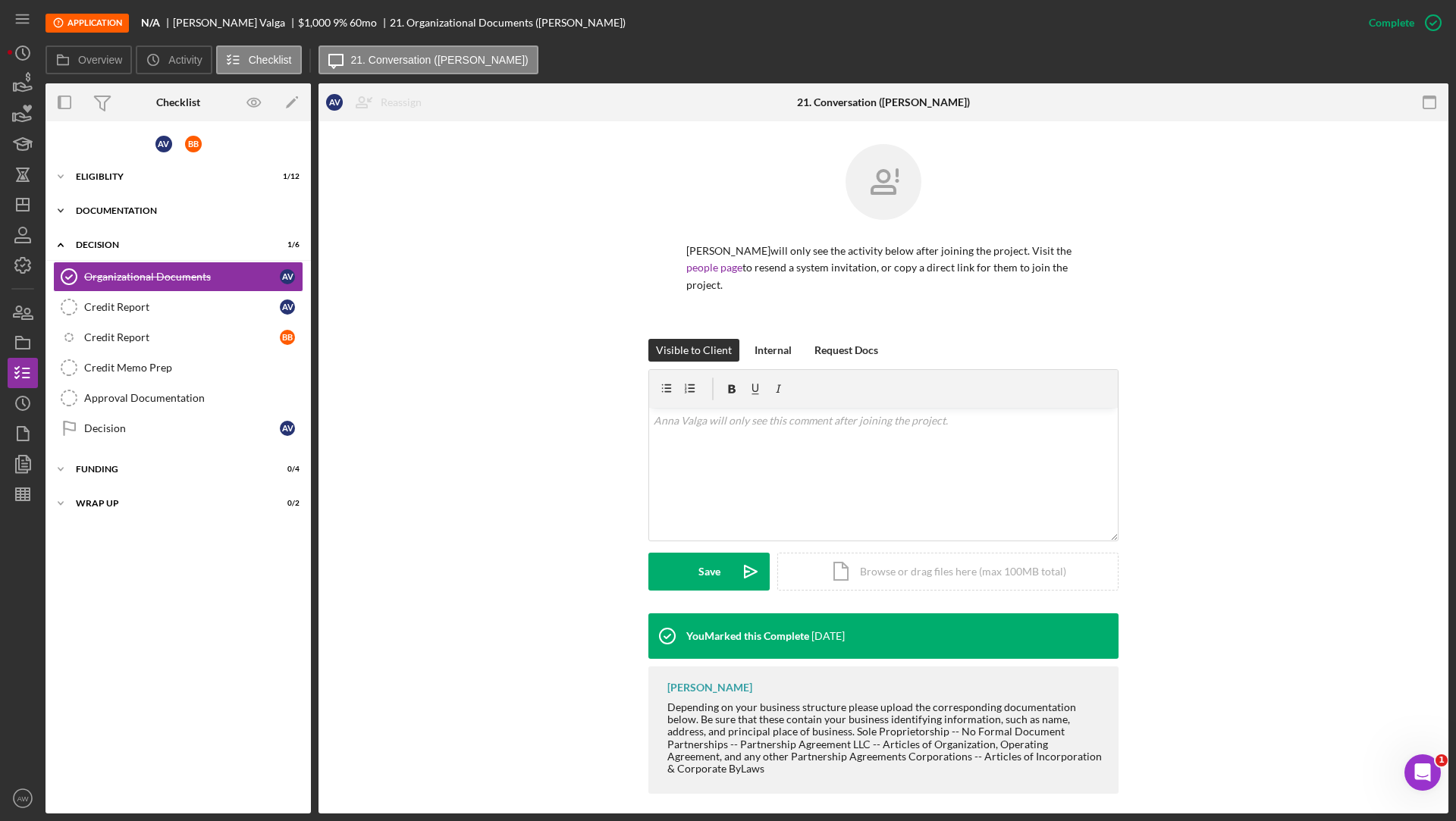
click at [158, 214] on div "Documentation" at bounding box center [184, 211] width 216 height 9
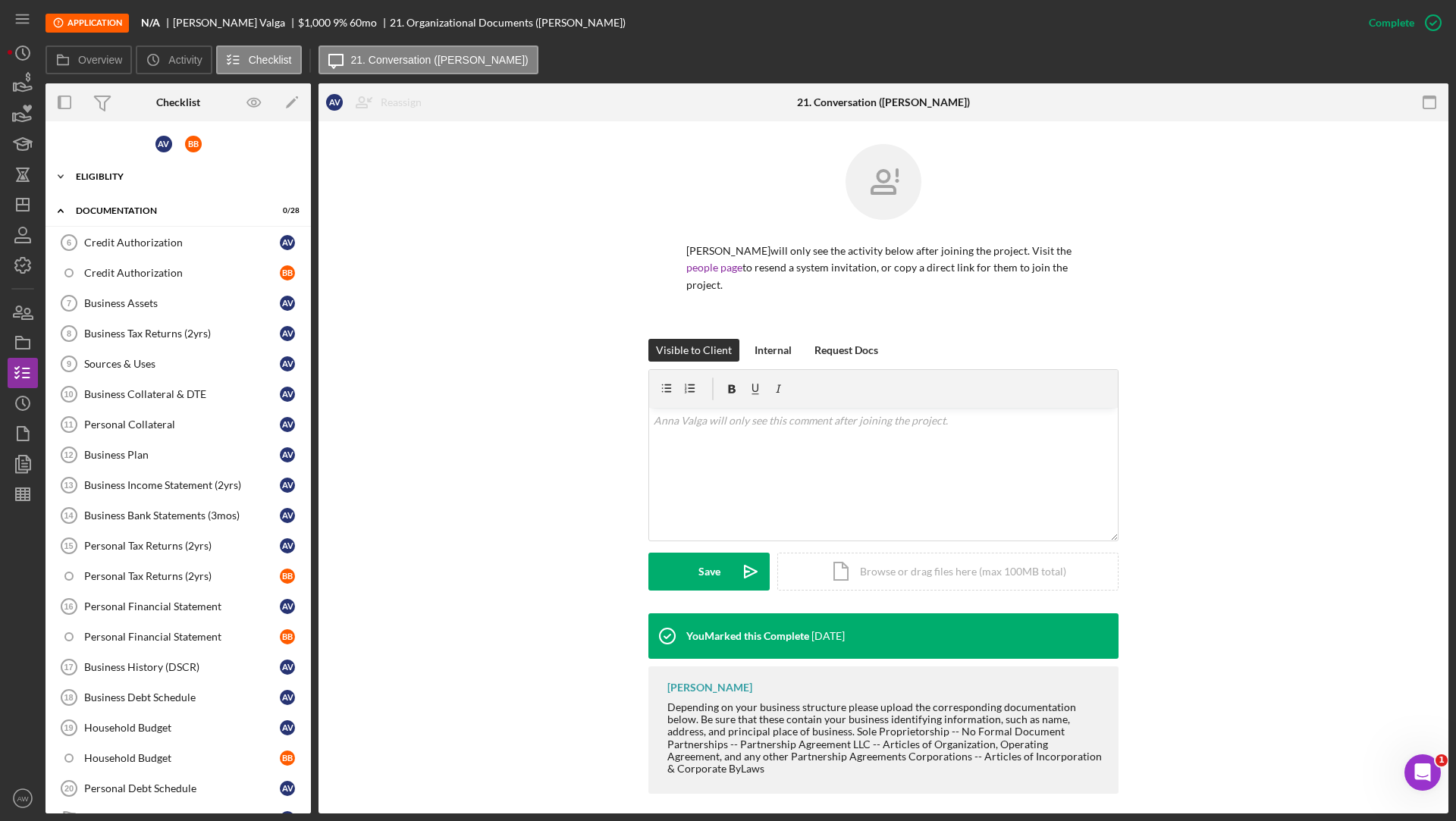
click at [139, 175] on div "Eligiblity" at bounding box center [184, 177] width 216 height 9
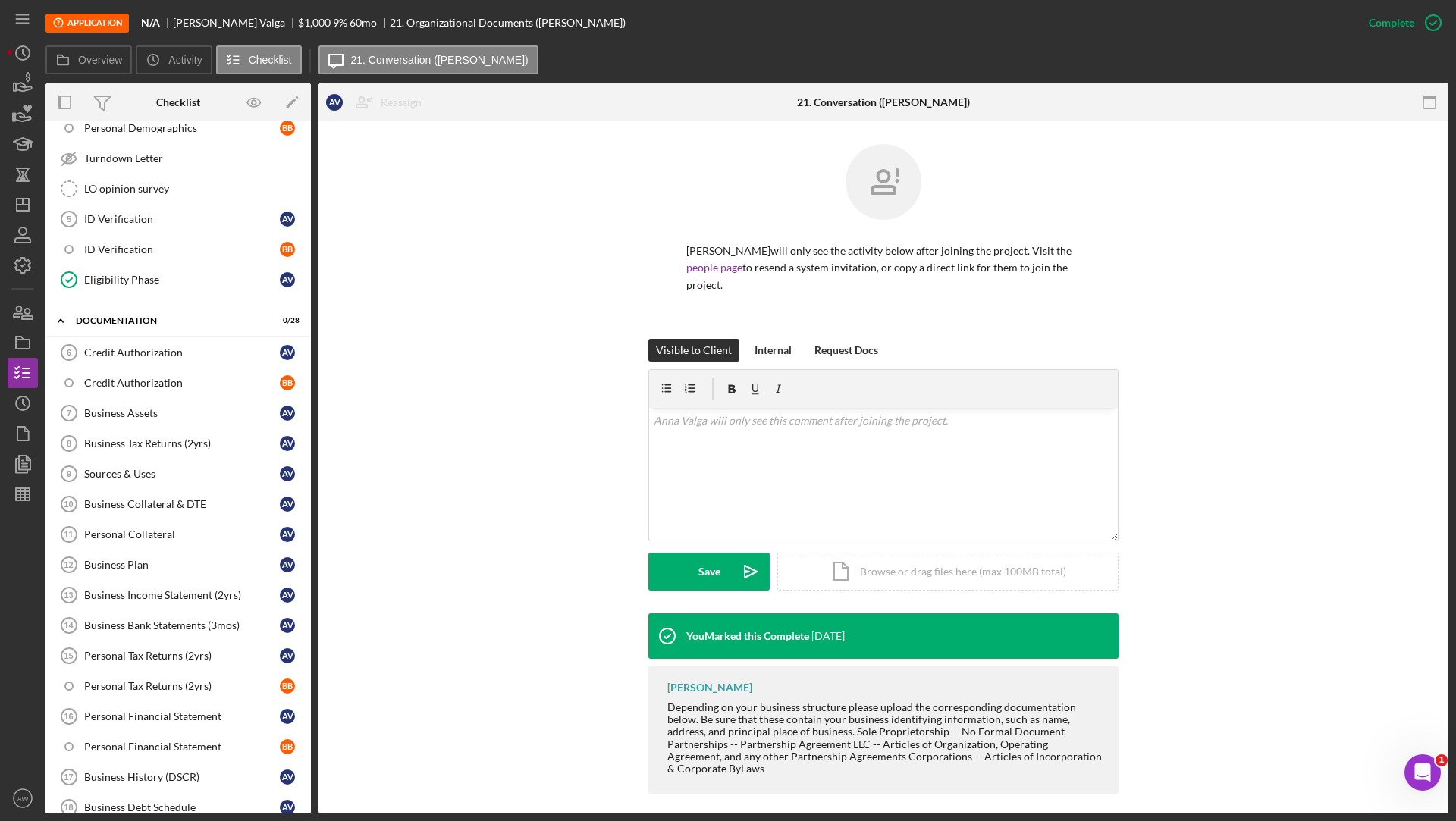
scroll to position [919, 0]
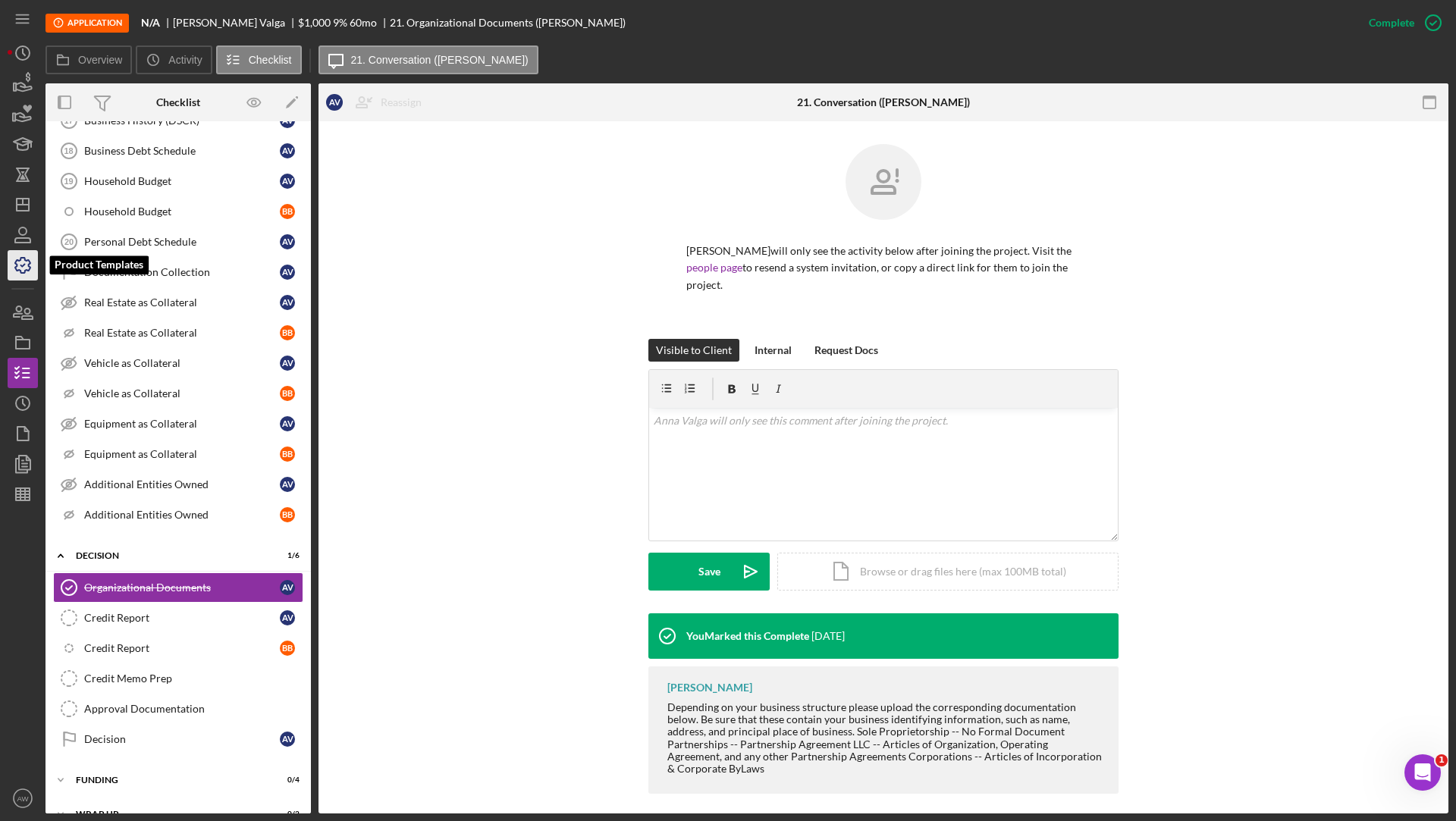
click at [28, 257] on icon "button" at bounding box center [22, 265] width 38 height 38
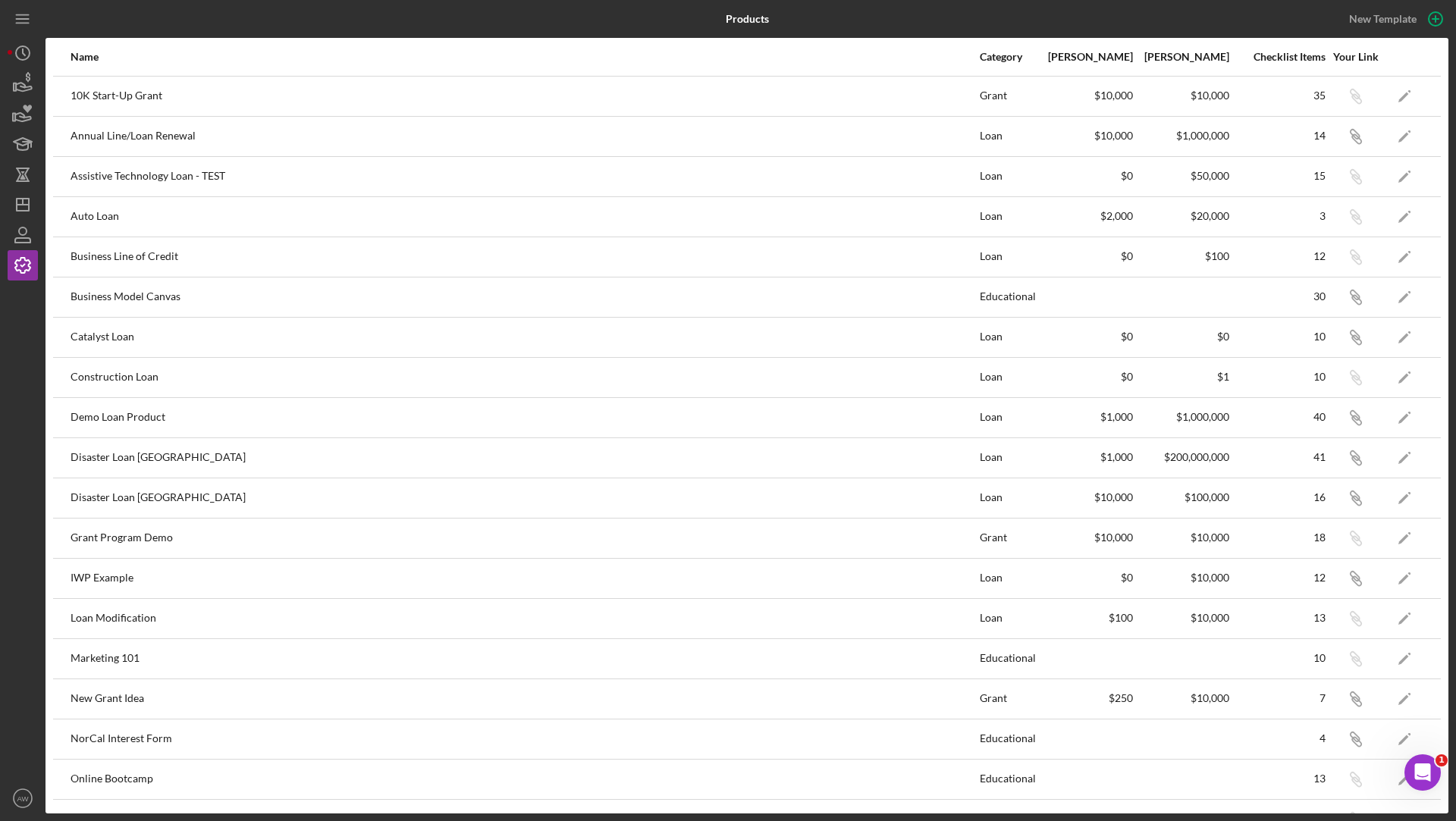
scroll to position [508, 0]
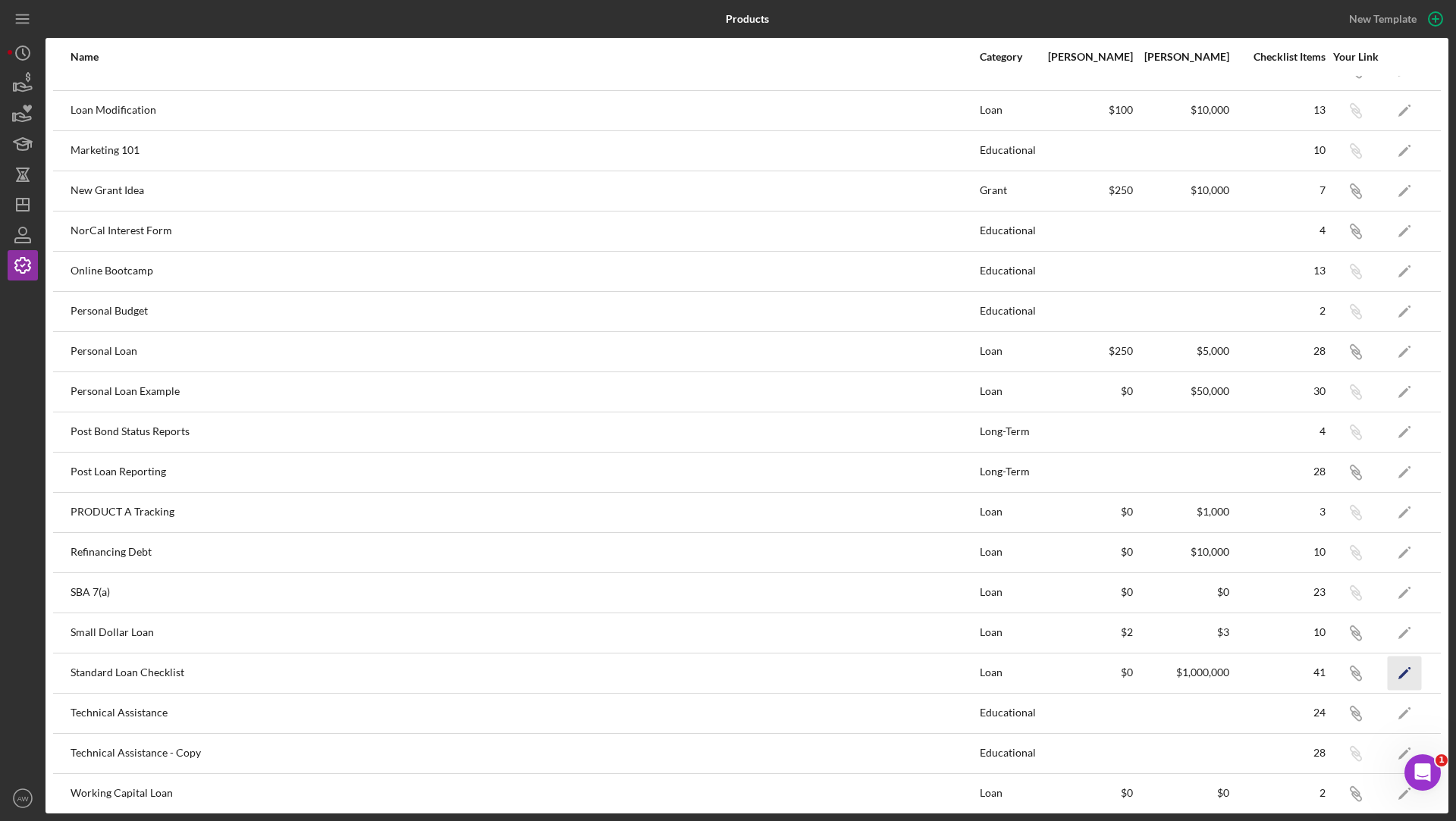
click at [1410, 669] on icon "Icon/Edit" at bounding box center [1404, 672] width 34 height 34
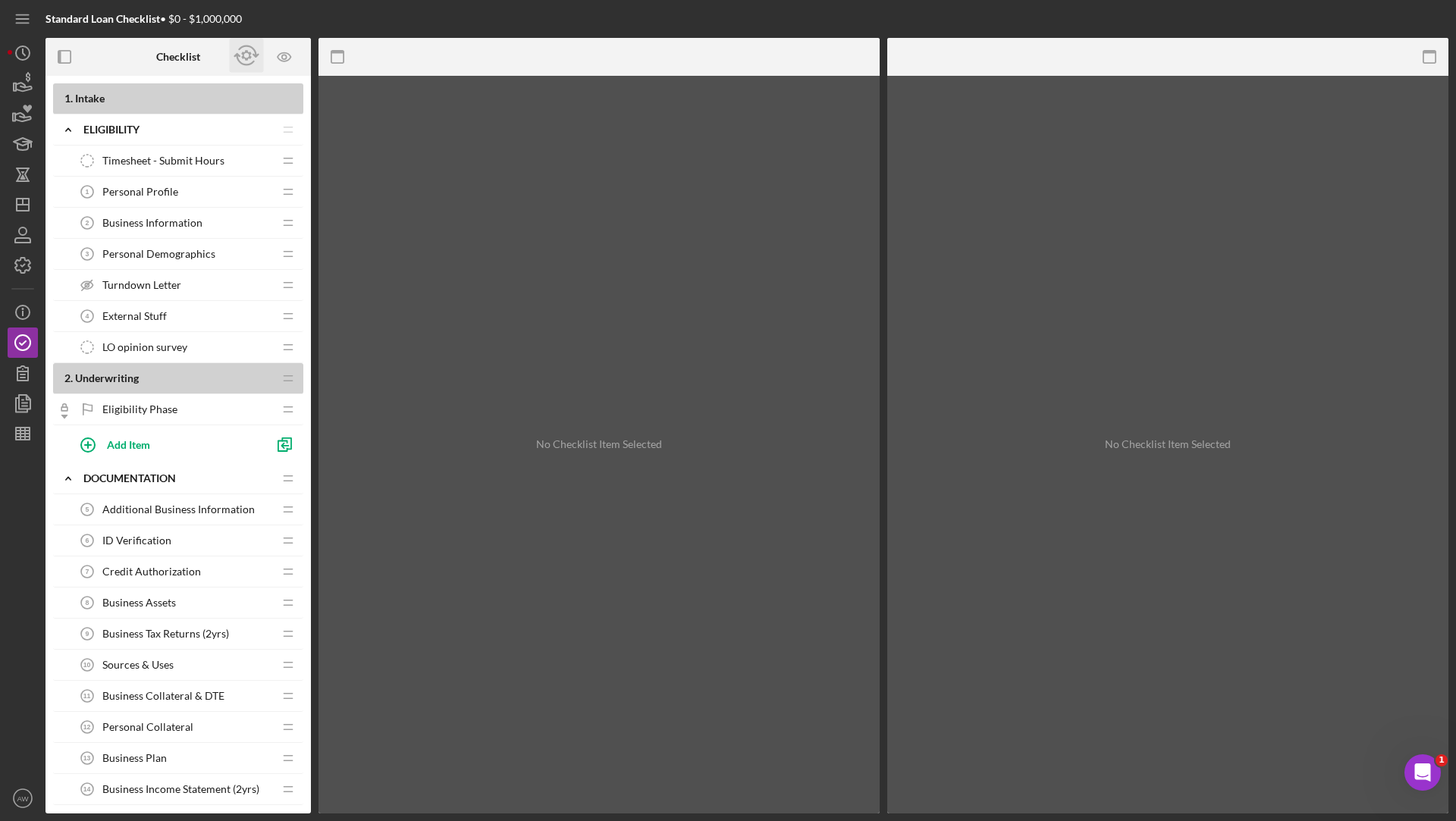
click at [254, 52] on icon "button" at bounding box center [246, 56] width 34 height 34
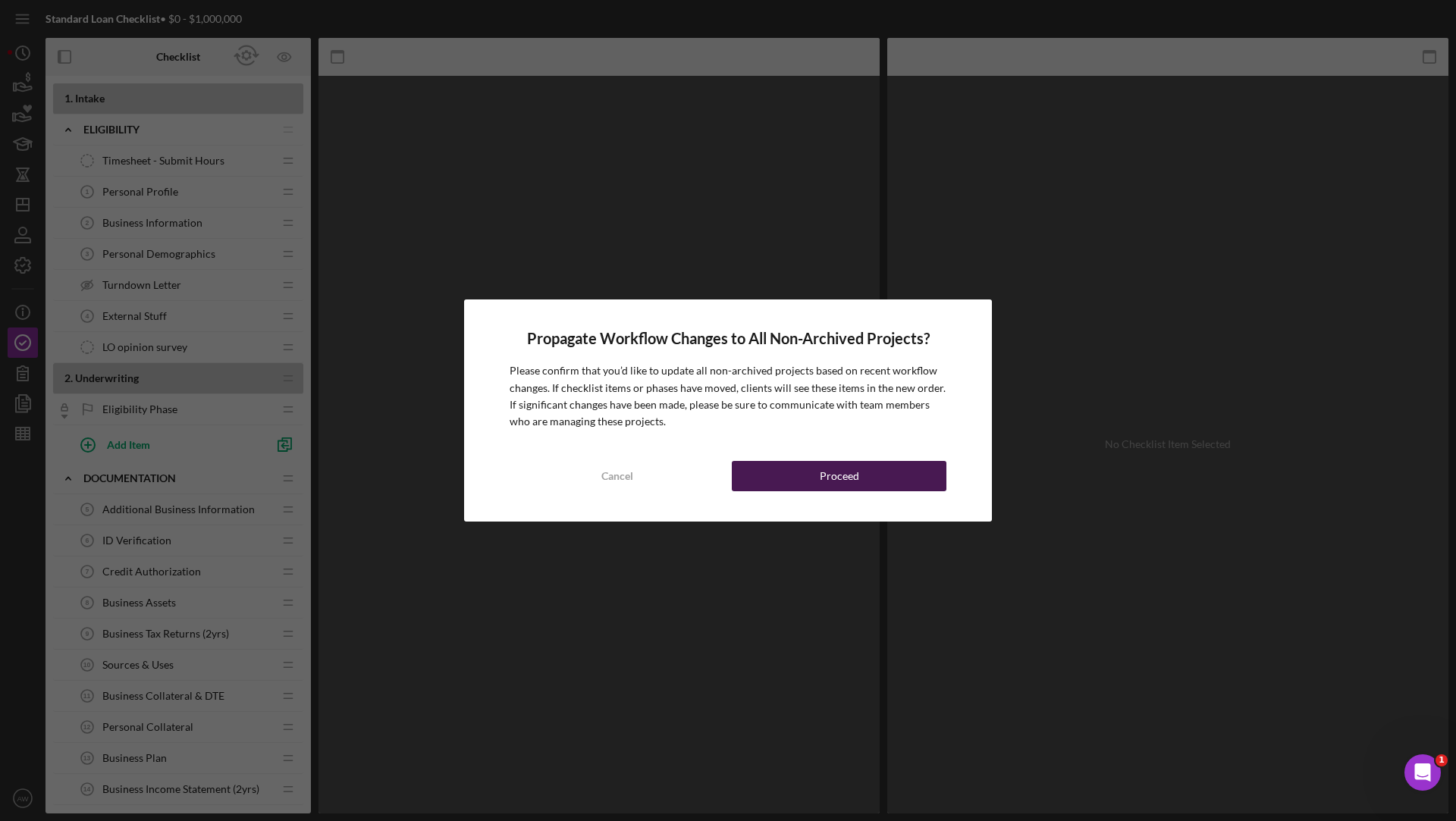
click at [765, 470] on button "Proceed" at bounding box center [838, 476] width 215 height 30
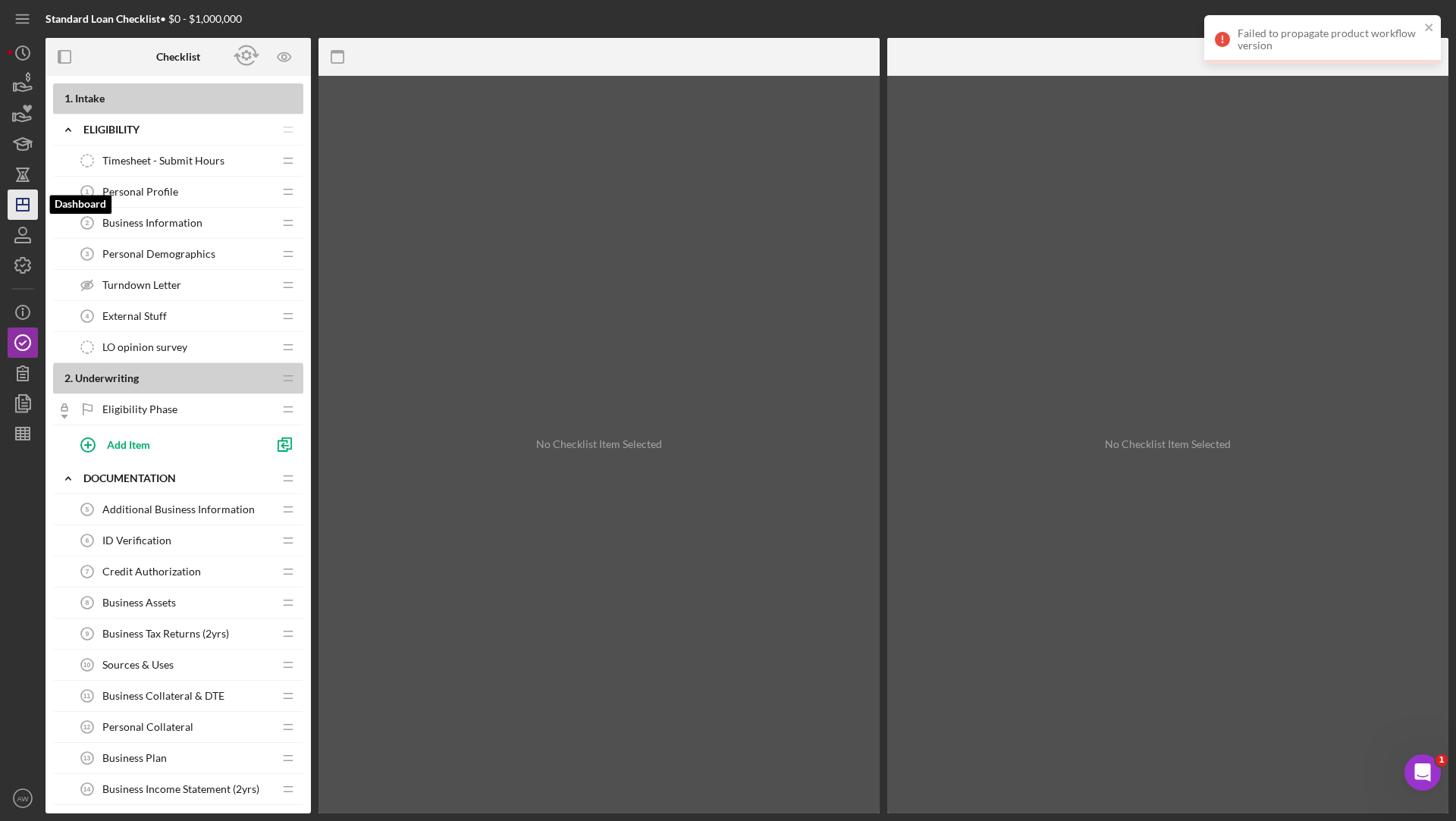
click at [18, 205] on icon "Icon/Dashboard" at bounding box center [22, 204] width 38 height 38
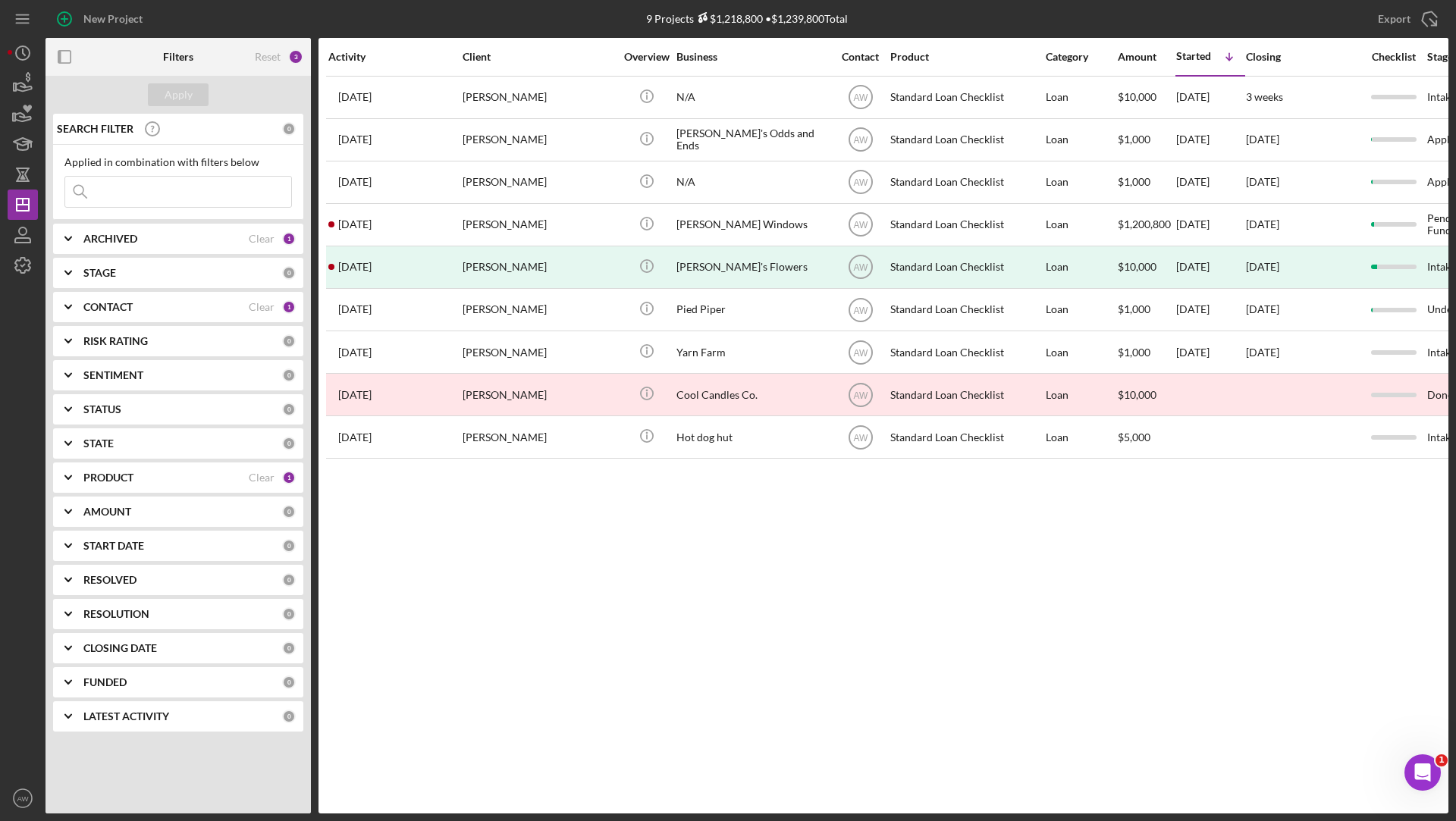
click at [102, 472] on b "PRODUCT" at bounding box center [108, 478] width 50 height 12
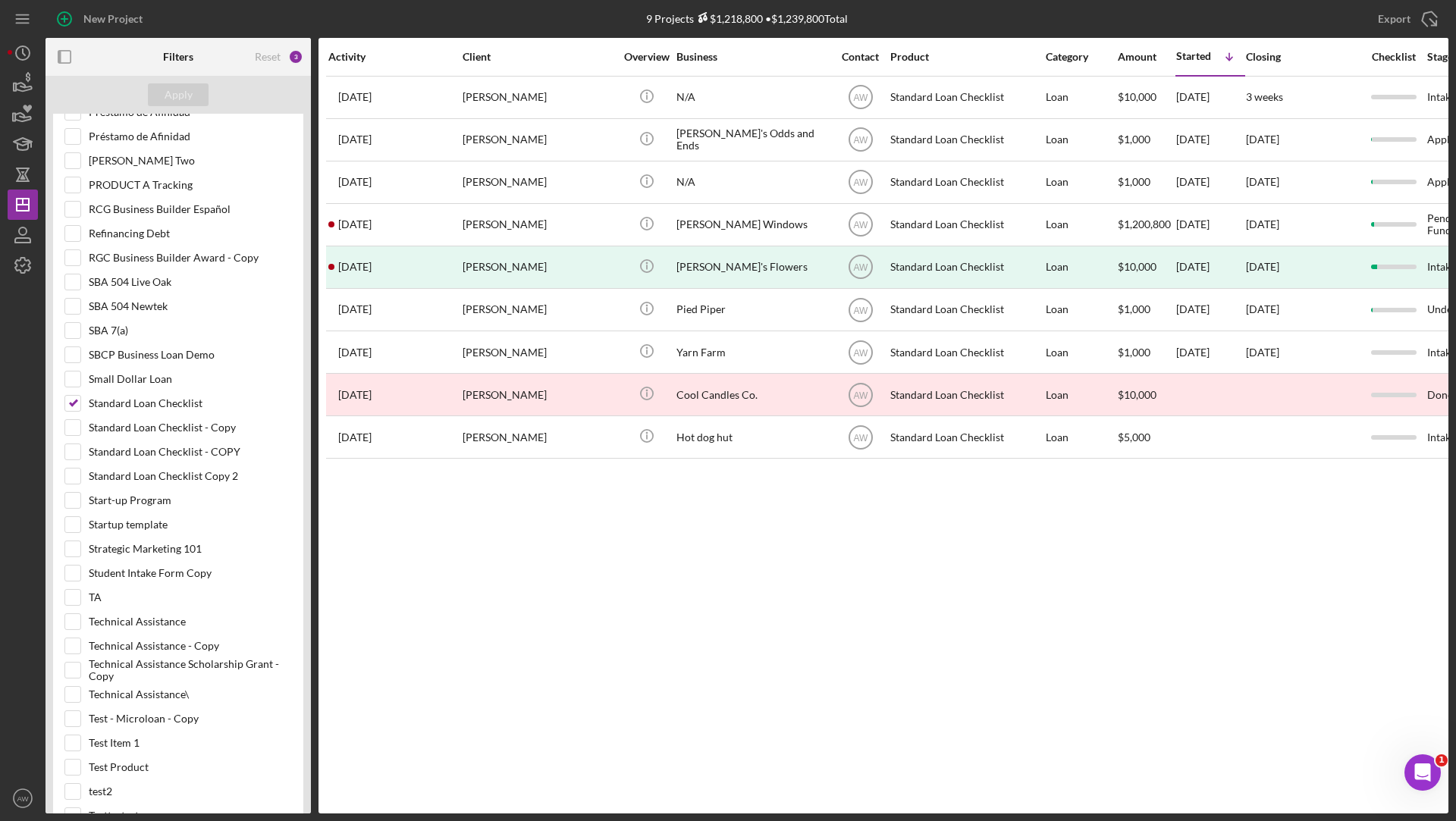
scroll to position [2080, 0]
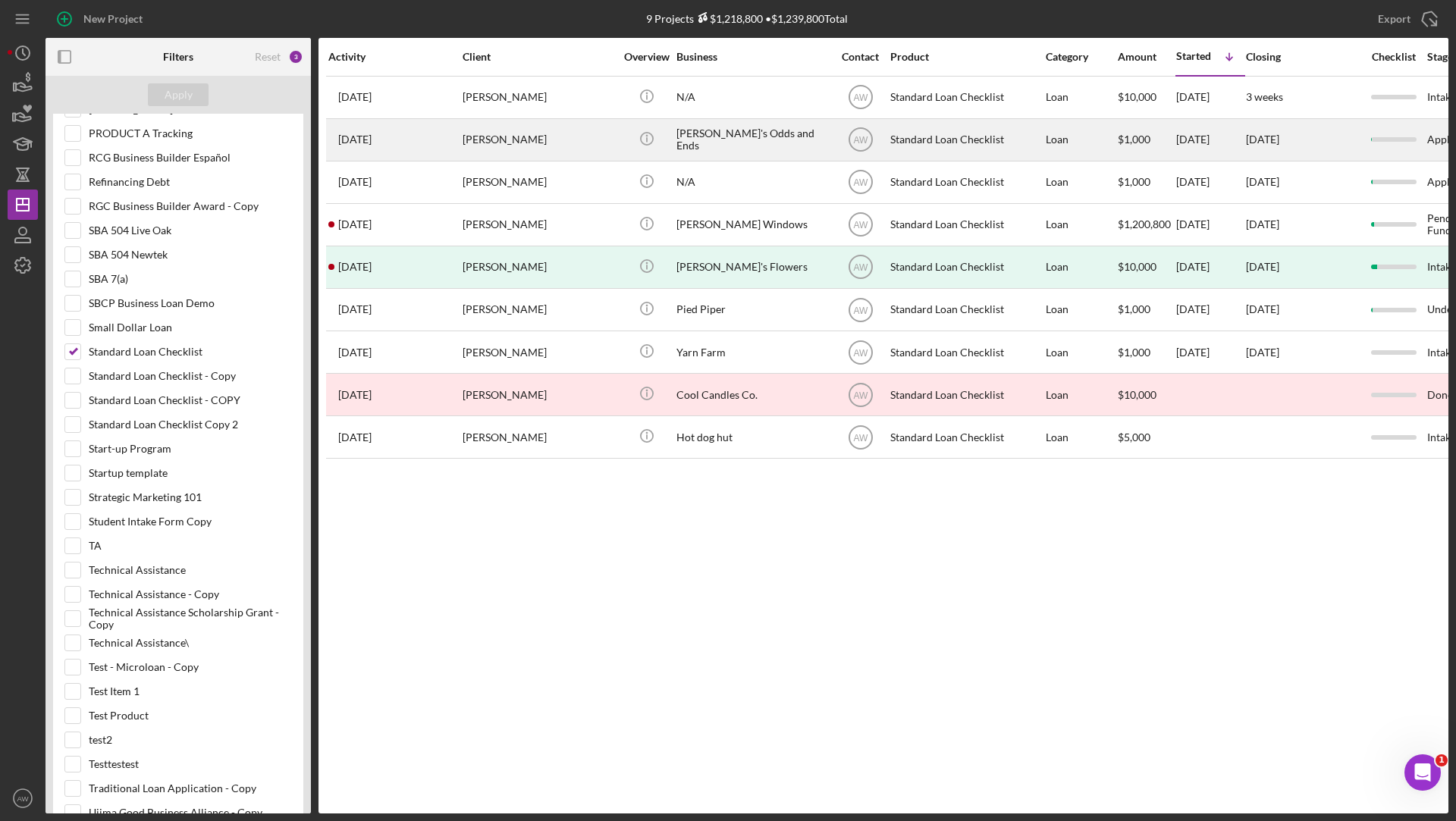
click at [558, 144] on div "[PERSON_NAME]" at bounding box center [539, 140] width 152 height 40
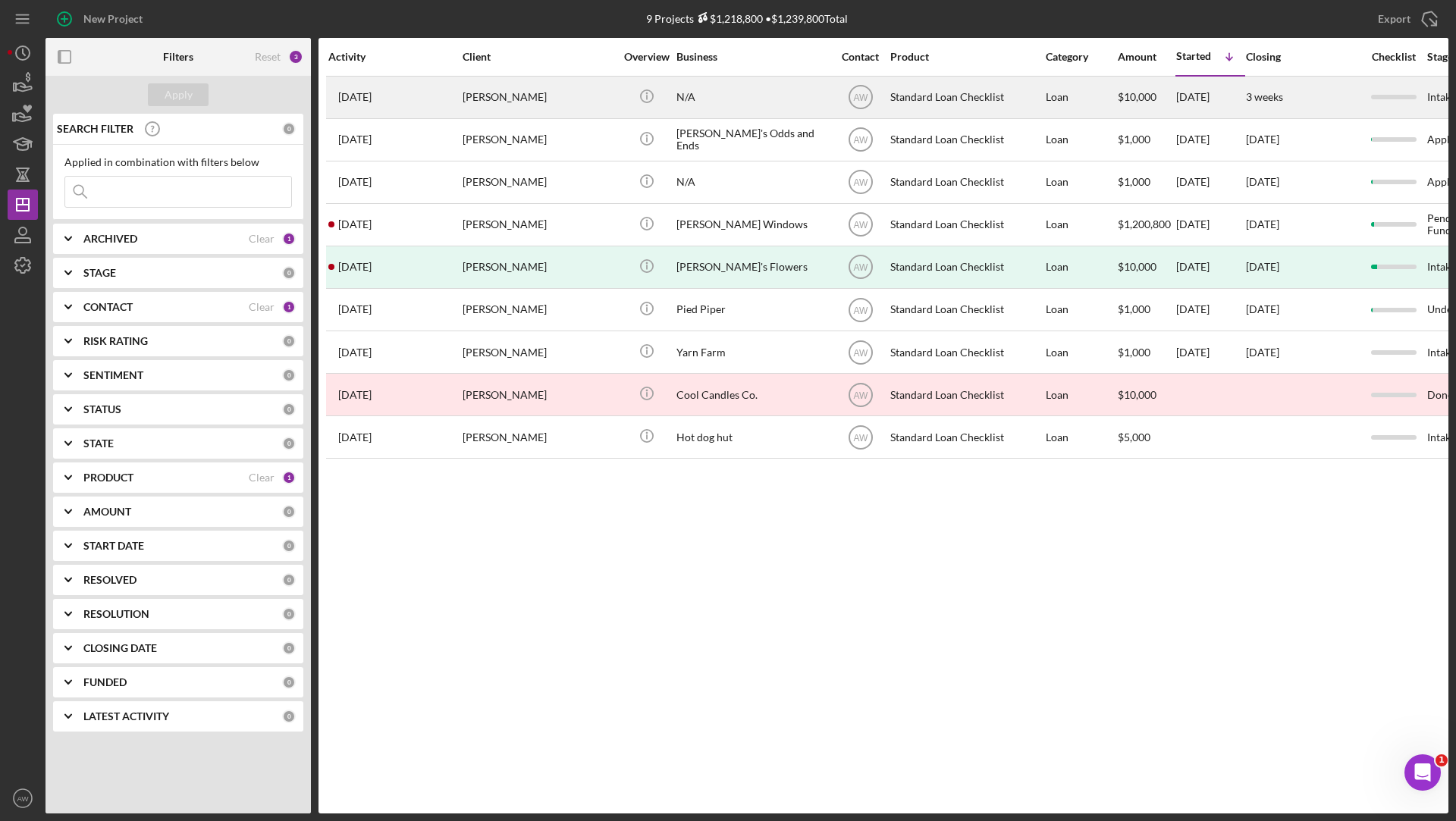
click at [542, 113] on div "[PERSON_NAME]" at bounding box center [539, 98] width 152 height 40
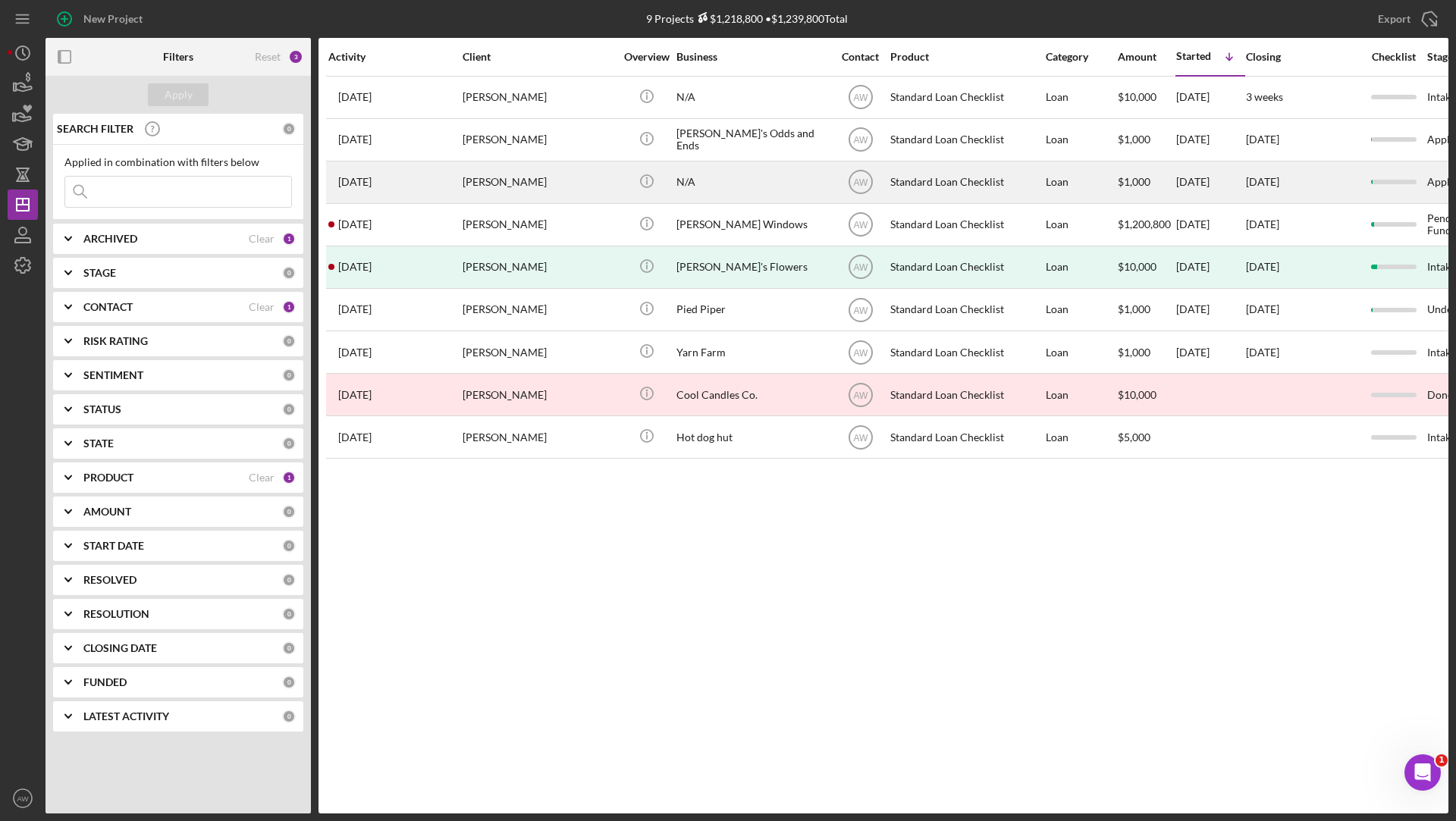
click at [502, 179] on div "[PERSON_NAME]" at bounding box center [539, 182] width 152 height 40
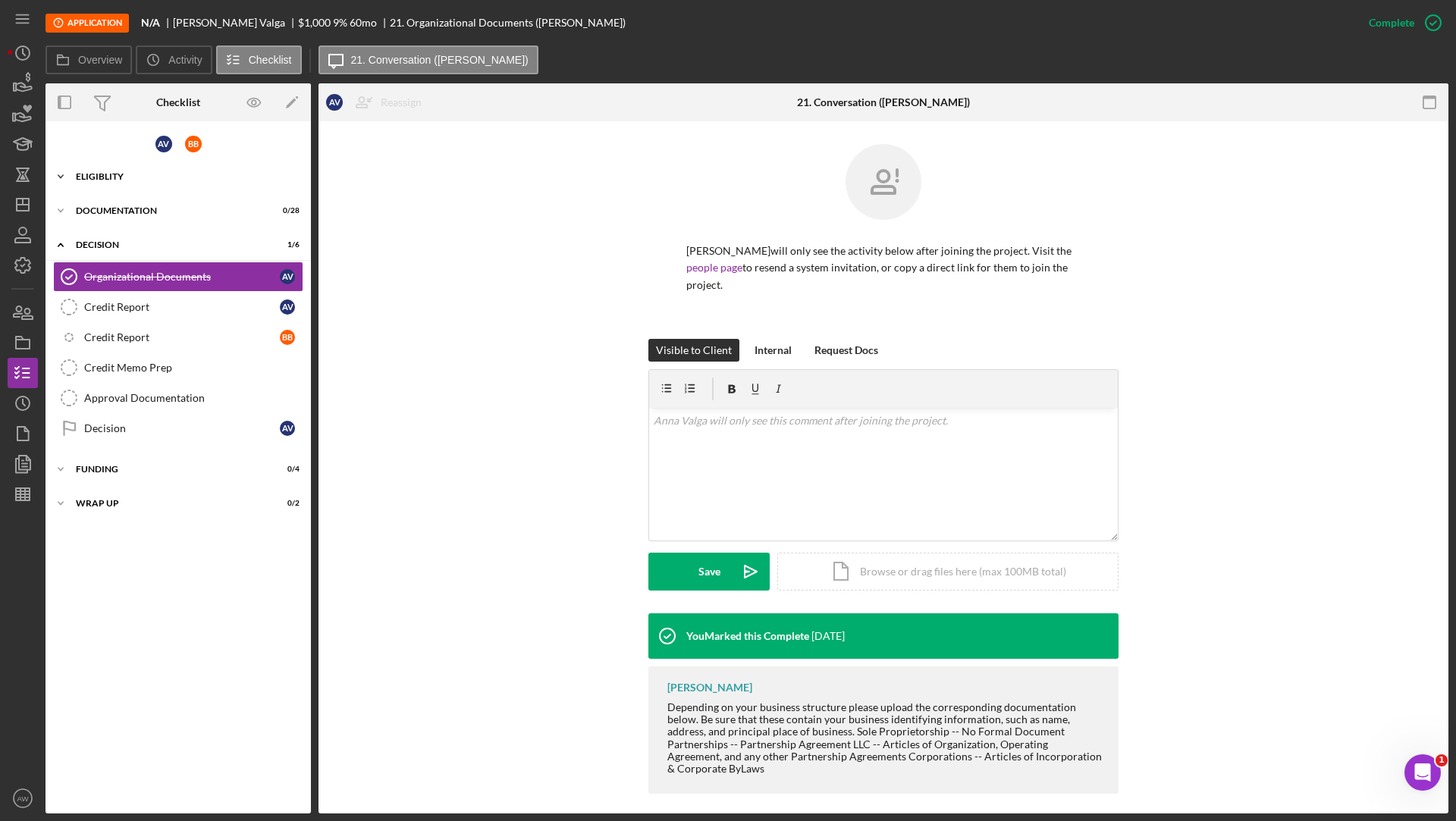
click at [161, 186] on div "Icon/Expander Eligiblity 1 / 12" at bounding box center [178, 176] width 265 height 30
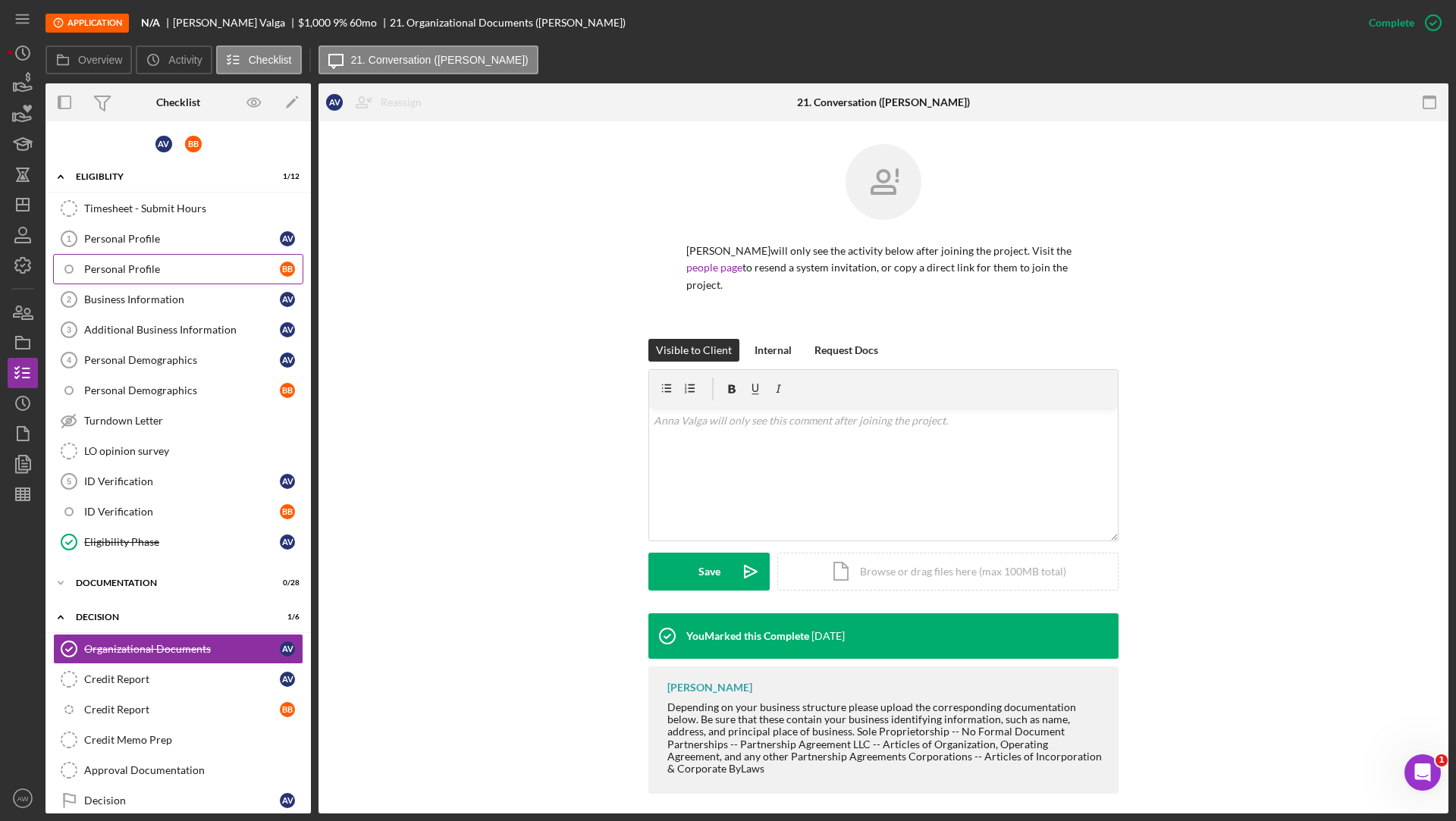
scroll to position [76, 0]
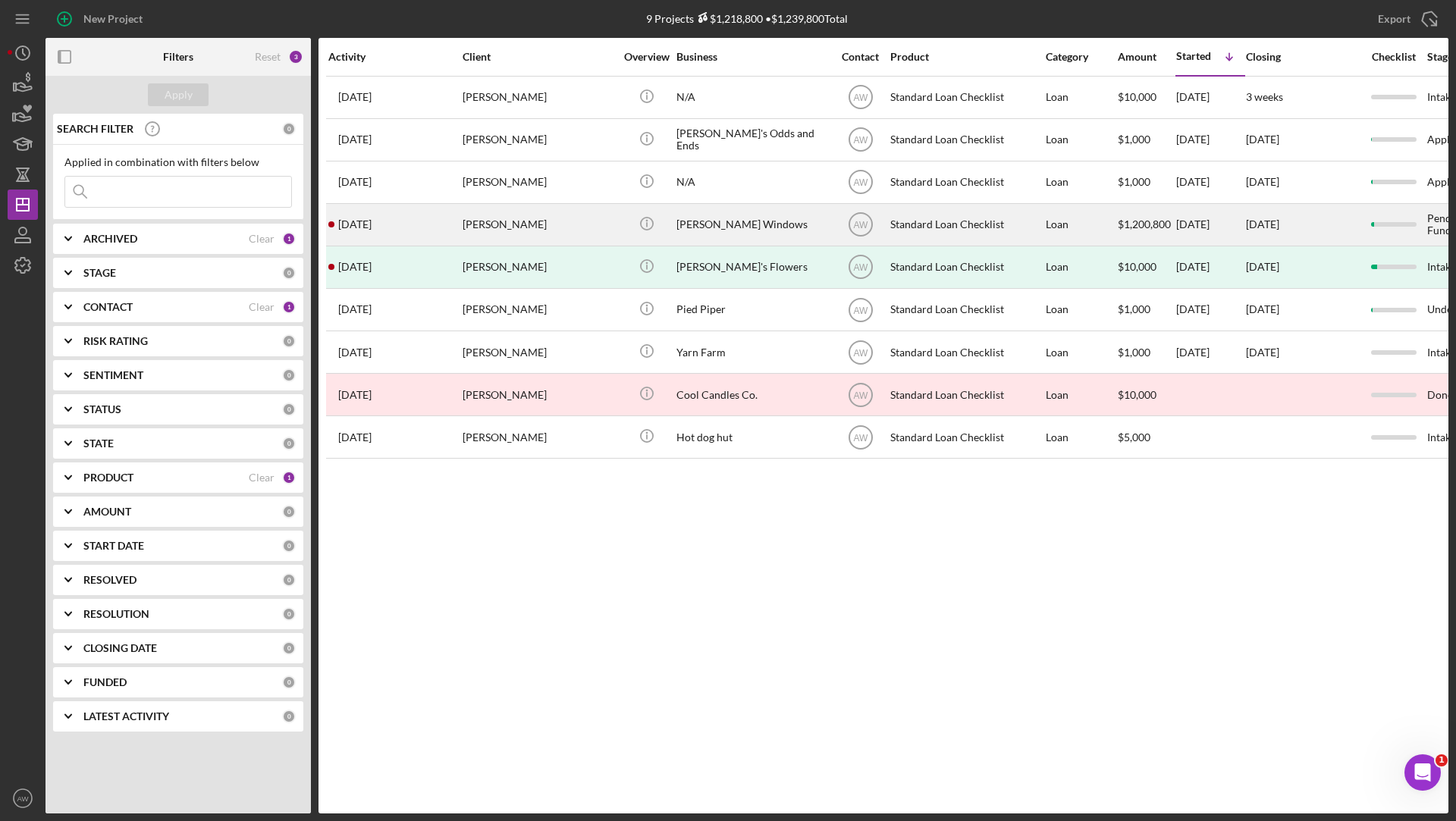
click at [572, 217] on div "[PERSON_NAME]" at bounding box center [539, 225] width 152 height 40
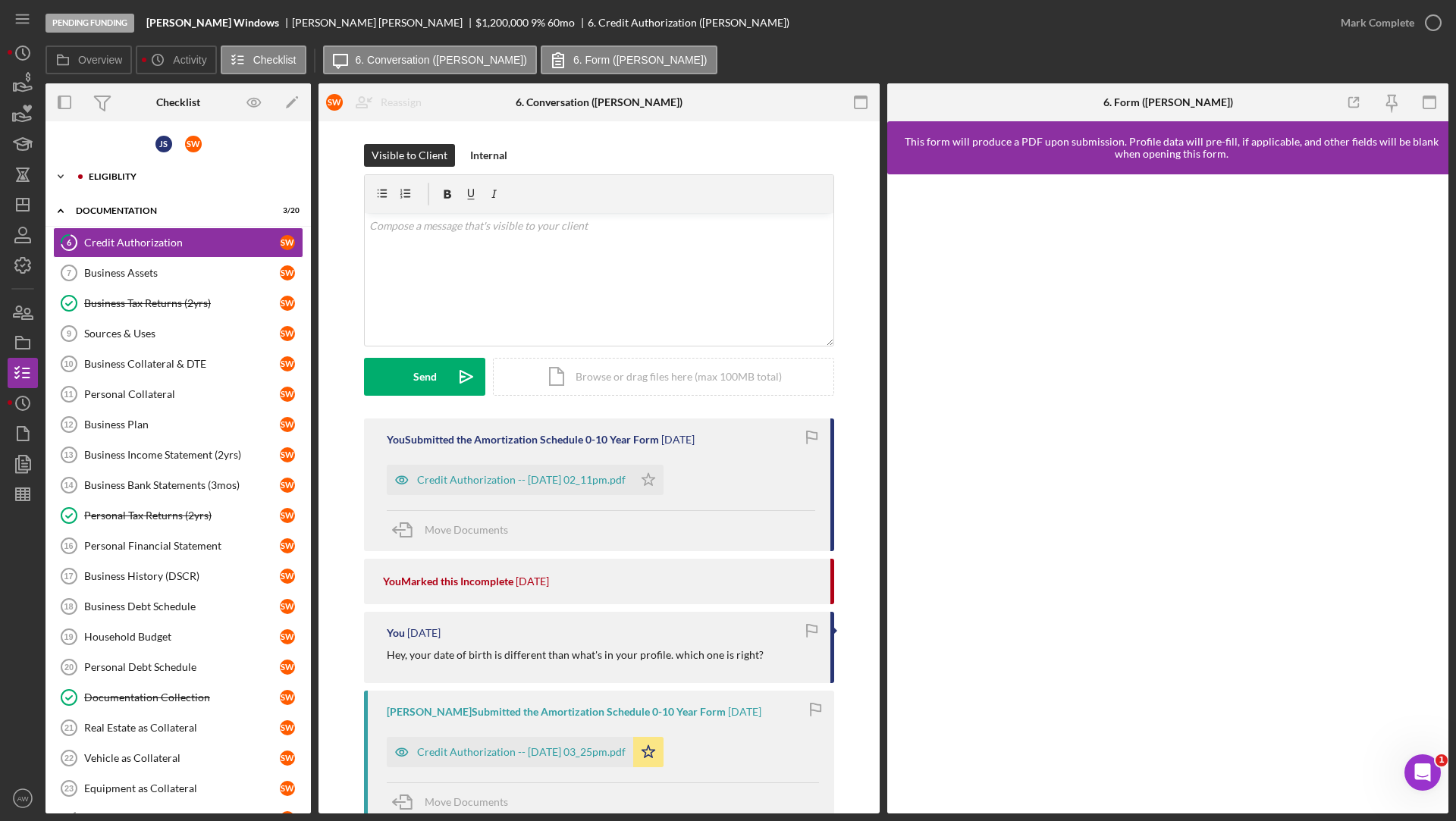
click at [122, 177] on div "Eligiblity" at bounding box center [190, 177] width 203 height 9
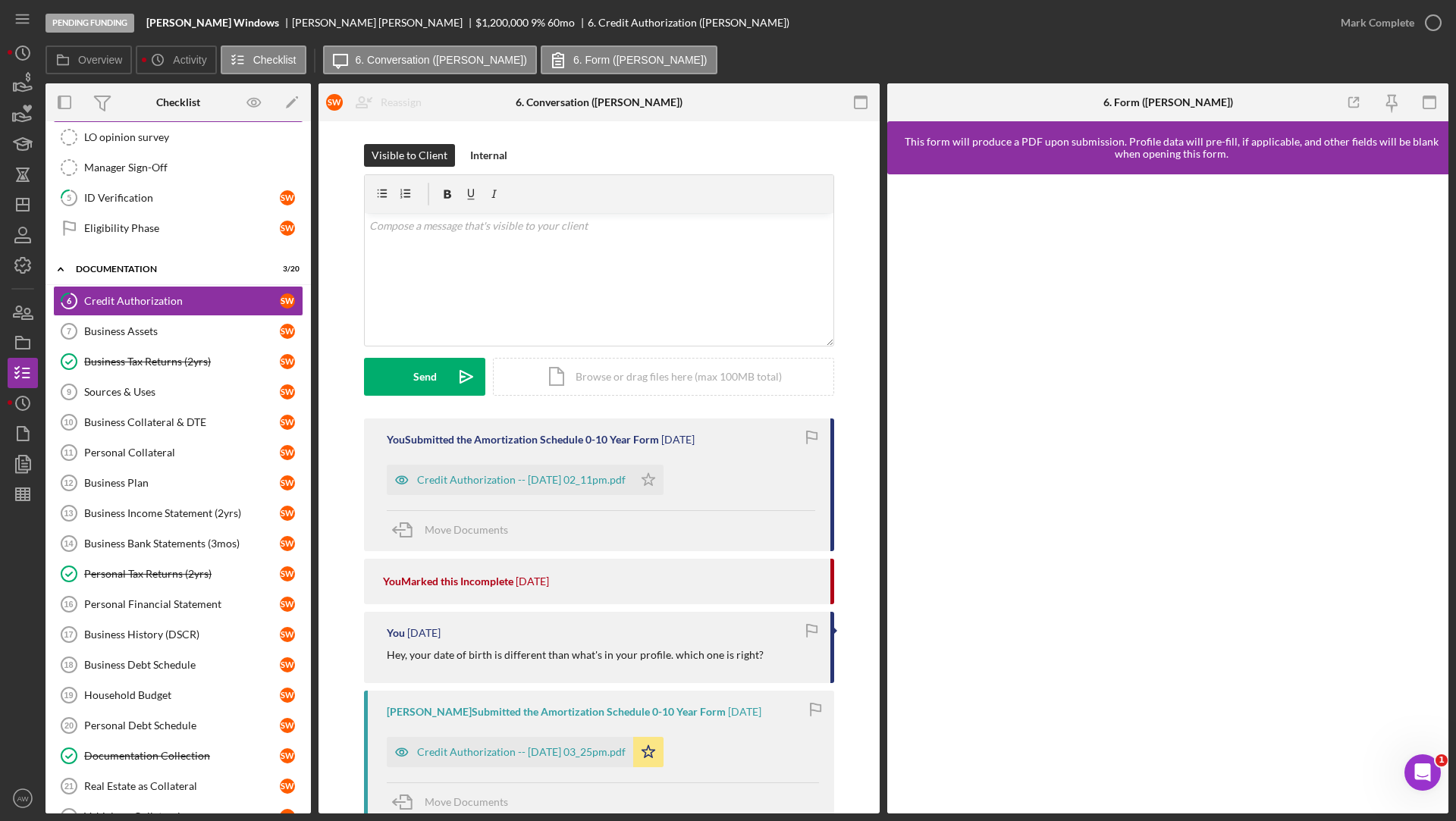
scroll to position [434, 0]
